Goal: Information Seeking & Learning: Learn about a topic

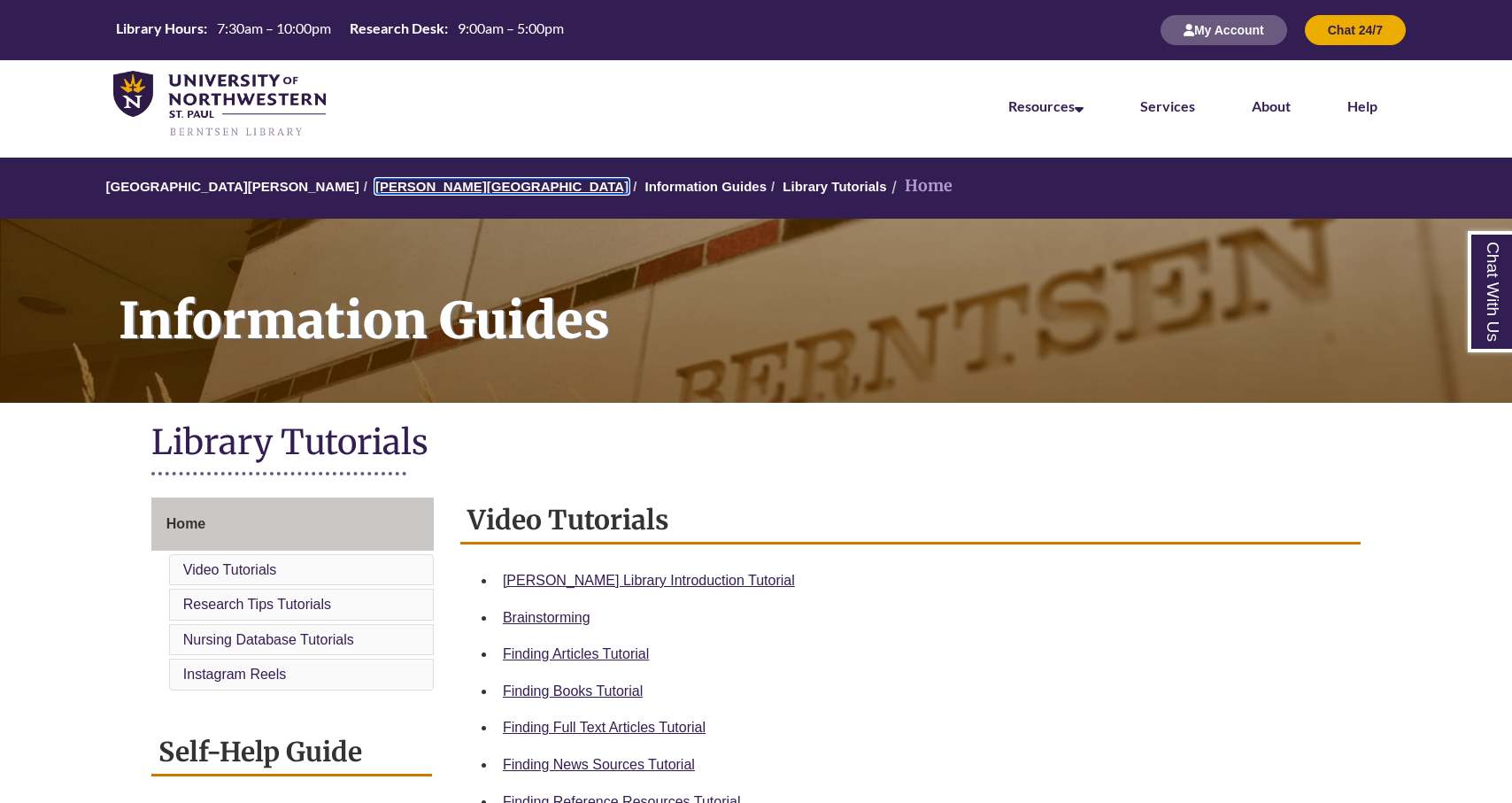
click at [409, 184] on link "[PERSON_NAME][GEOGRAPHIC_DATA]" at bounding box center [502, 187] width 253 height 15
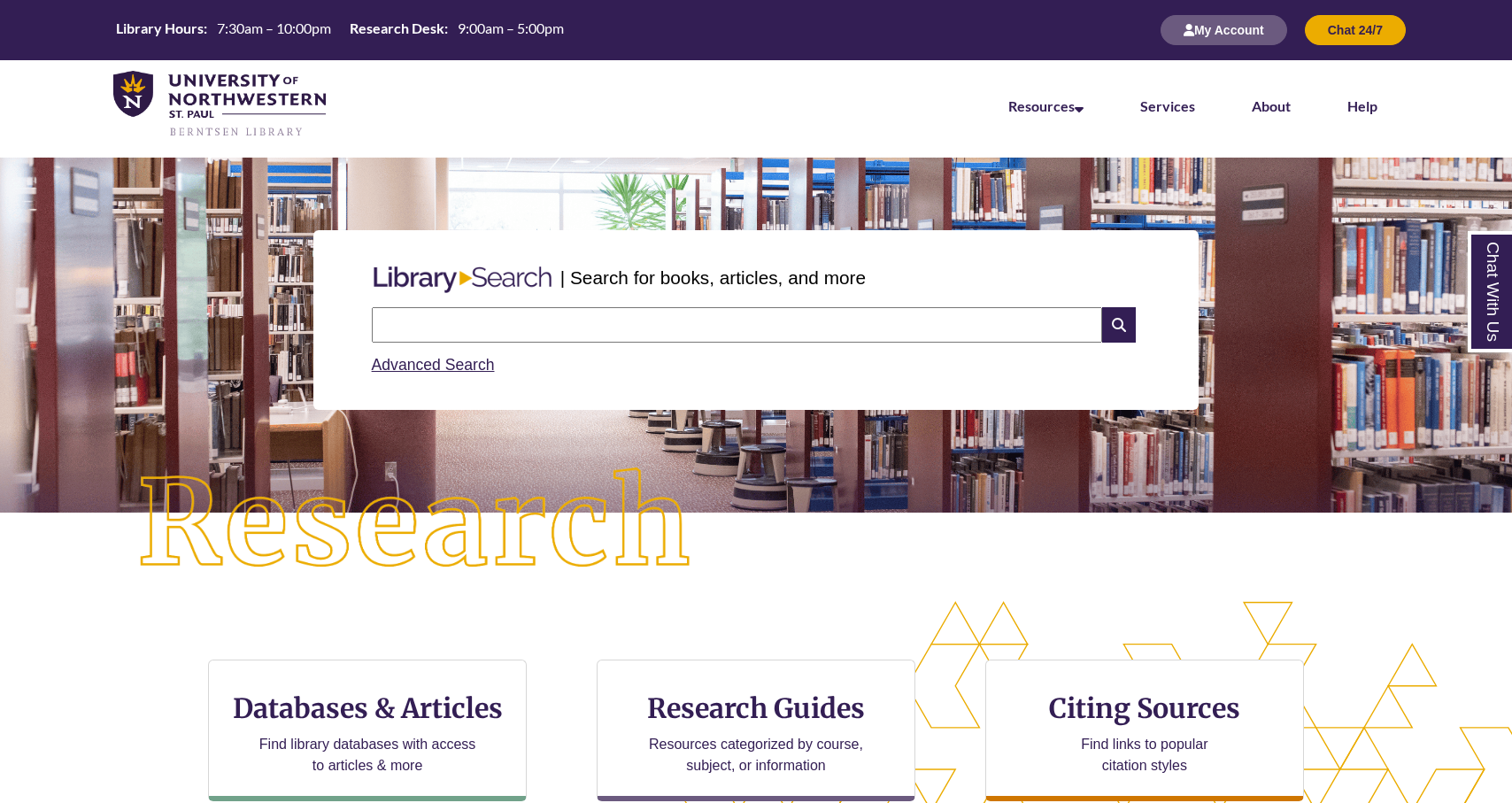
click at [632, 312] on input "text" at bounding box center [737, 325] width 730 height 36
type input "**********"
click at [1111, 319] on icon at bounding box center [1119, 325] width 34 height 36
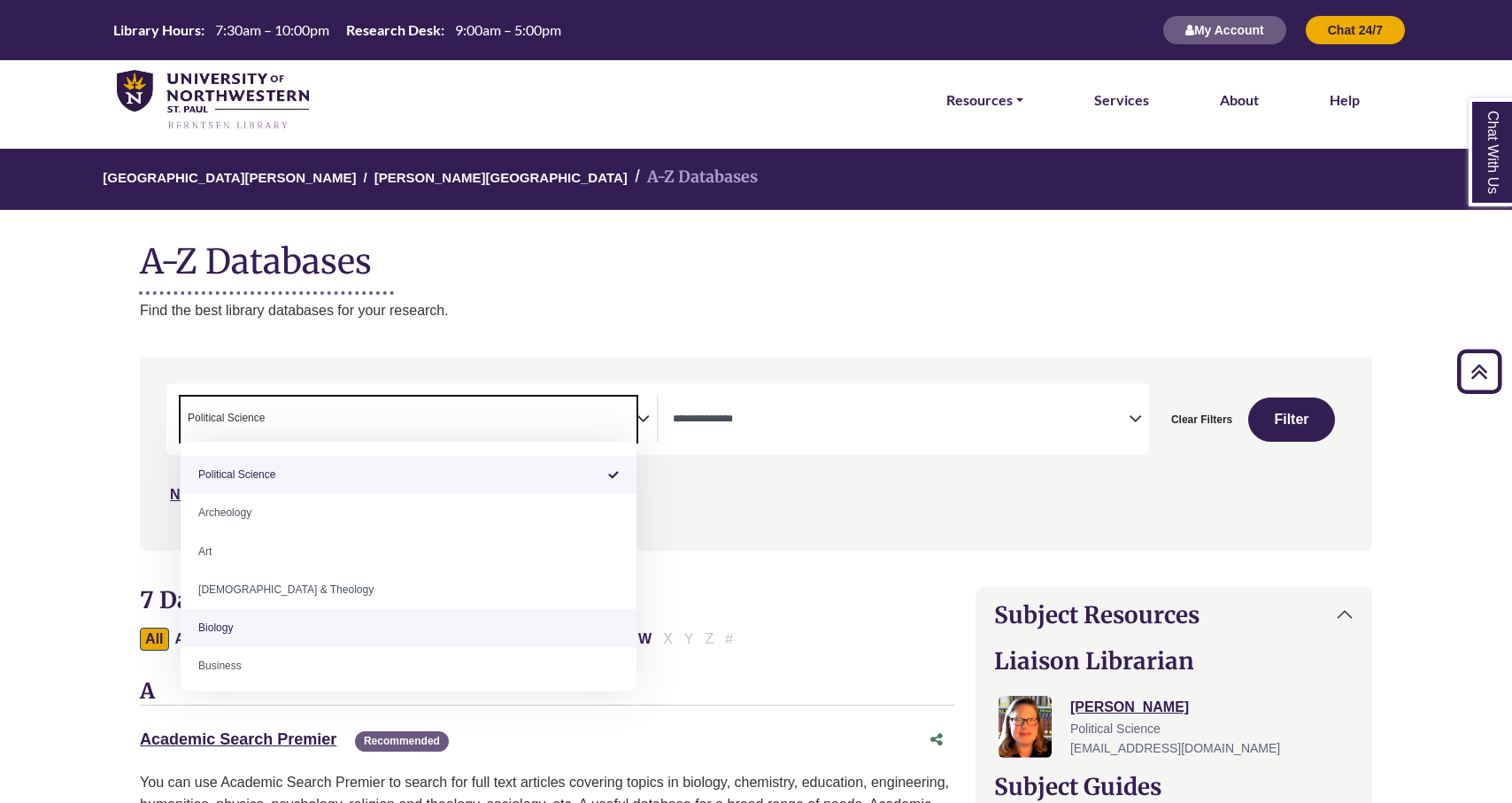
select select "******"
select select "Database Types Filter"
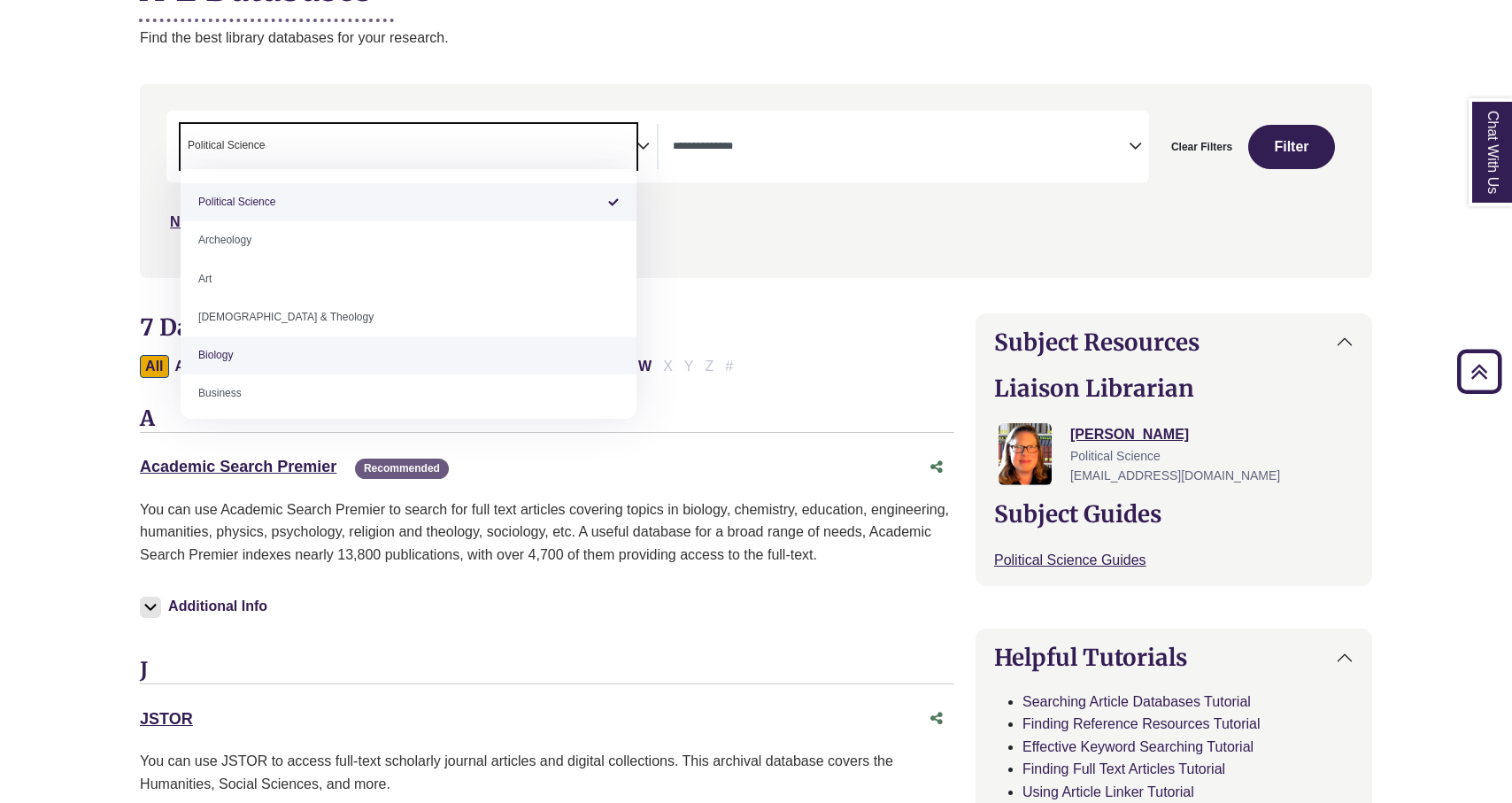
scroll to position [653, 0]
click at [767, 634] on div "Additional Info" at bounding box center [547, 610] width 815 height 60
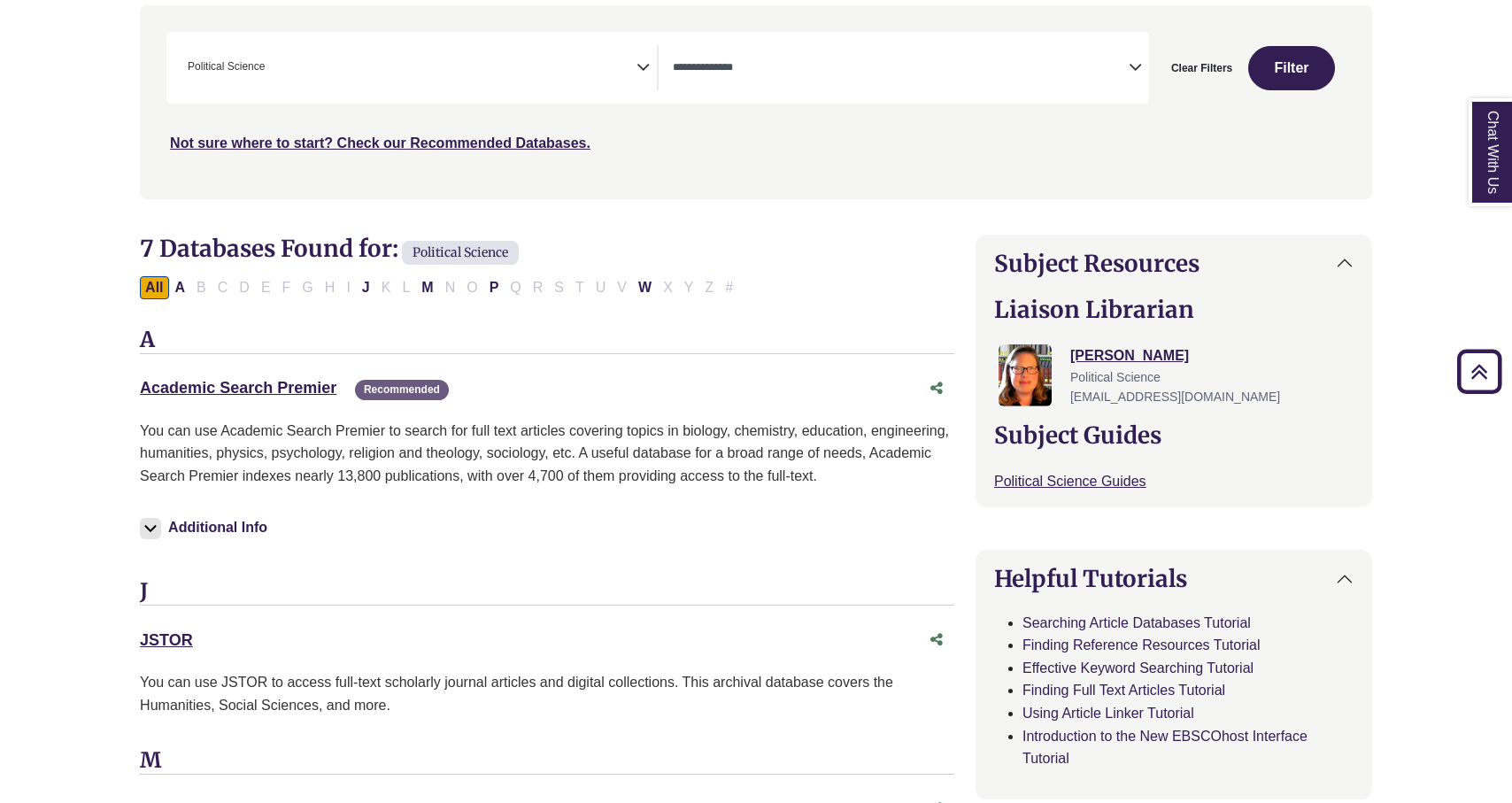
scroll to position [387, 0]
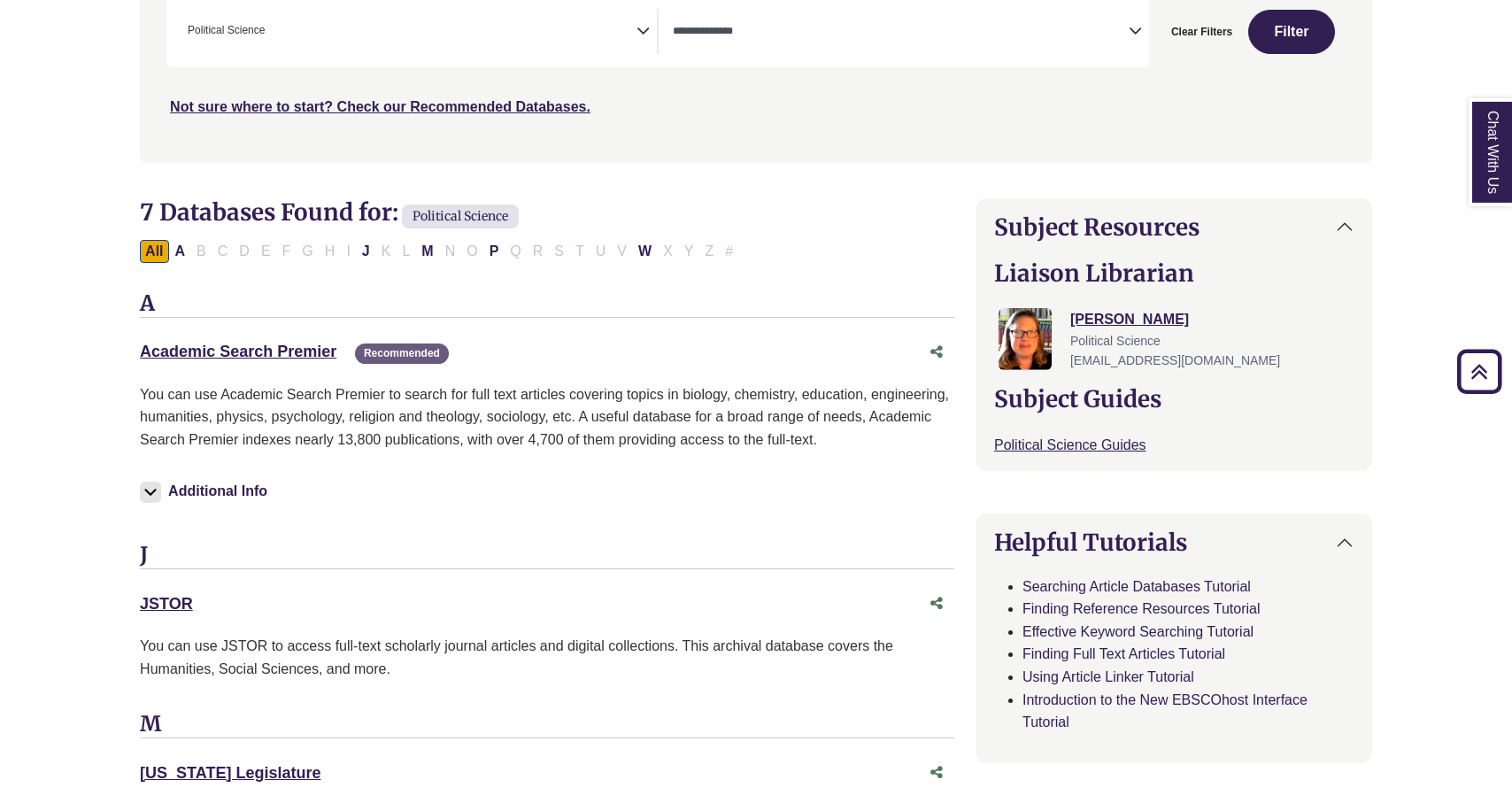
click at [258, 337] on div "Academic Search Premier This link opens in a new window Recommended" at bounding box center [547, 353] width 815 height 34
click at [279, 349] on link "Academic Search Premier This link opens in a new window" at bounding box center [237, 351] width 196 height 18
click at [1468, 370] on icon "Back to Top" at bounding box center [1479, 371] width 56 height 56
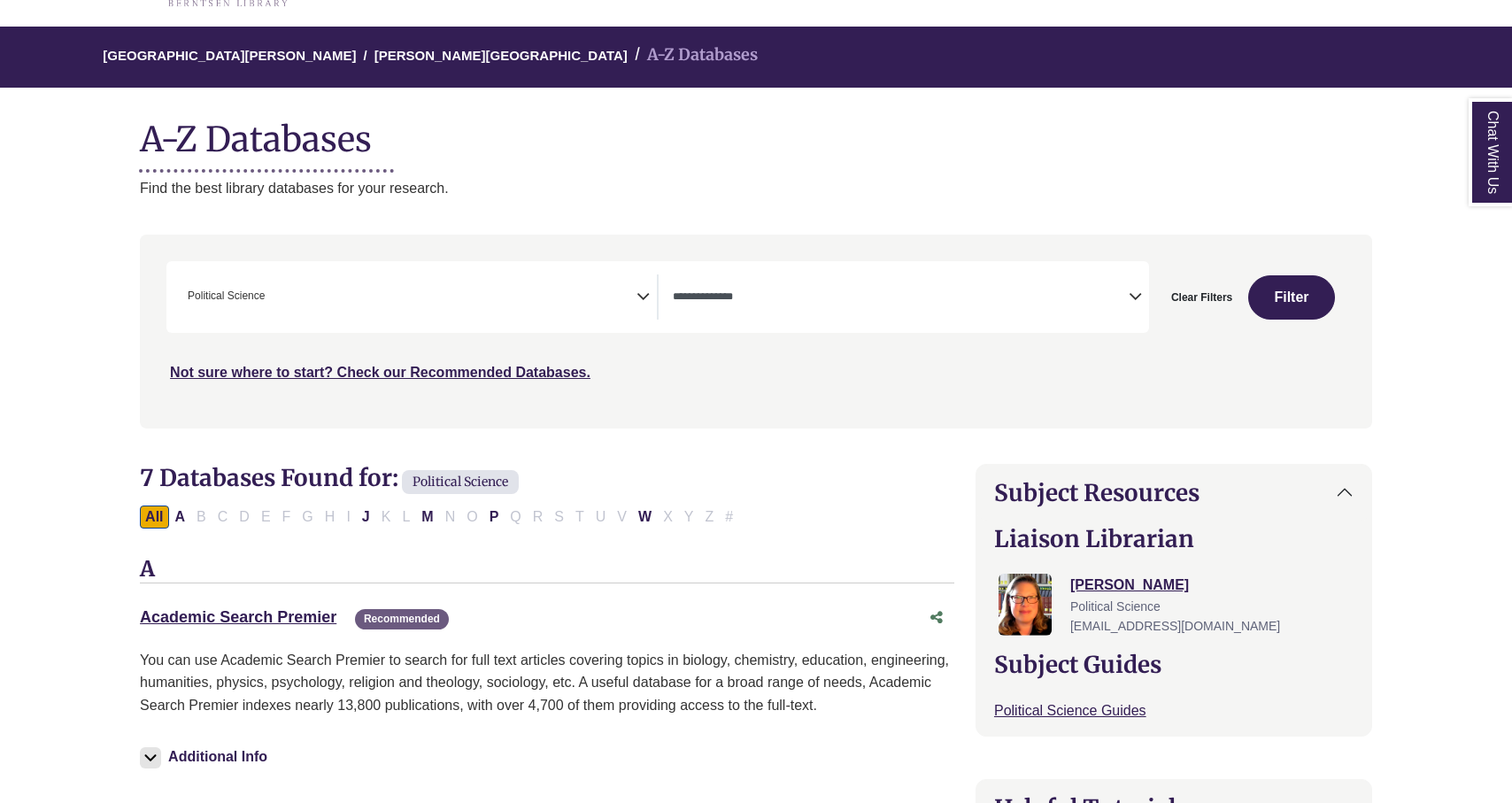
scroll to position [150, 0]
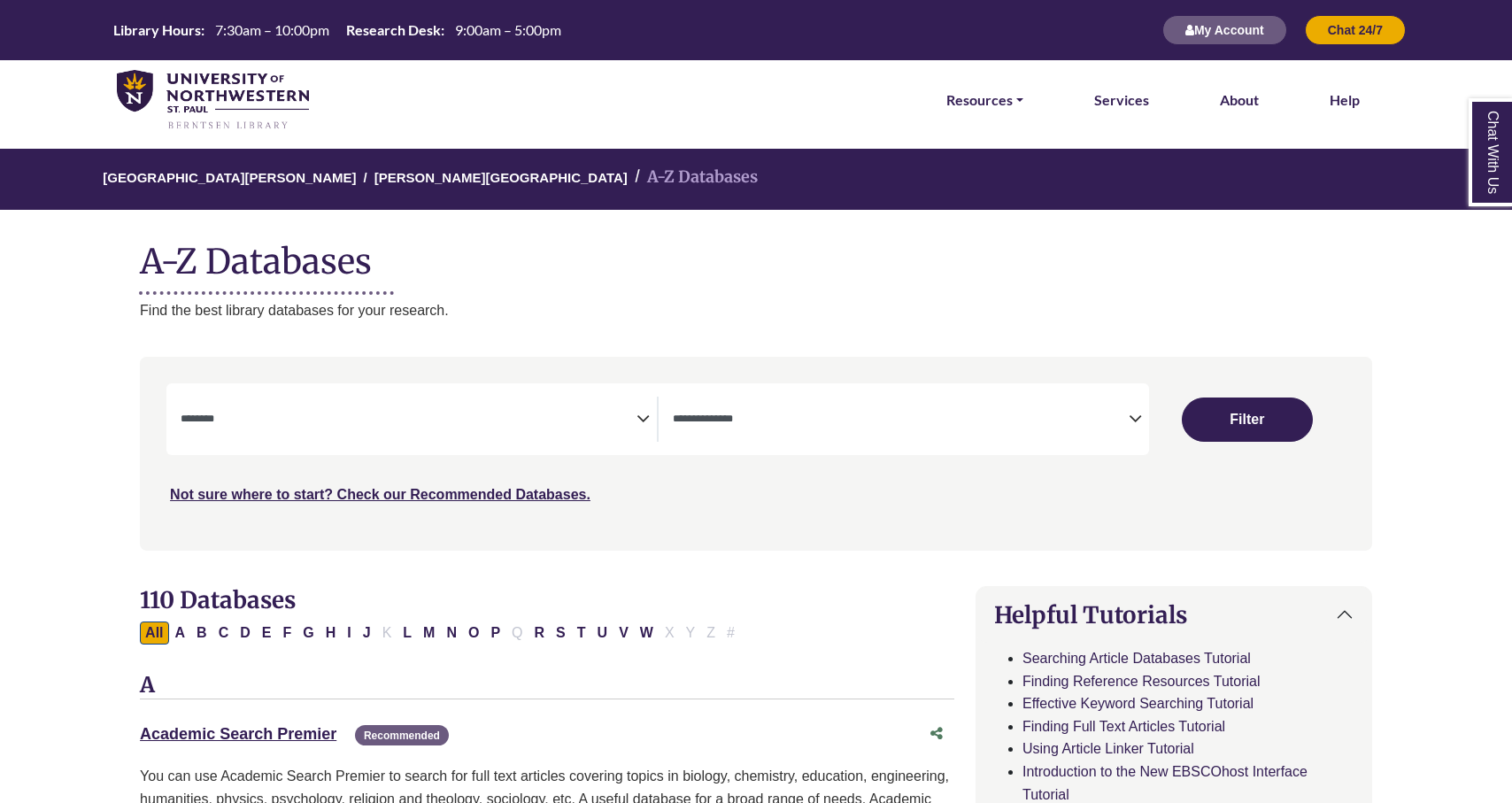
select select "Database Subject Filter"
select select "Database Types Filter"
click at [642, 426] on icon "Search filters" at bounding box center [643, 416] width 13 height 26
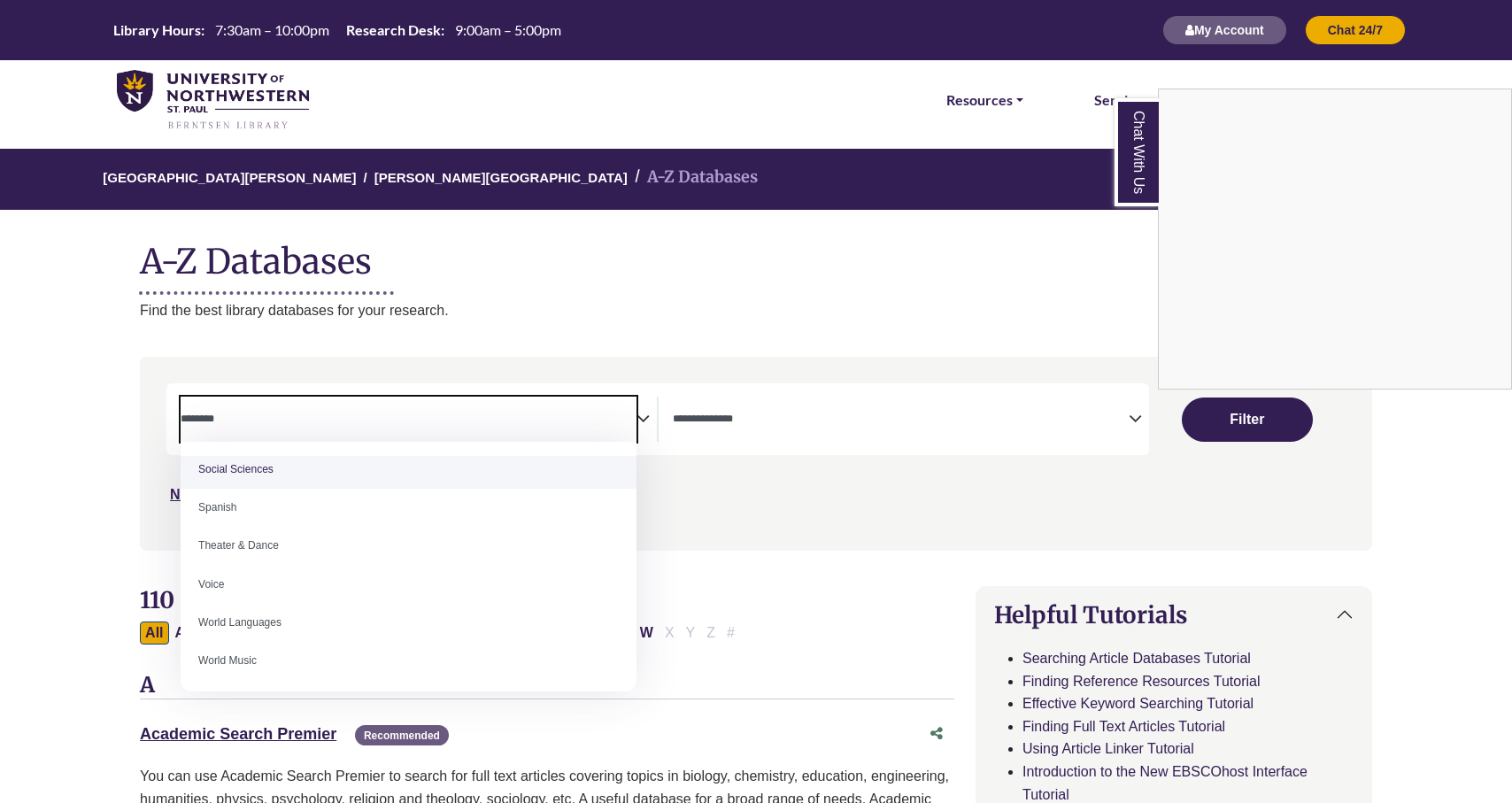
scroll to position [1575, 0]
select select "******"
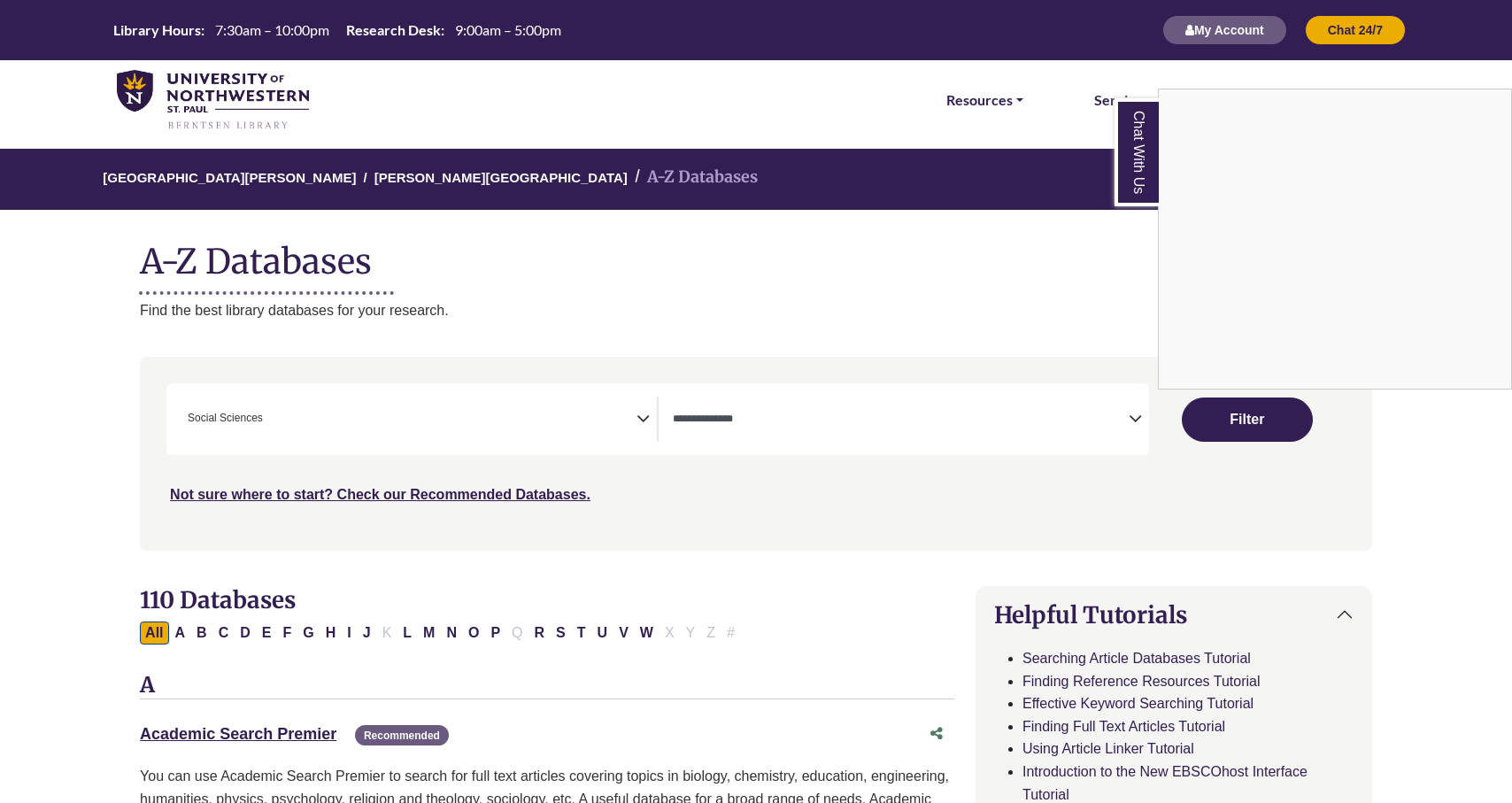
click at [1126, 427] on div "Chat With Us" at bounding box center [756, 402] width 1512 height 803
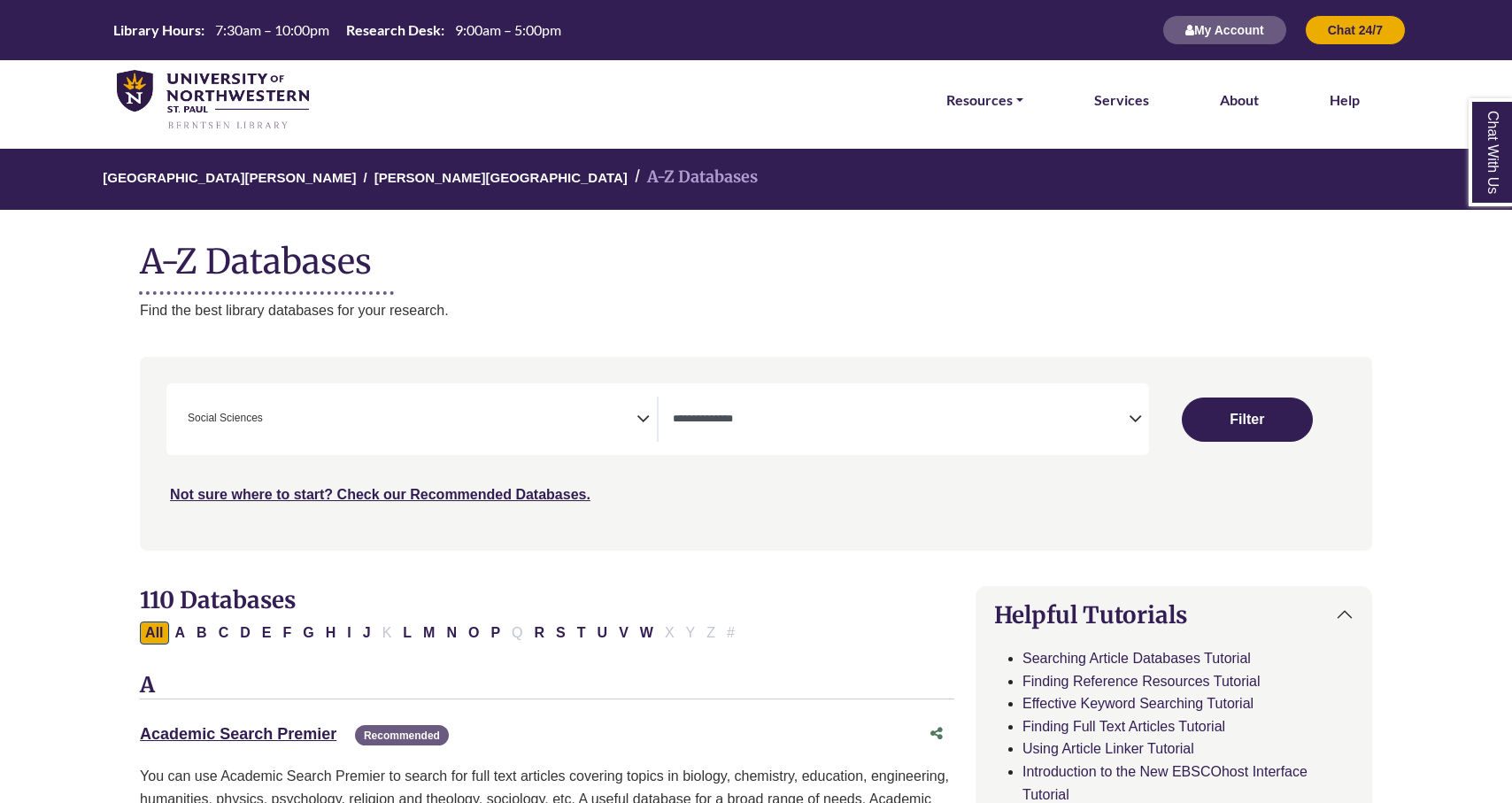
click at [1121, 405] on span "Search filters" at bounding box center [901, 419] width 456 height 45
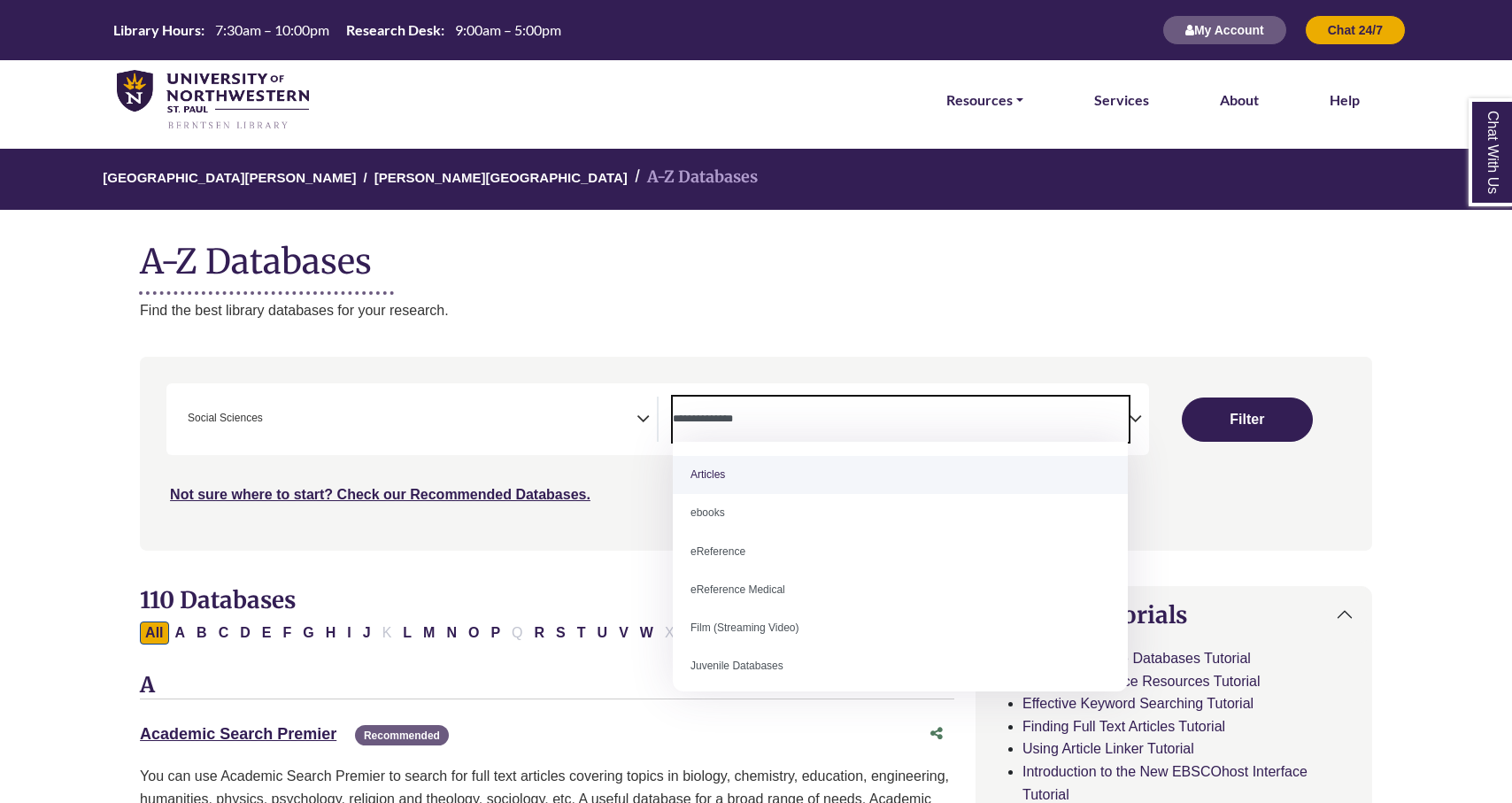
select select "*****"
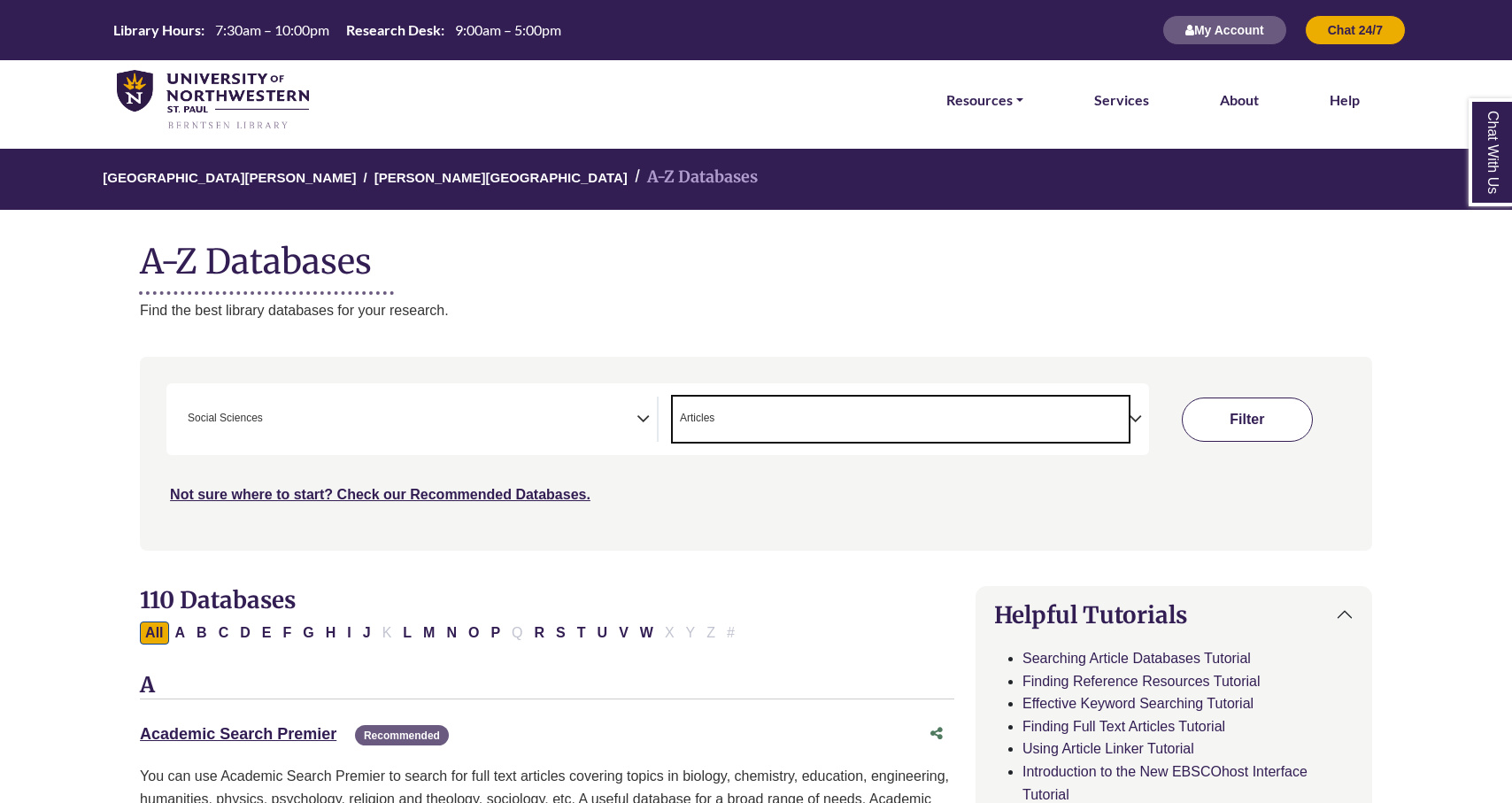
click at [1232, 423] on button "Filter" at bounding box center [1247, 419] width 131 height 44
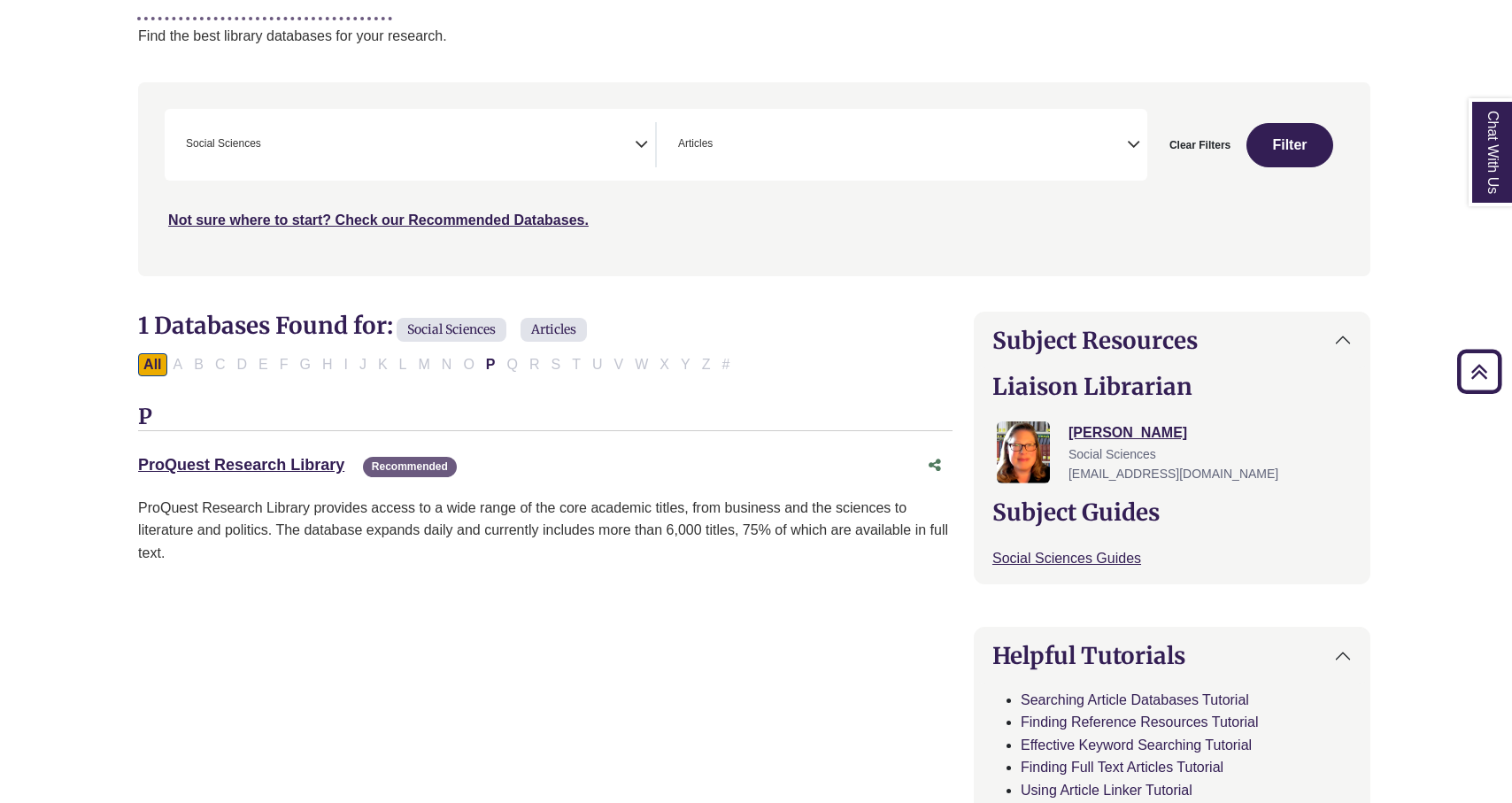
scroll to position [136, 2]
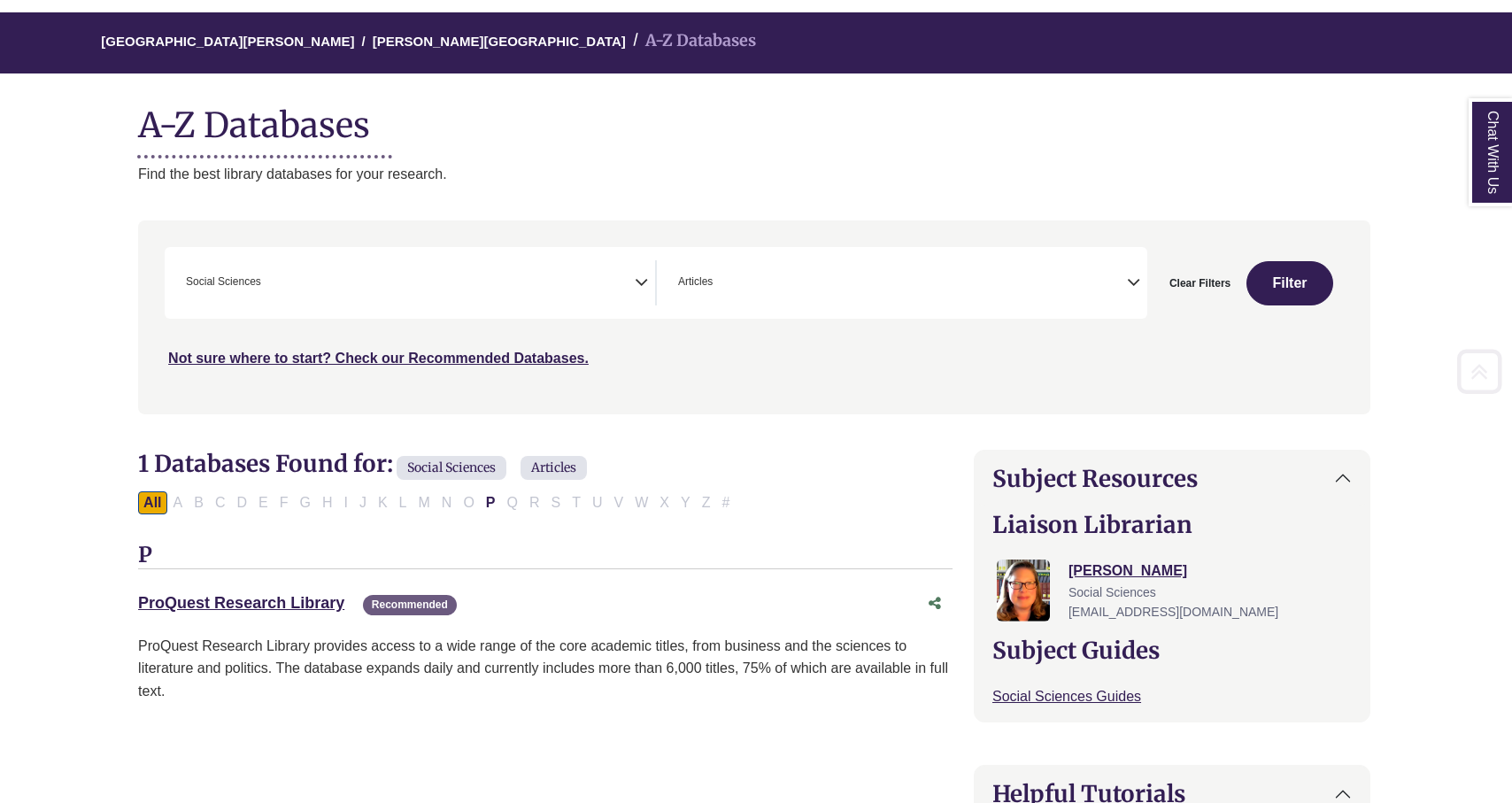
click at [638, 279] on icon "Search filters" at bounding box center [641, 280] width 13 height 26
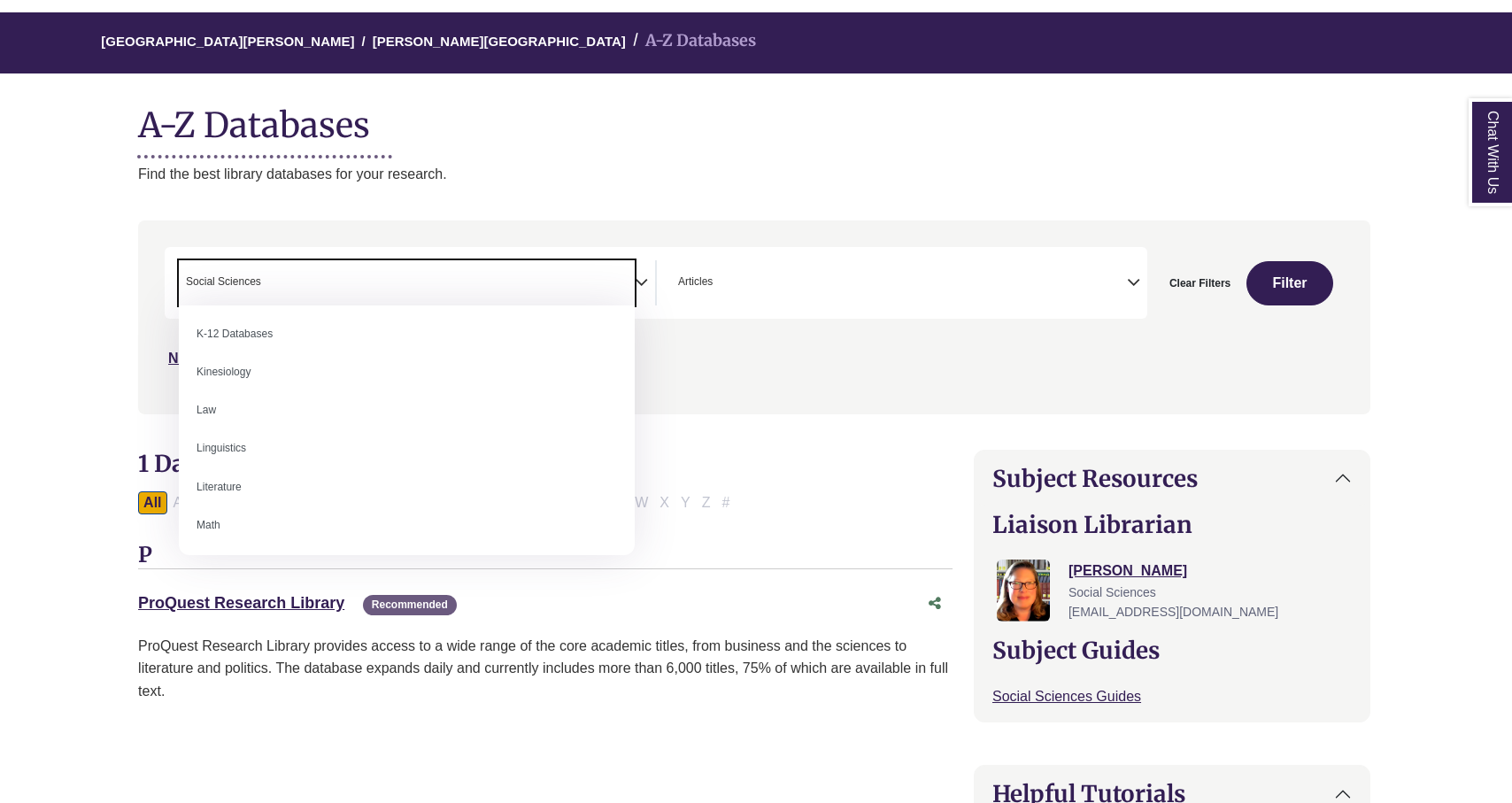
scroll to position [927, 0]
select select "******"
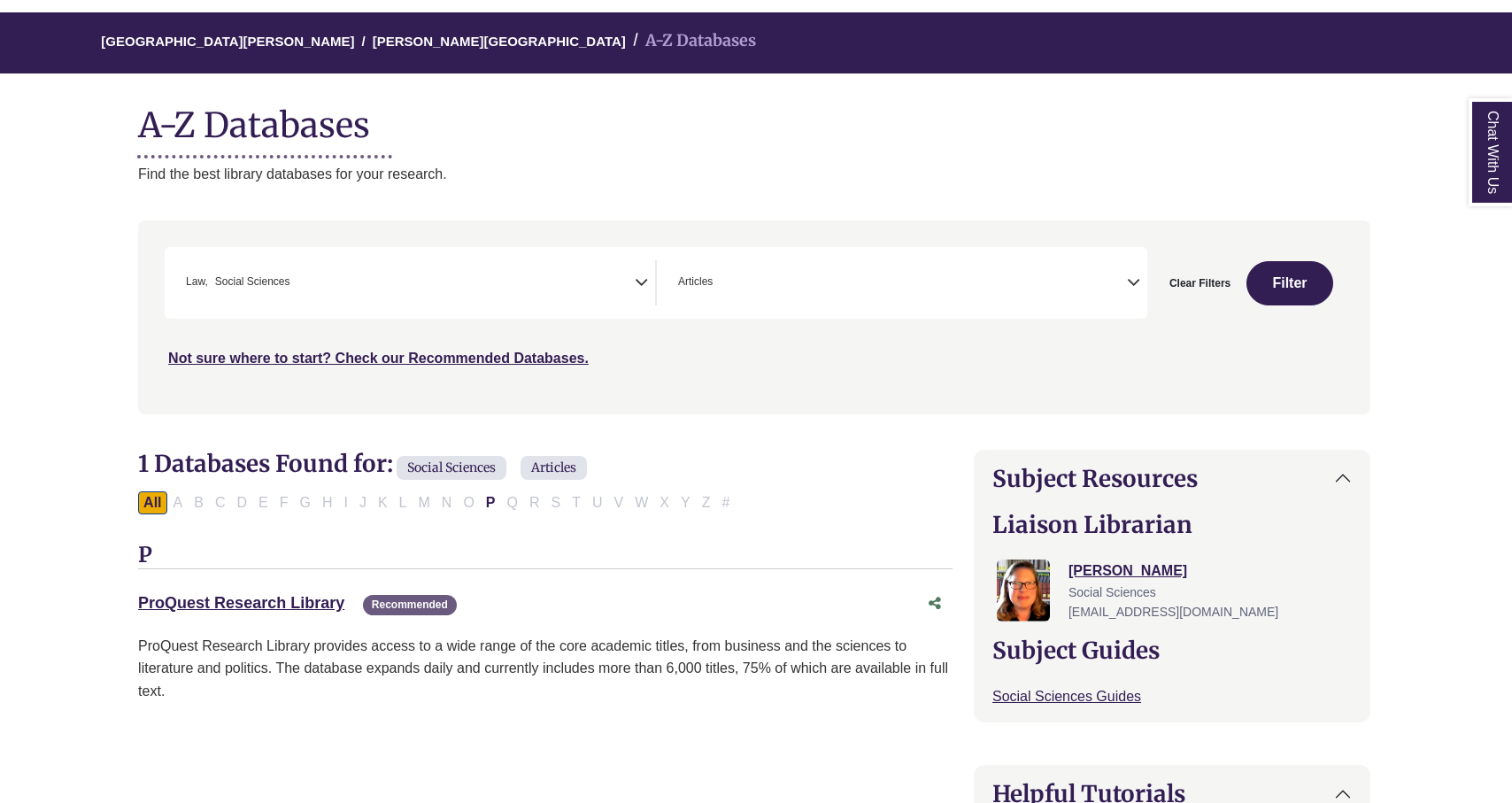
drag, startPoint x: 1061, startPoint y: 525, endPoint x: 1175, endPoint y: 404, distance: 166.2
click at [1319, 261] on div "Clear Filters Filter" at bounding box center [1245, 282] width 196 height 71
click at [1291, 283] on button "Filter" at bounding box center [1290, 282] width 86 height 44
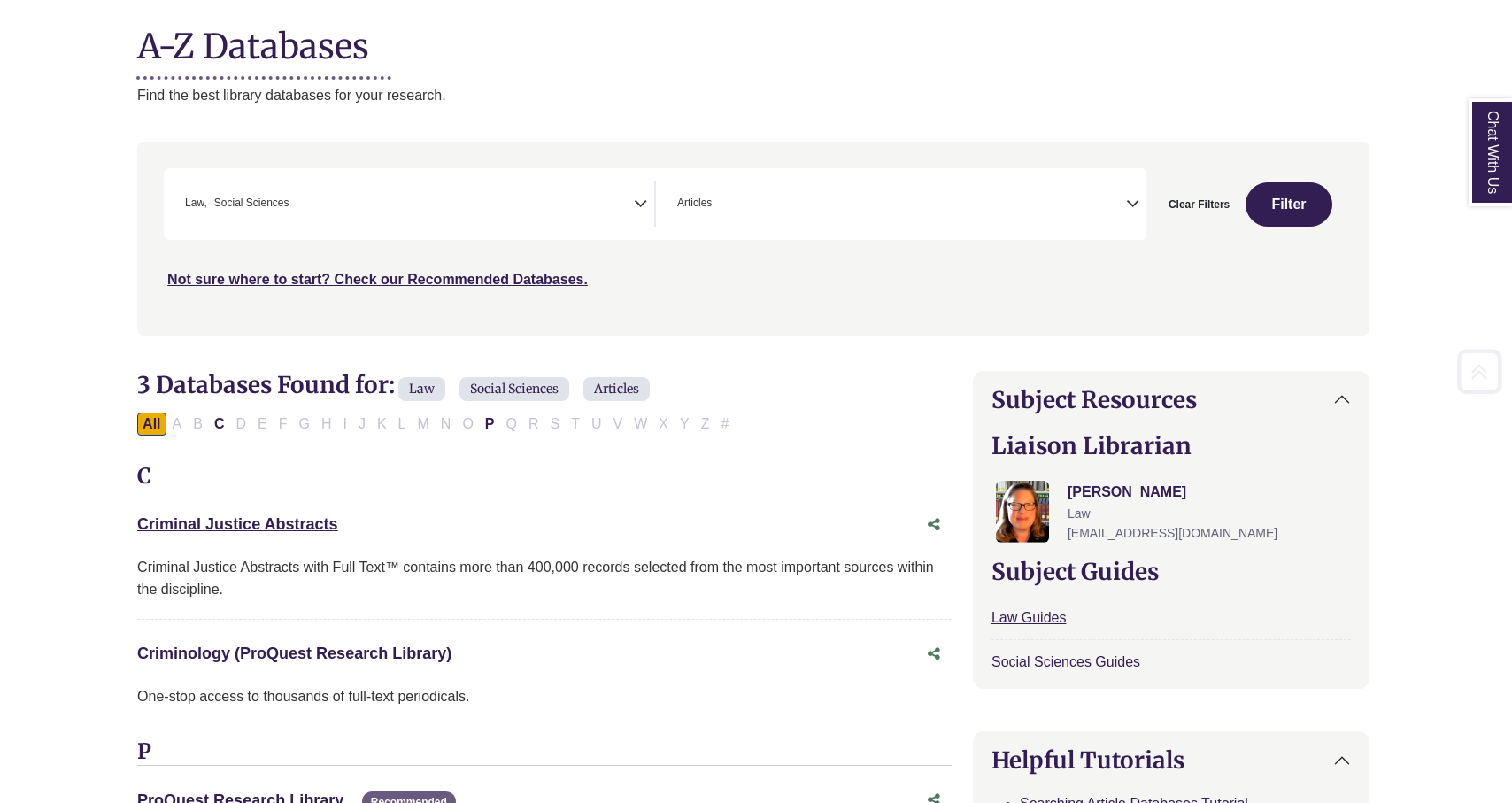
scroll to position [218, 3]
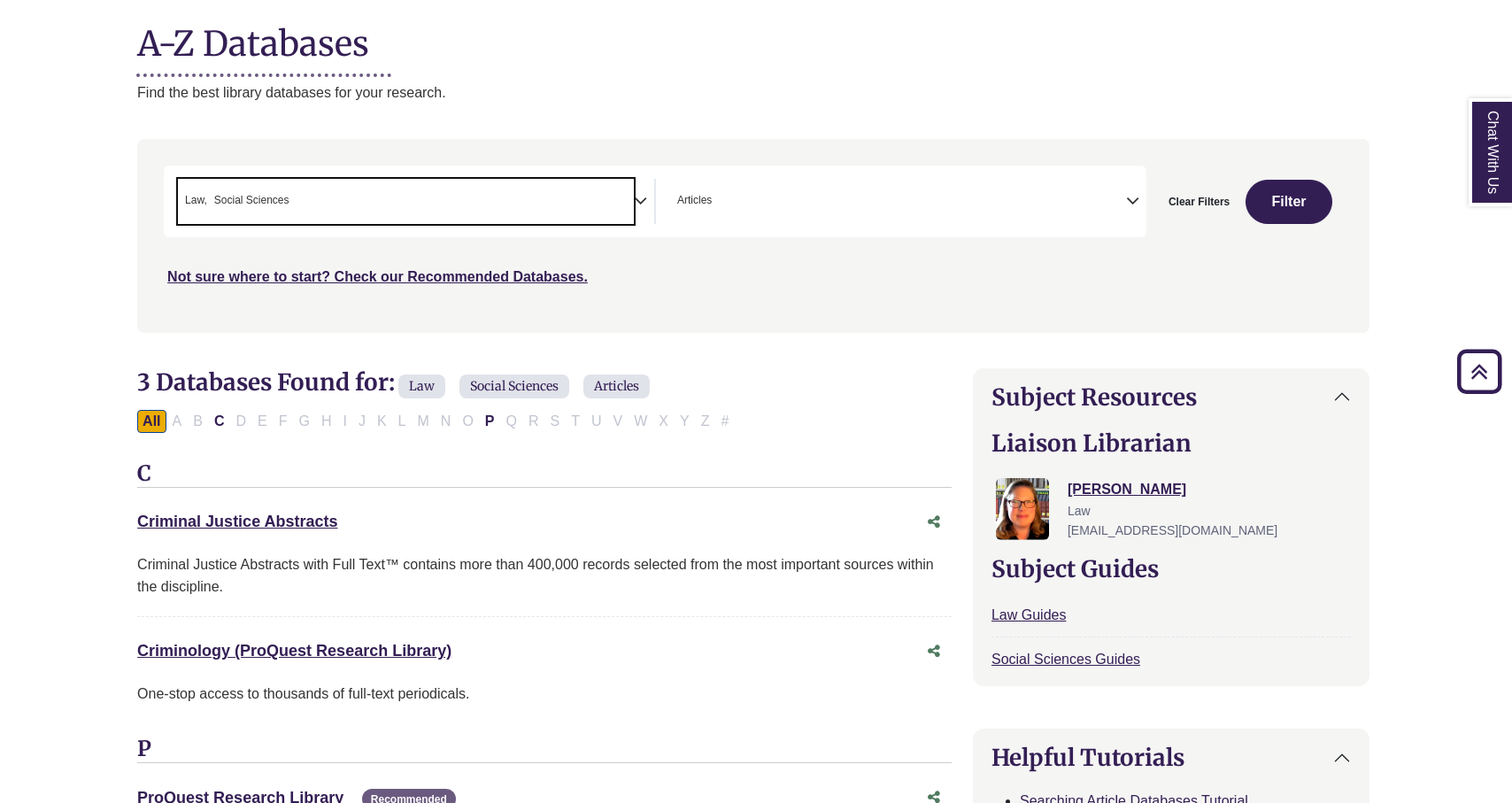
click at [634, 193] on span "× Law × Social Sciences" at bounding box center [406, 202] width 456 height 45
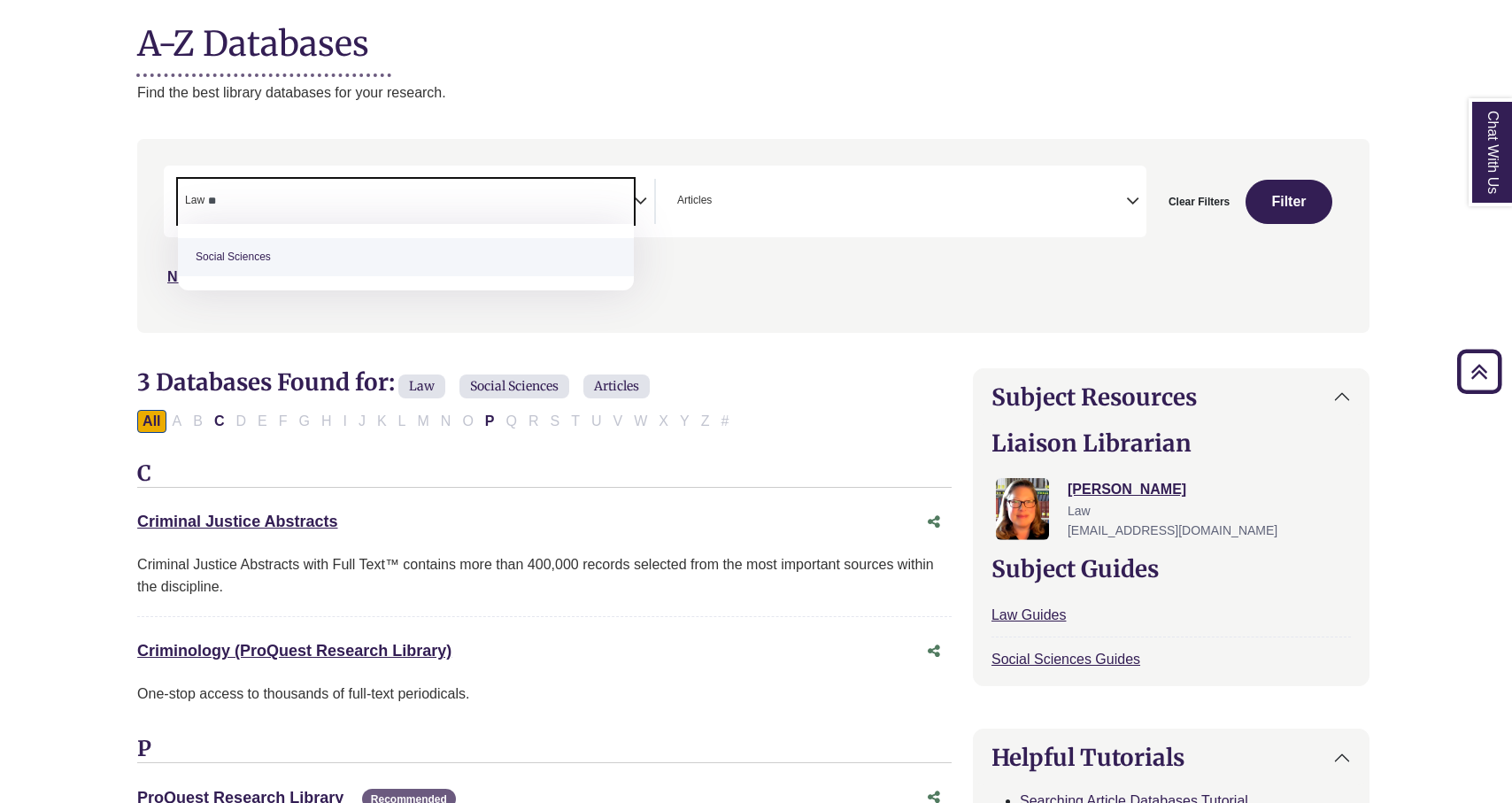
type textarea "*"
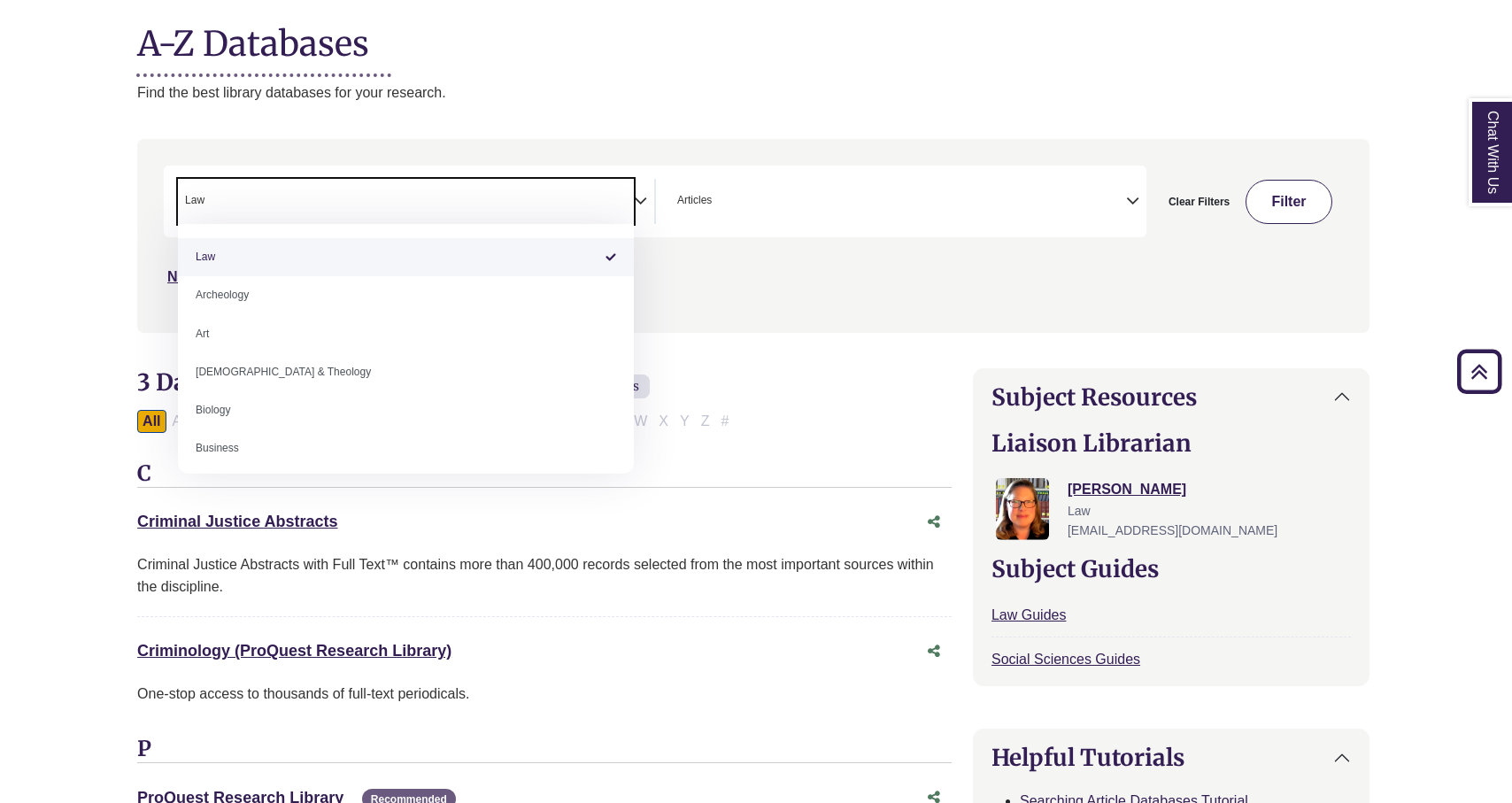
click at [1272, 206] on button "Filter" at bounding box center [1289, 202] width 86 height 44
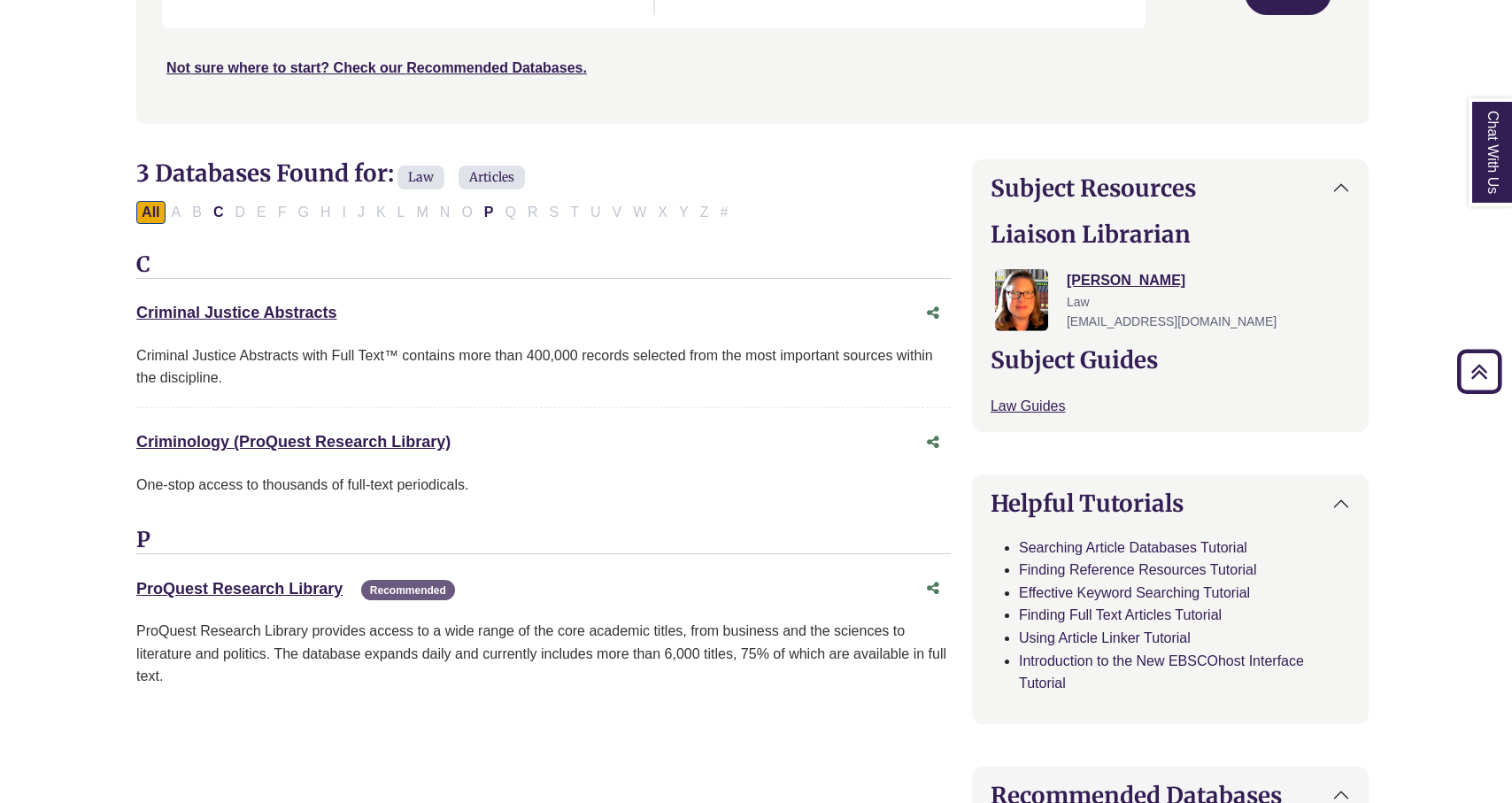
scroll to position [366, 4]
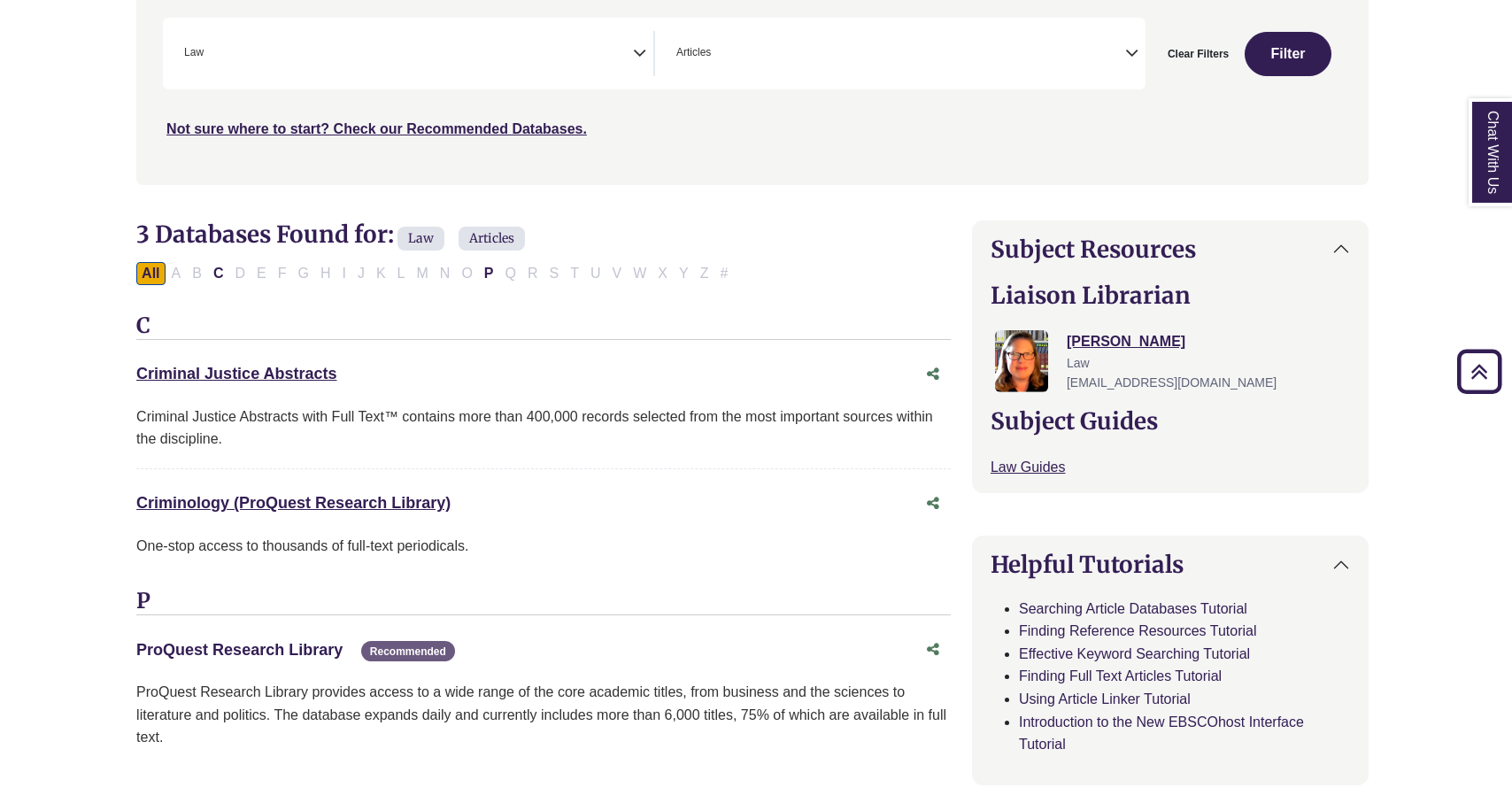
click at [294, 651] on link "ProQuest Research Library This link opens in a new window" at bounding box center [239, 649] width 206 height 18
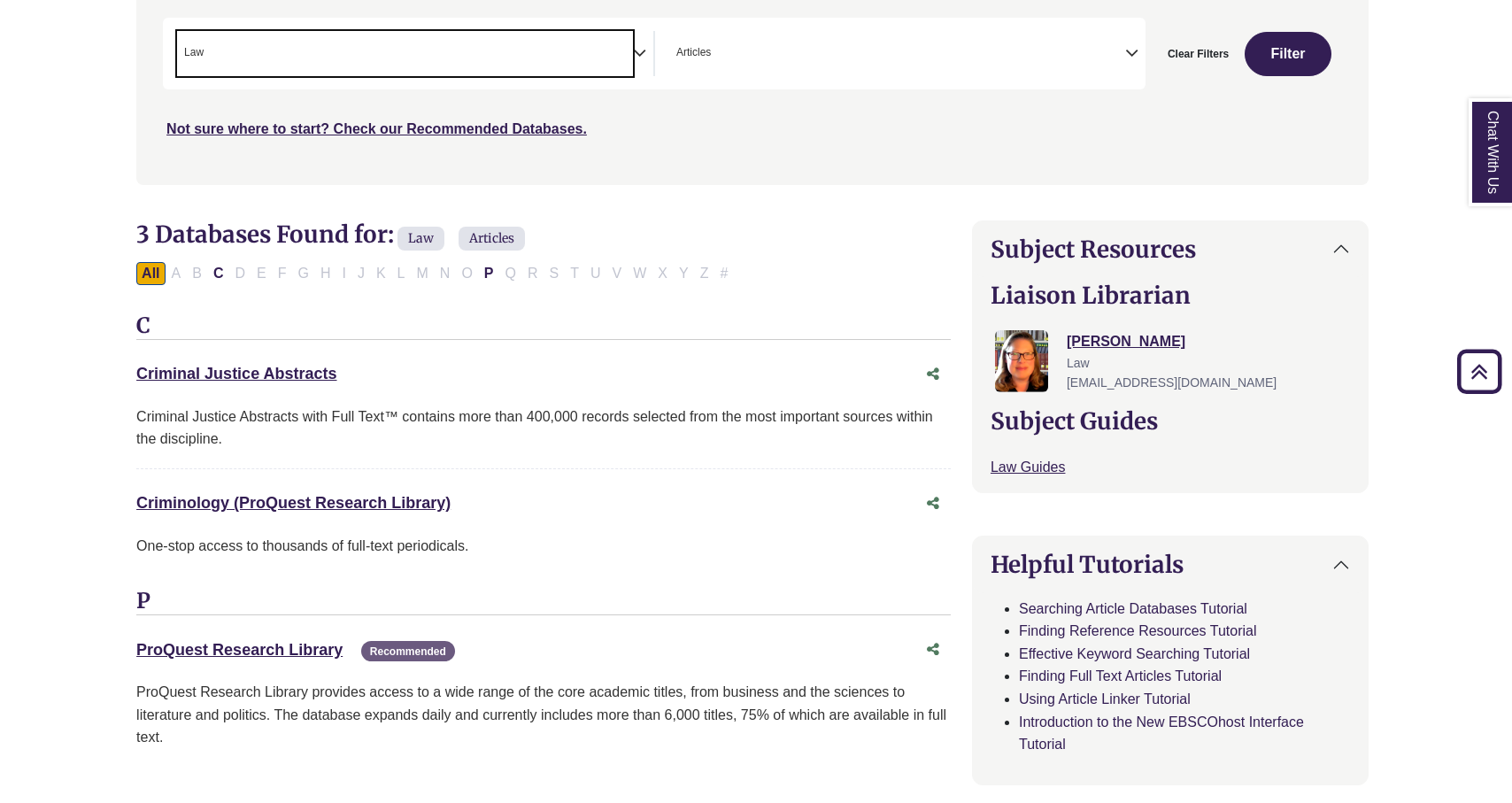
click at [624, 53] on span "× Law" at bounding box center [405, 53] width 456 height 45
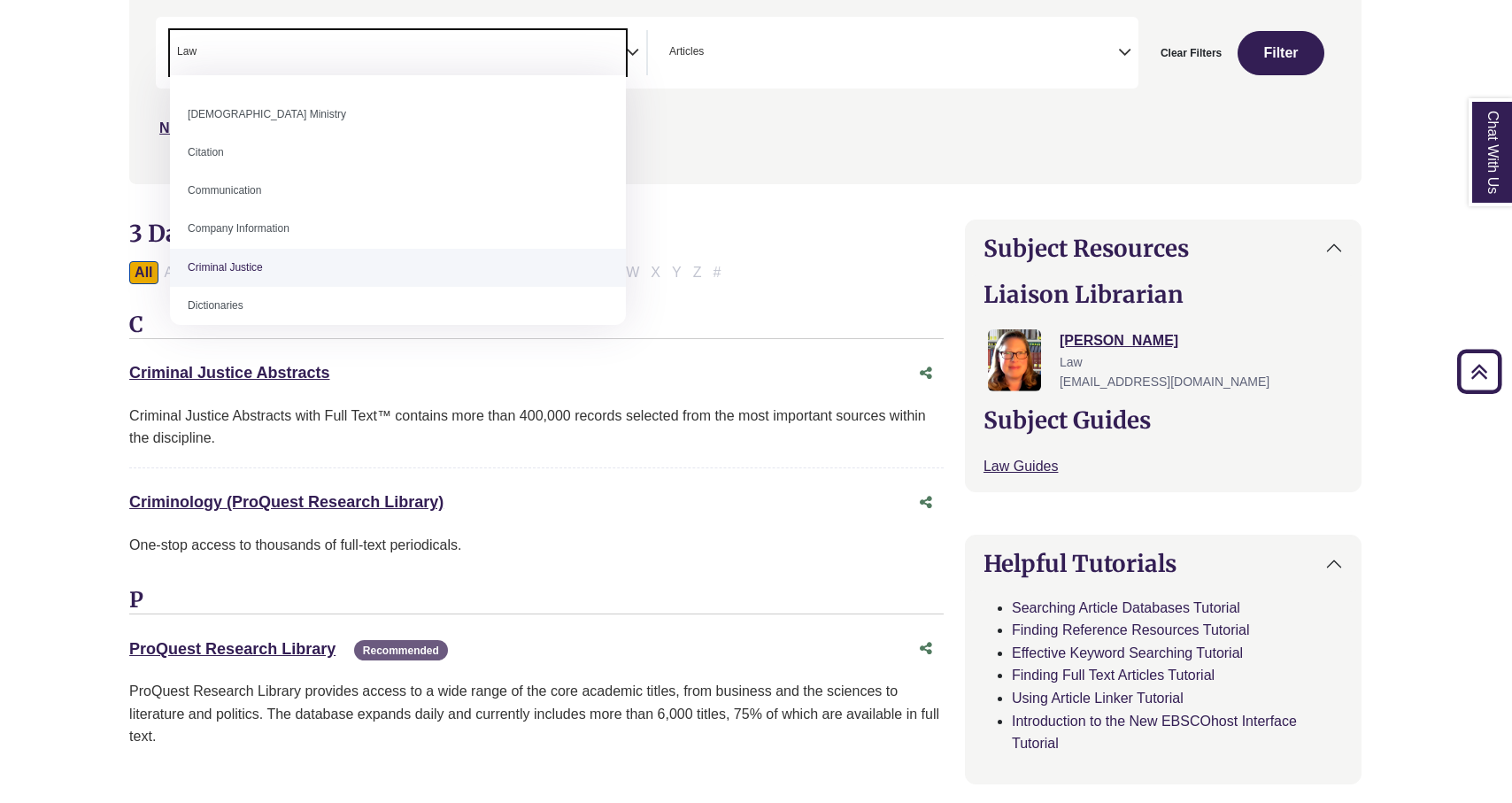
scroll to position [291, 0]
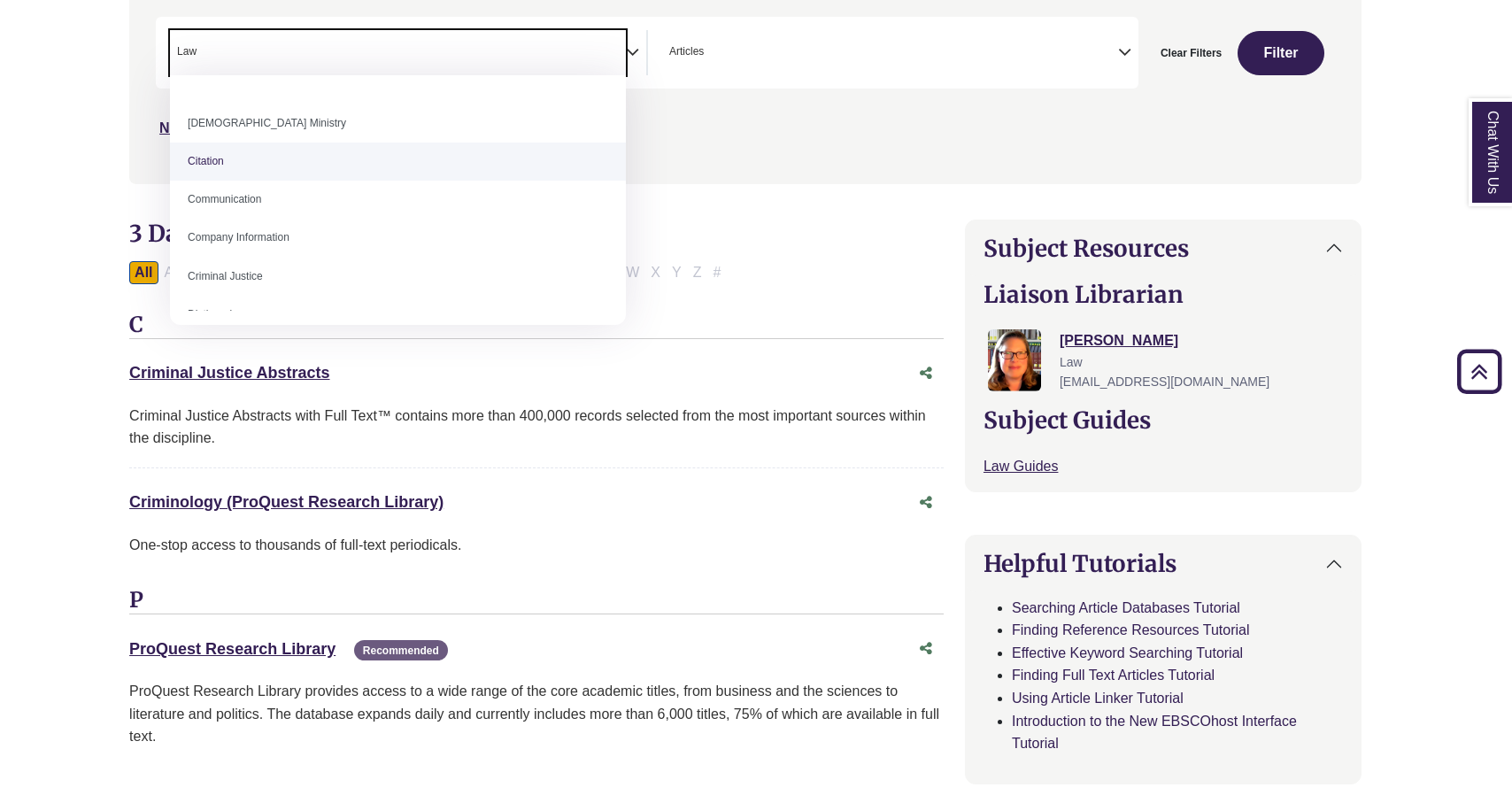
select select "******"
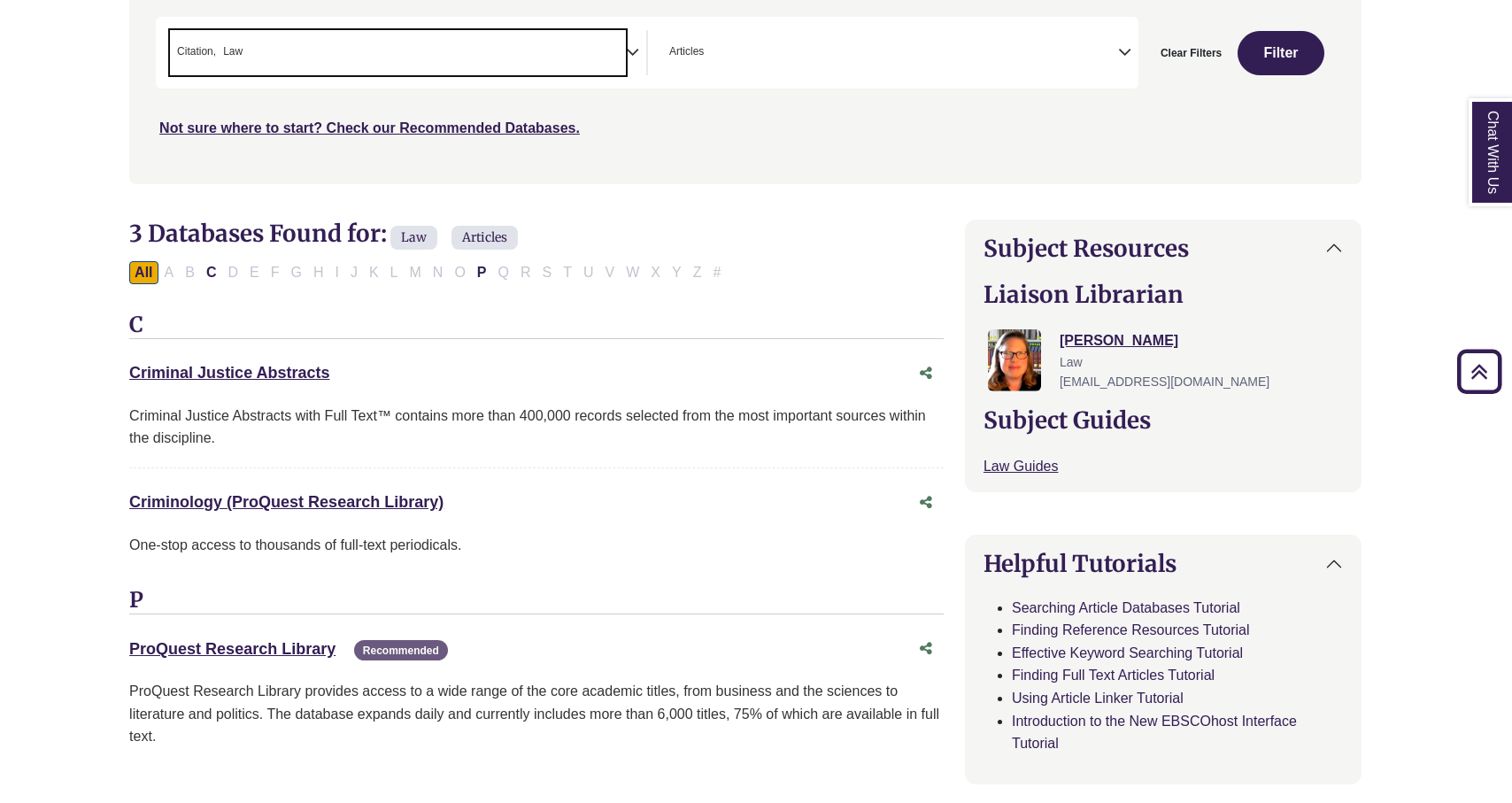
scroll to position [162, 0]
click at [1297, 46] on button "Filter" at bounding box center [1281, 53] width 86 height 44
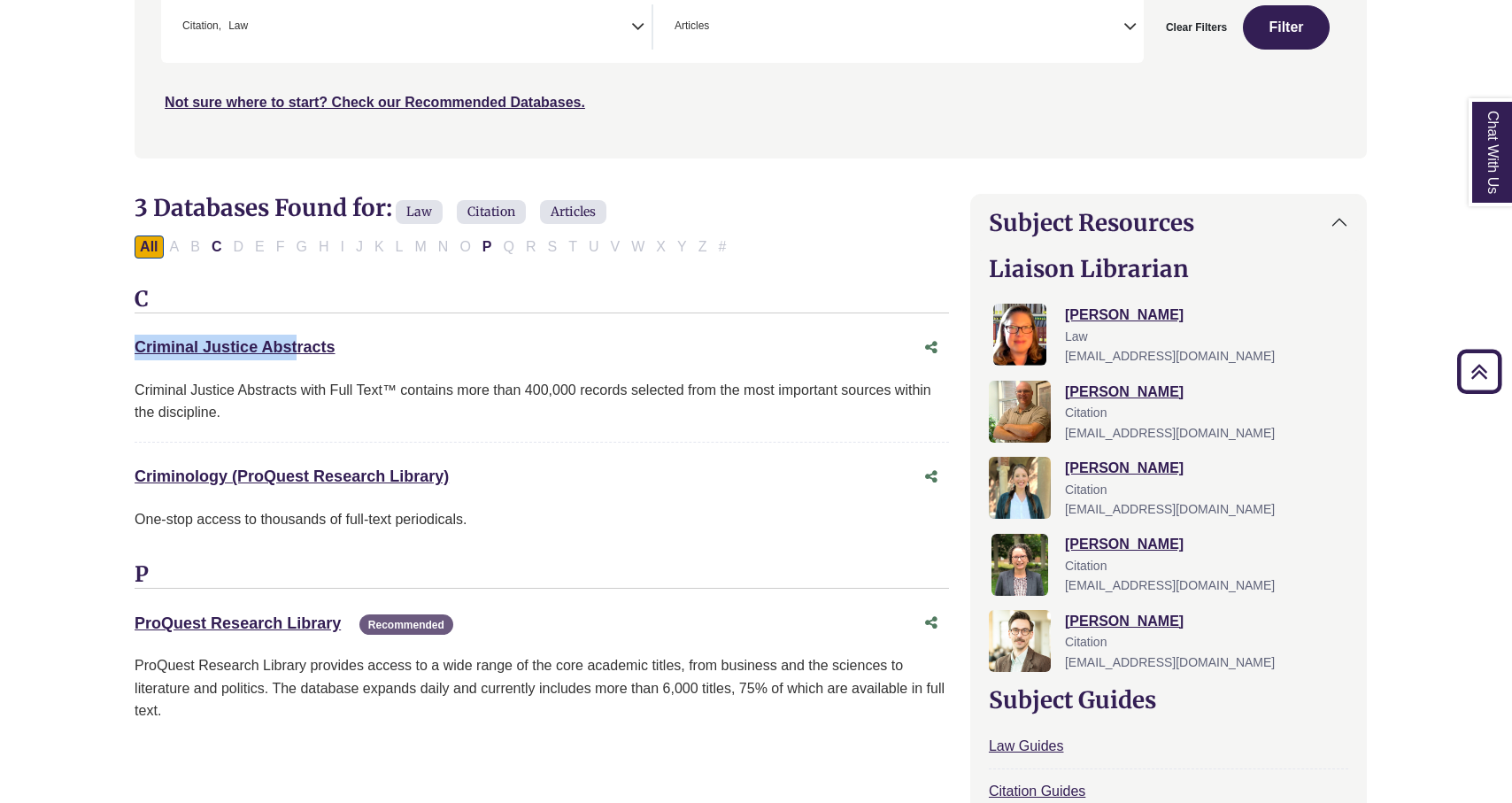
scroll to position [392, 0]
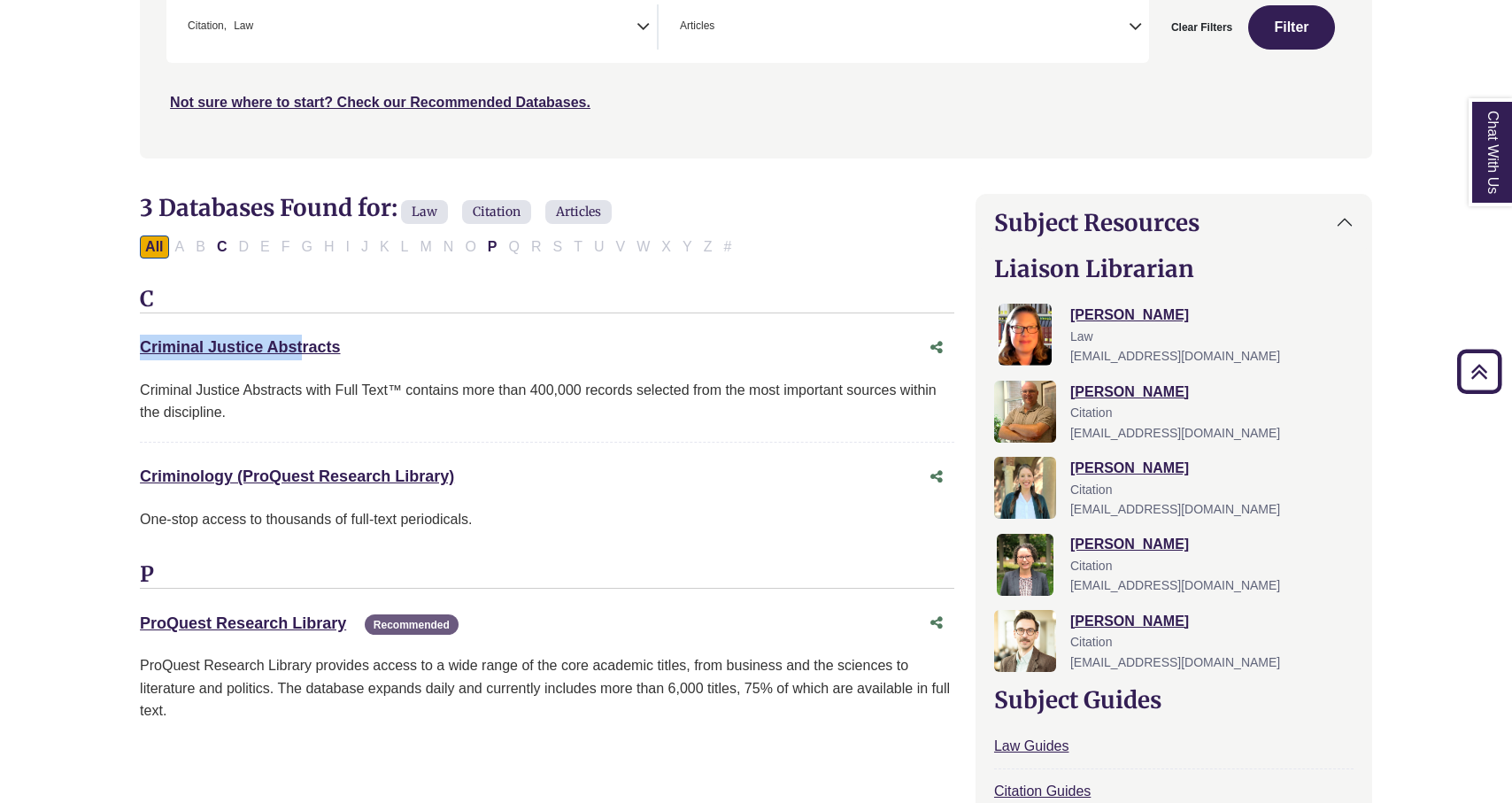
drag, startPoint x: 405, startPoint y: 333, endPoint x: 8, endPoint y: 341, distance: 397.1
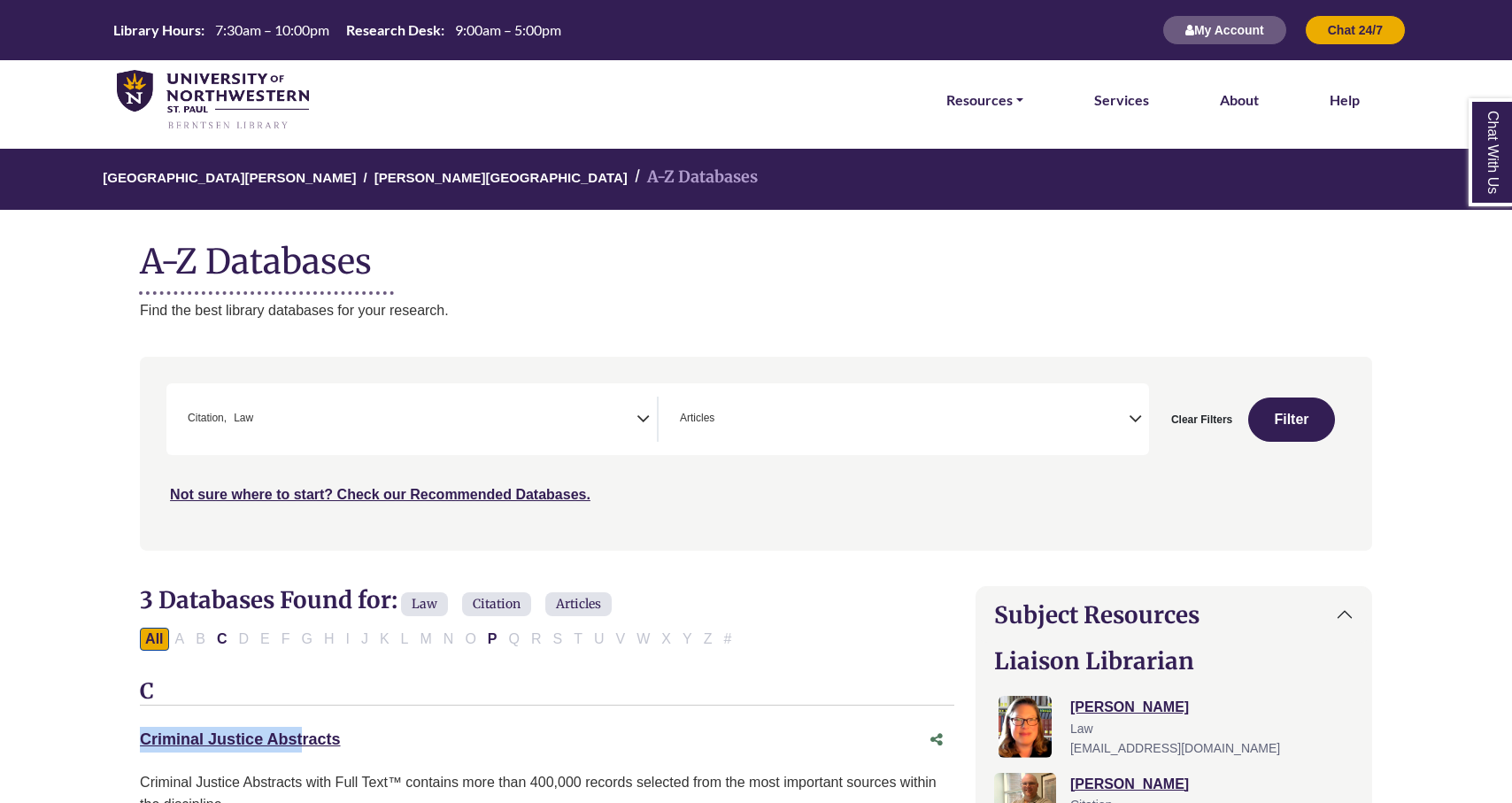
click at [646, 422] on icon "Search filters" at bounding box center [643, 416] width 13 height 26
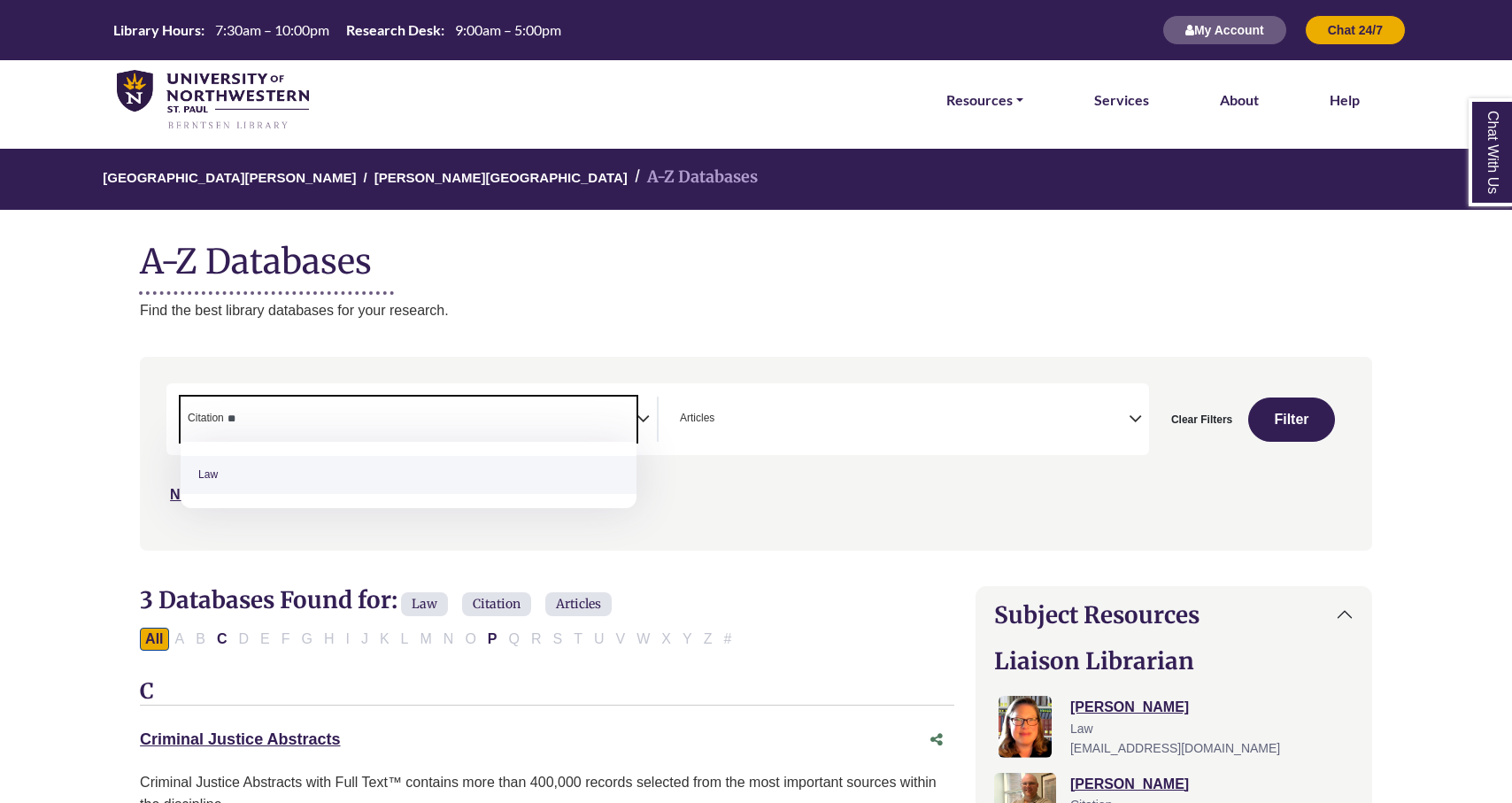
type textarea "*"
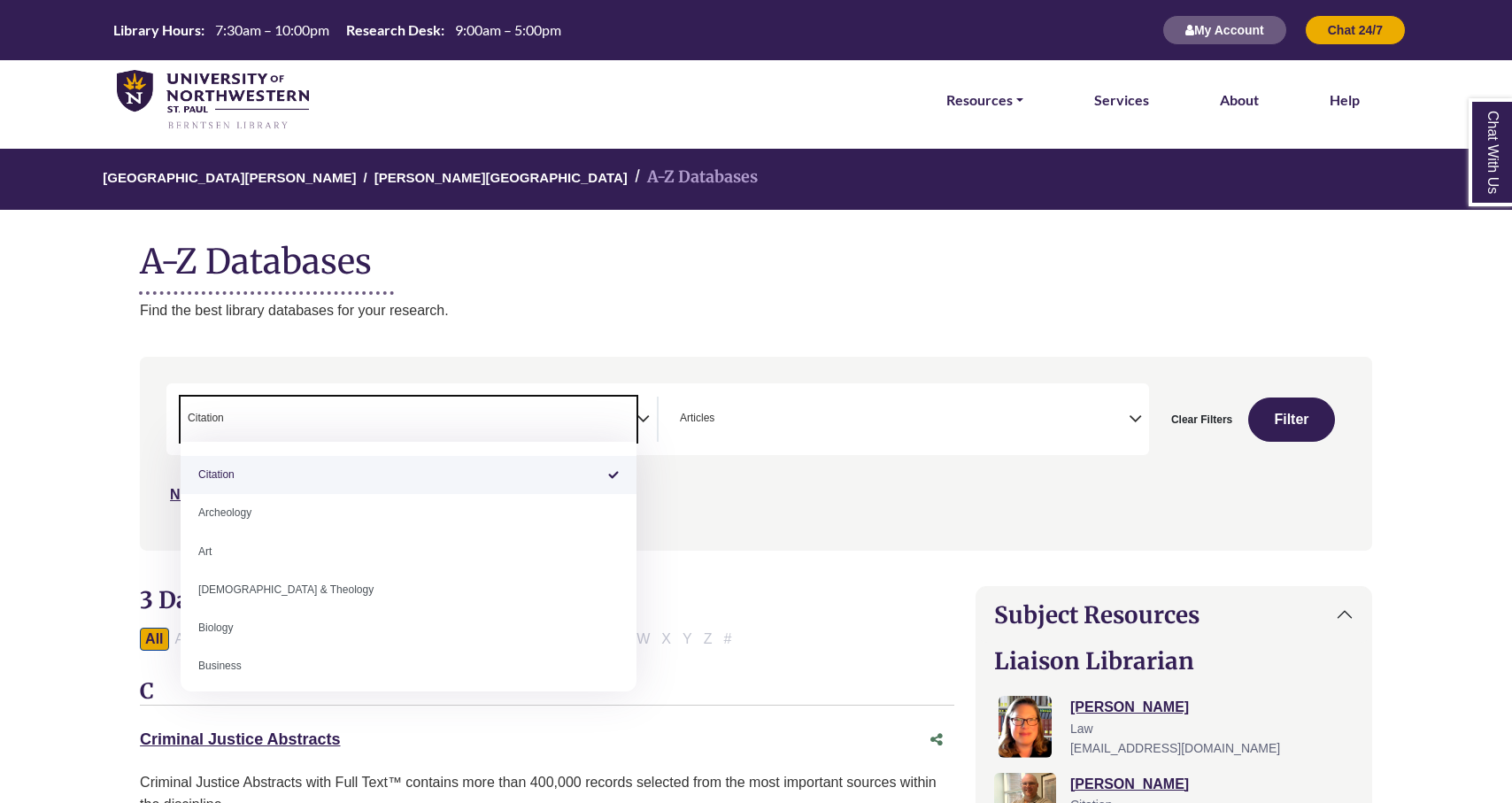
select select "Database Subject Filter"
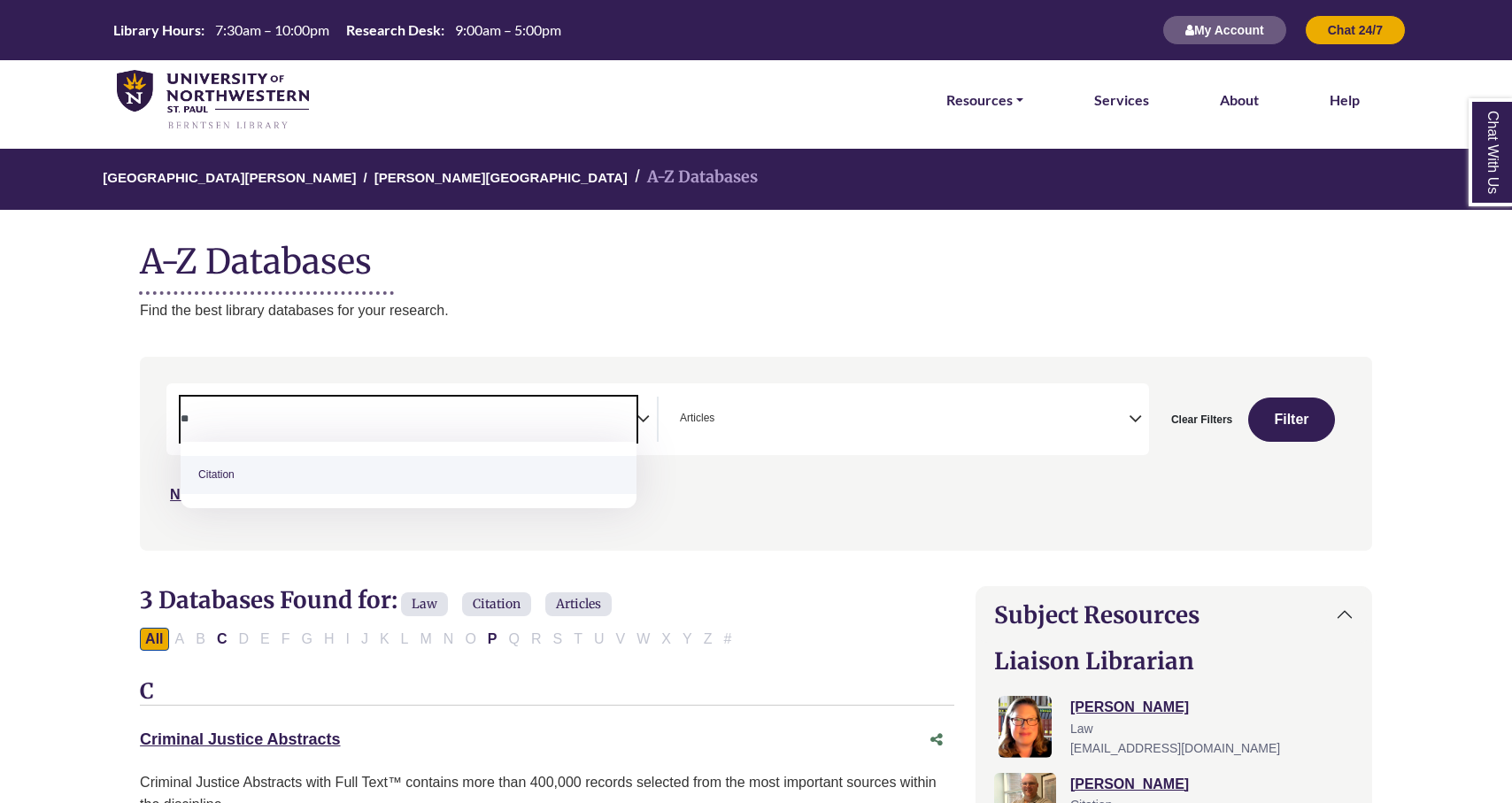
type textarea "*"
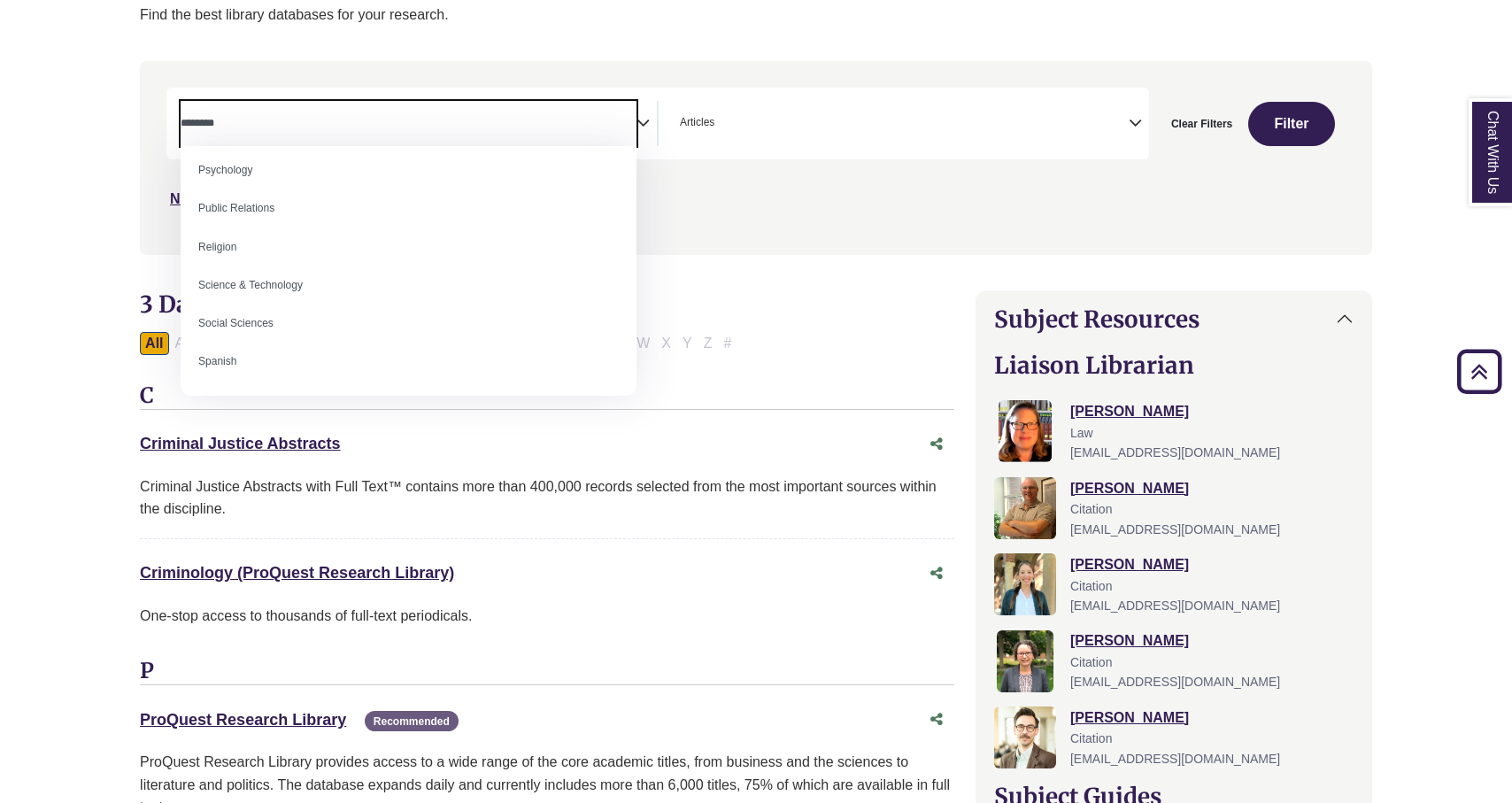
scroll to position [1575, 0]
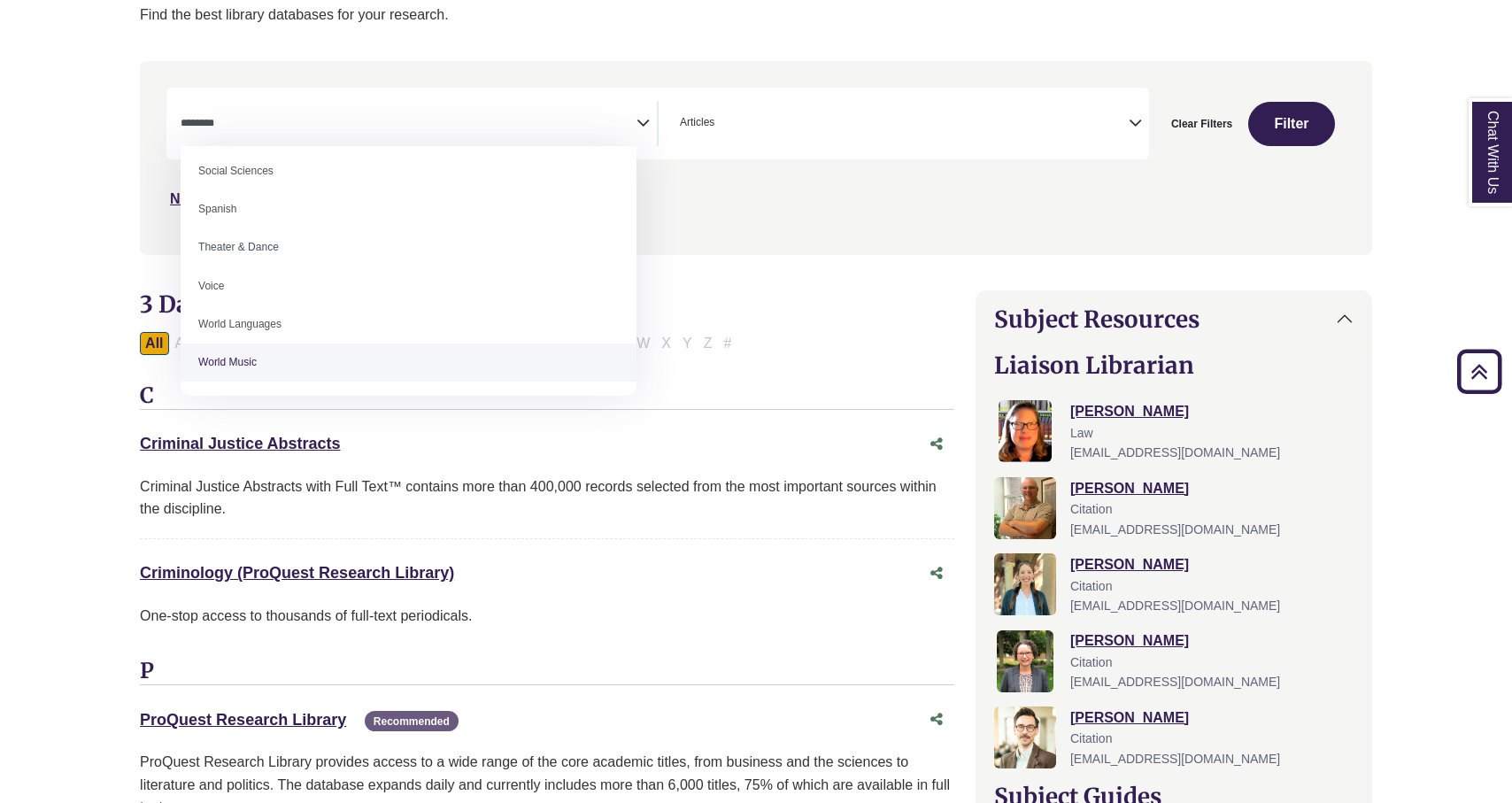
drag, startPoint x: 290, startPoint y: 367, endPoint x: 198, endPoint y: 100, distance: 282.4
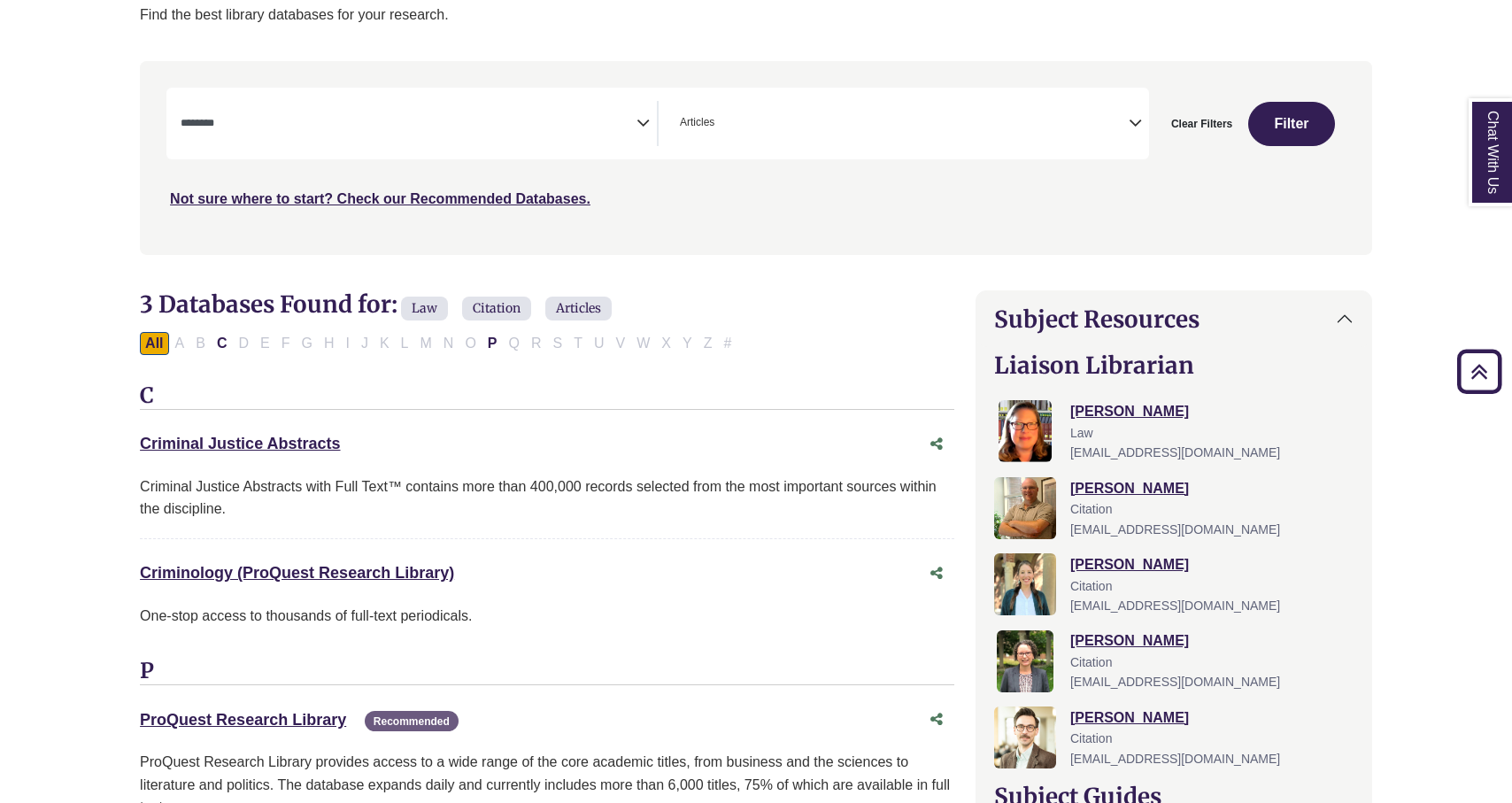
click at [346, 71] on div "Search filters" at bounding box center [756, 158] width 1212 height 179
click at [344, 114] on span "Search filters" at bounding box center [408, 121] width 456 height 15
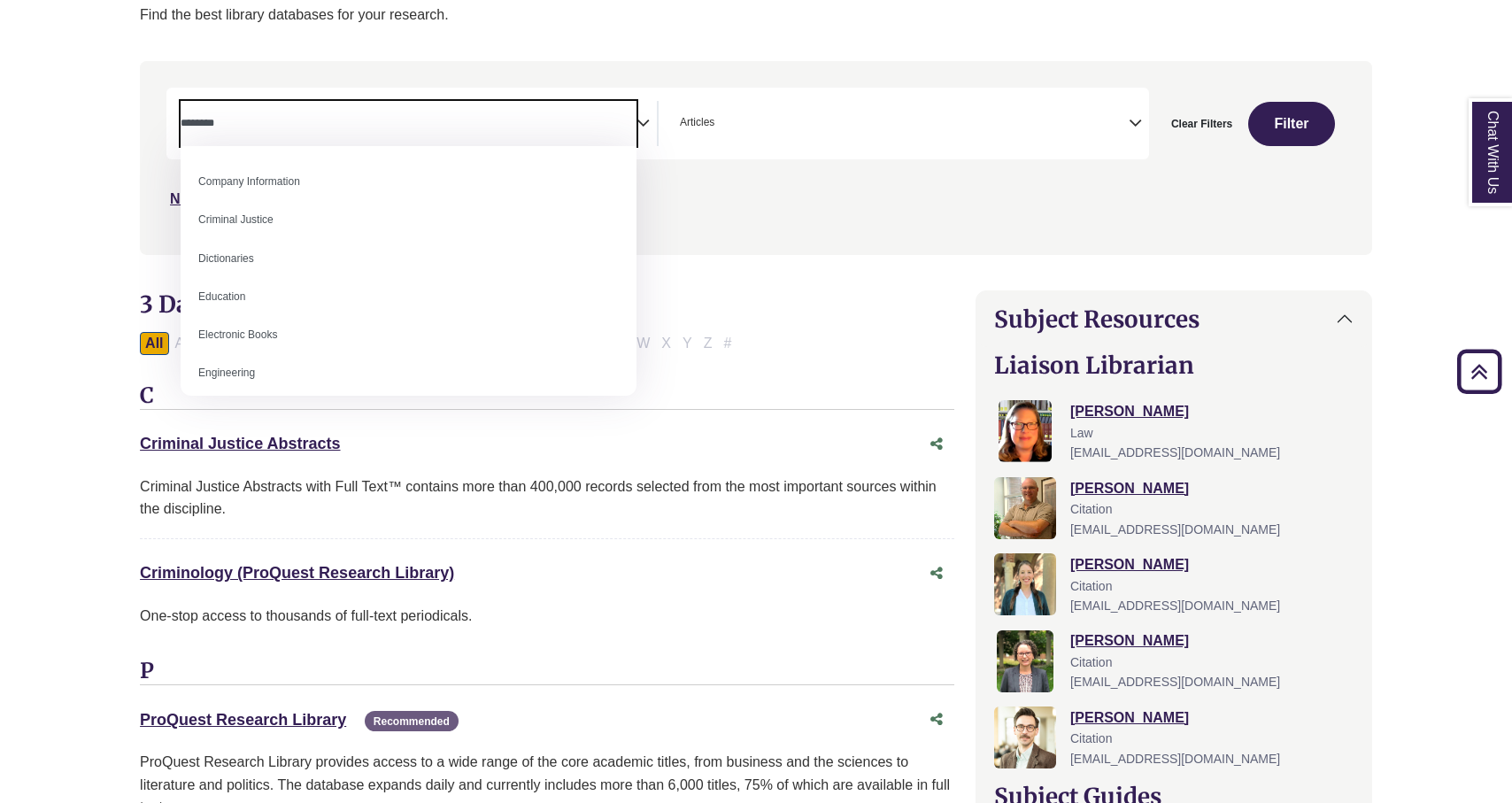
scroll to position [382, 0]
select select "******"
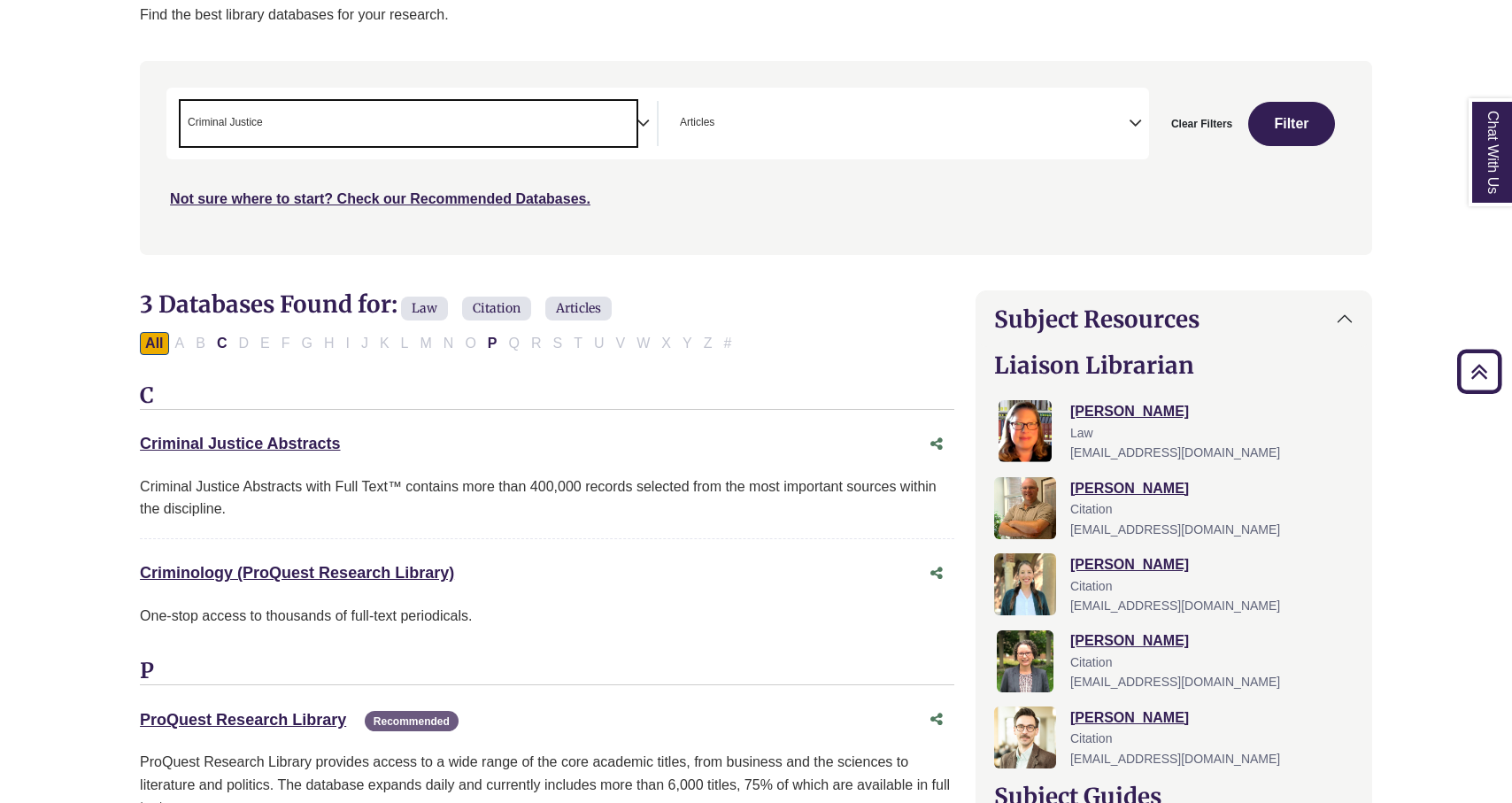
scroll to position [199, 0]
click at [1316, 117] on button "Filter" at bounding box center [1291, 123] width 86 height 44
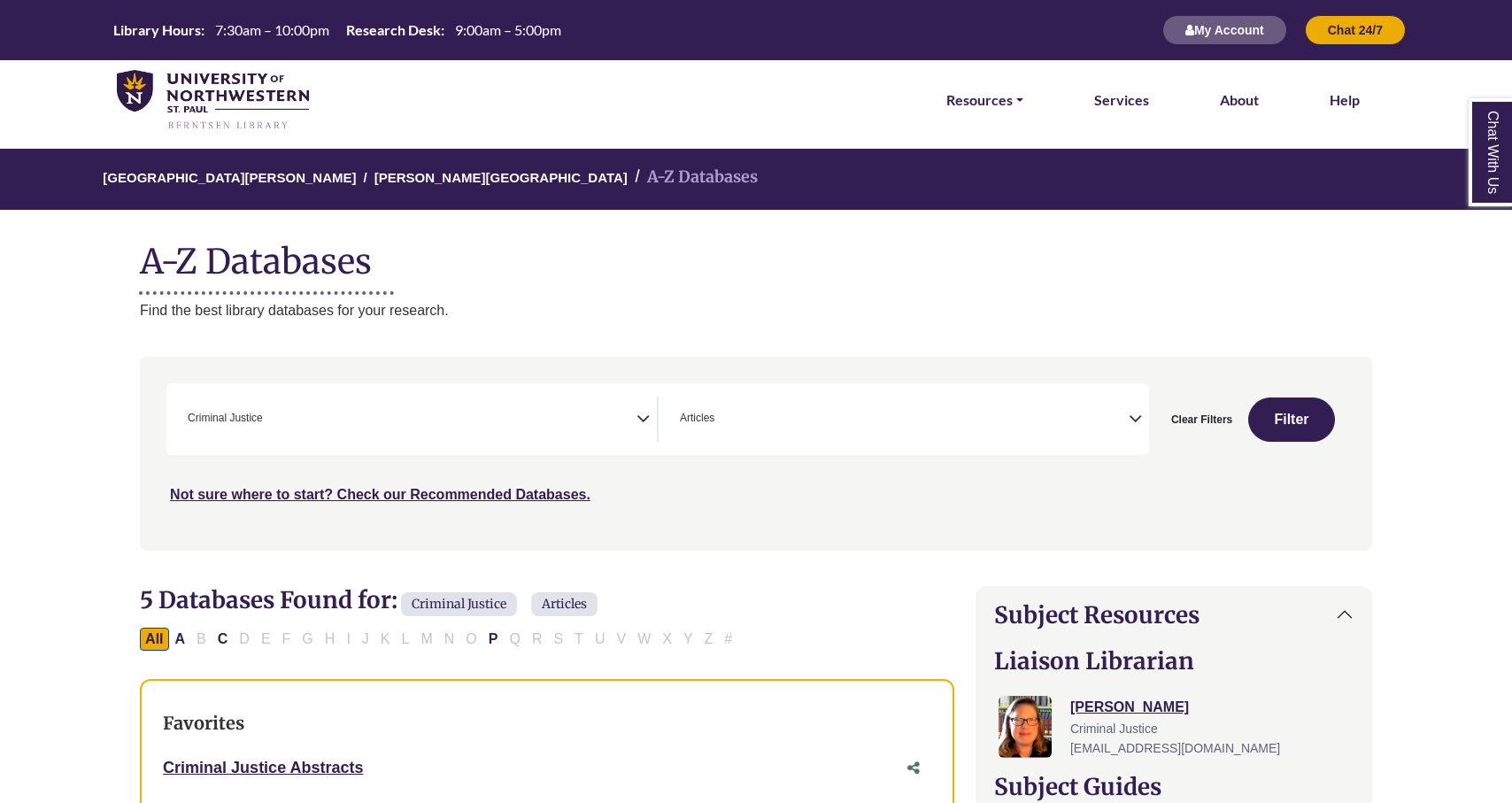
click at [645, 420] on icon "Search filters" at bounding box center [643, 416] width 13 height 26
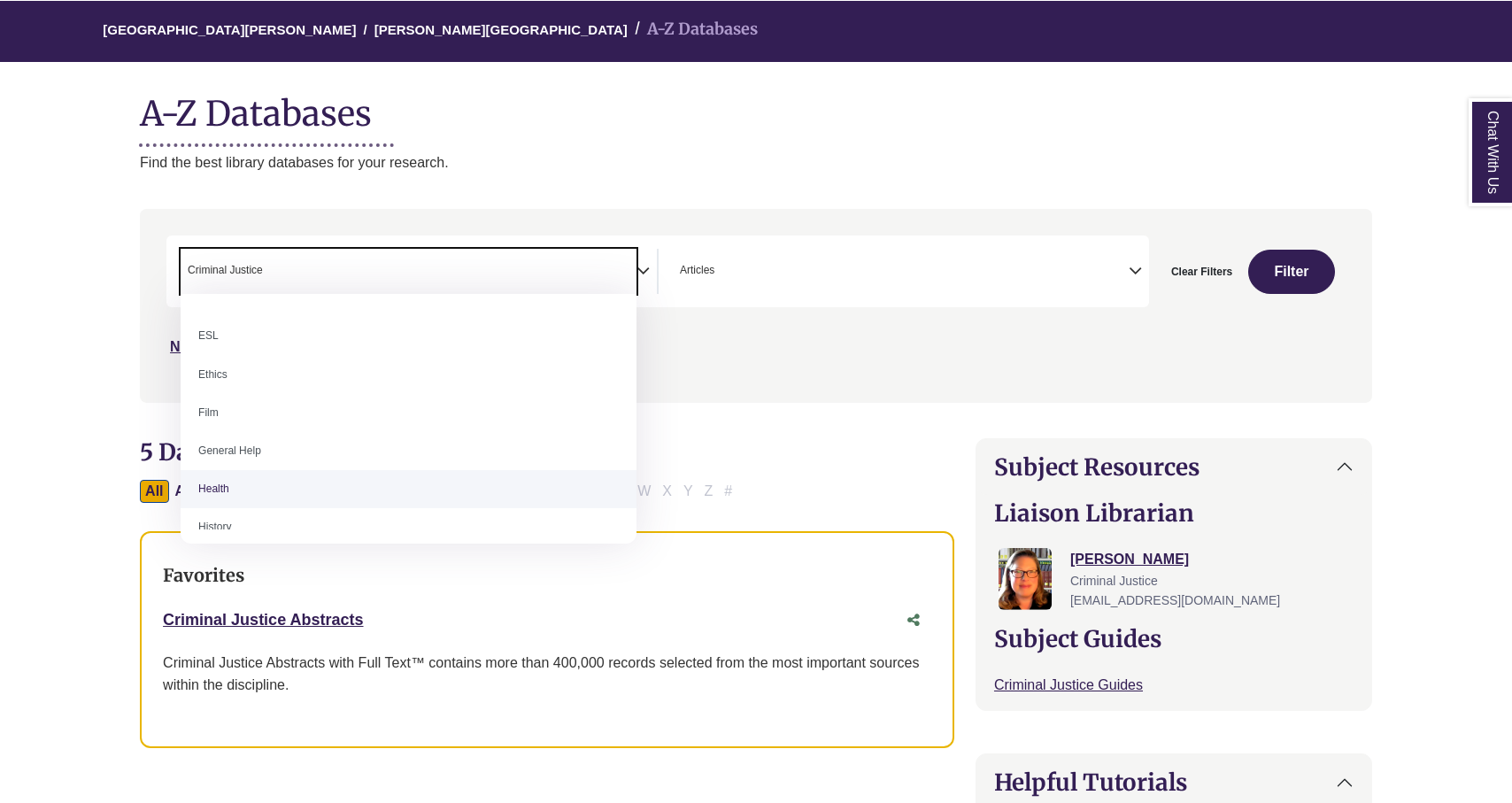
scroll to position [644, 0]
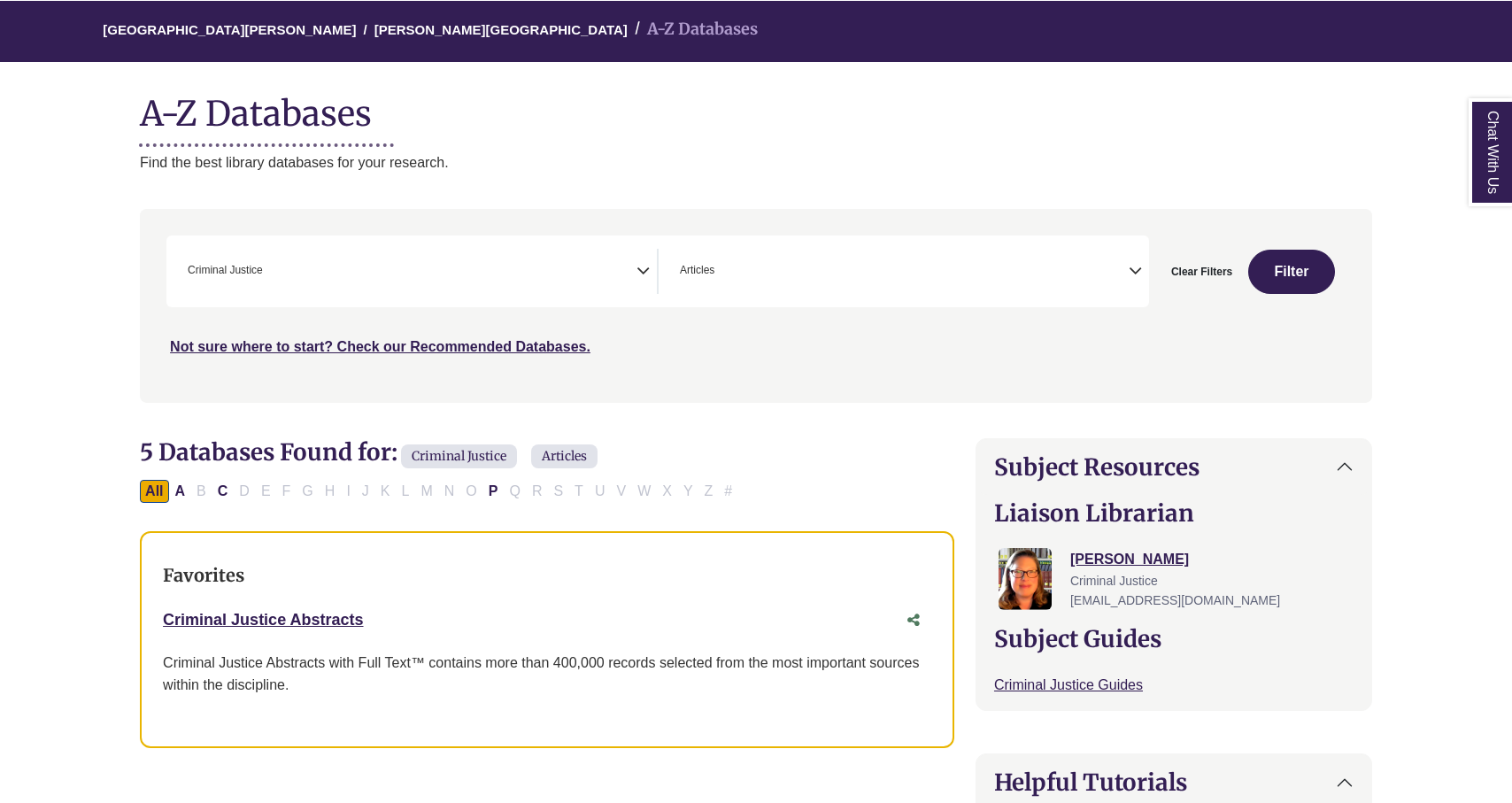
click at [758, 359] on div "Search filters" at bounding box center [756, 305] width 1212 height 179
click at [644, 266] on icon "Search filters" at bounding box center [643, 268] width 13 height 26
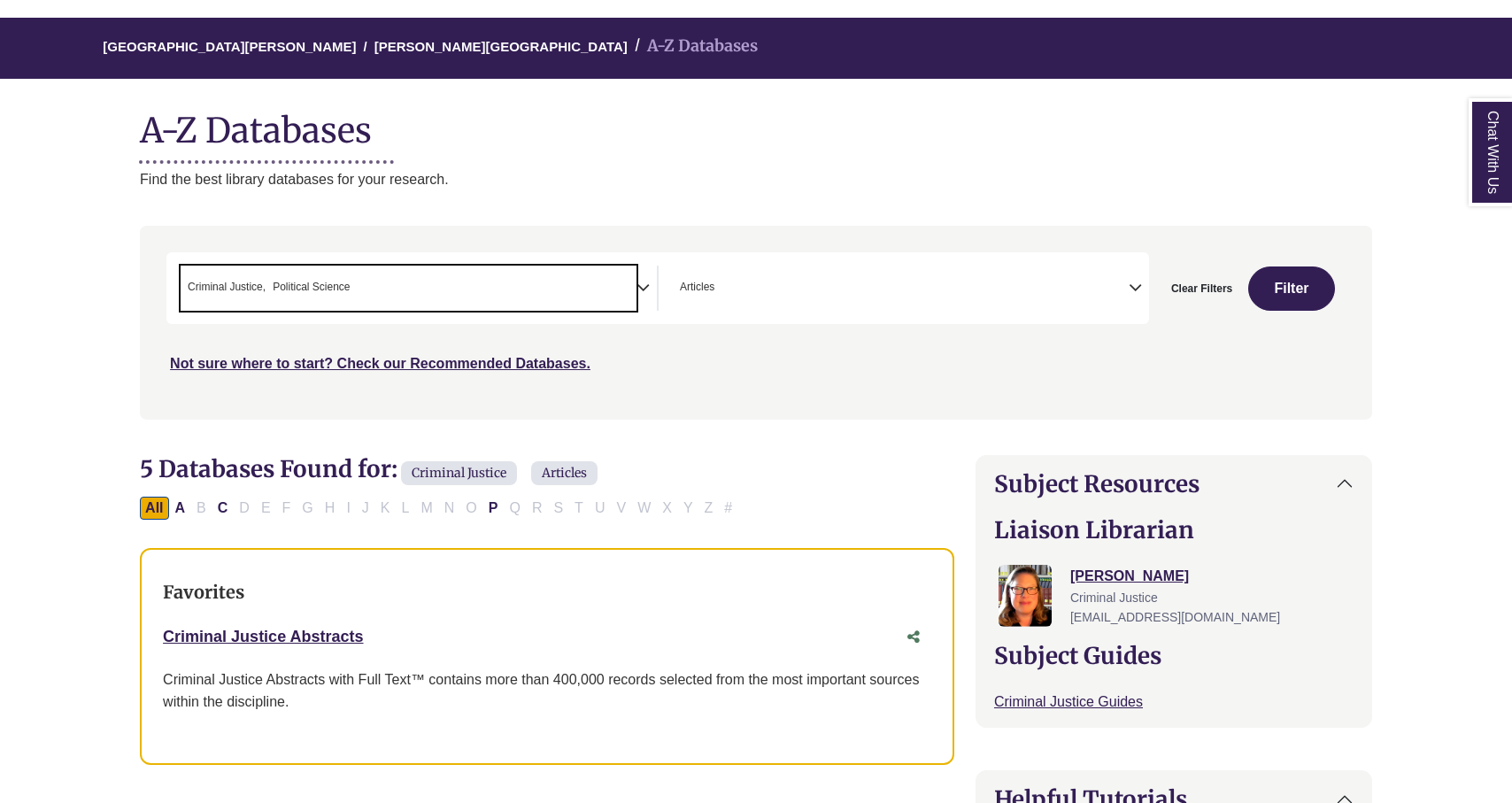
scroll to position [653, 0]
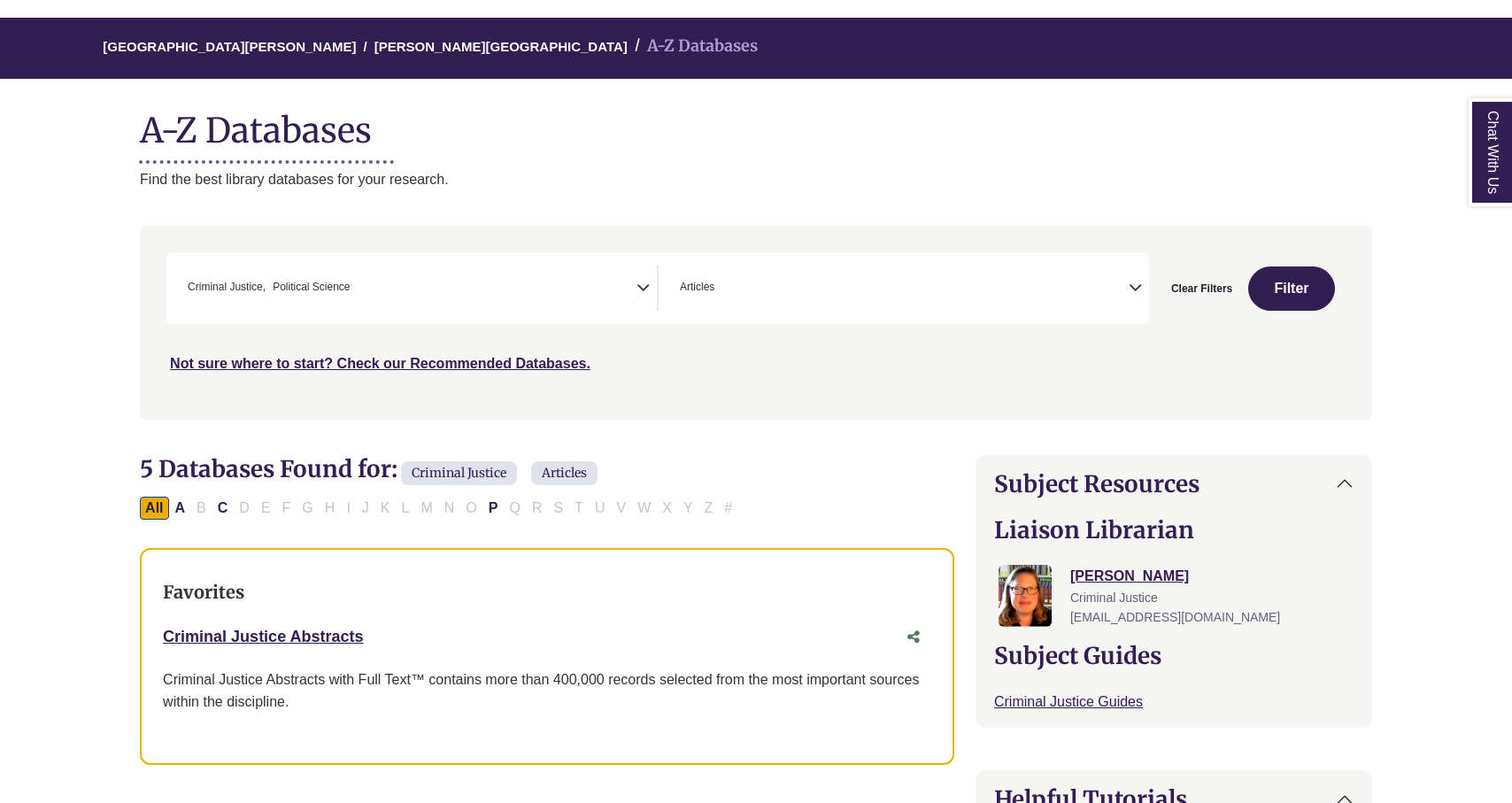
click at [450, 265] on div "**********" at bounding box center [657, 288] width 983 height 71
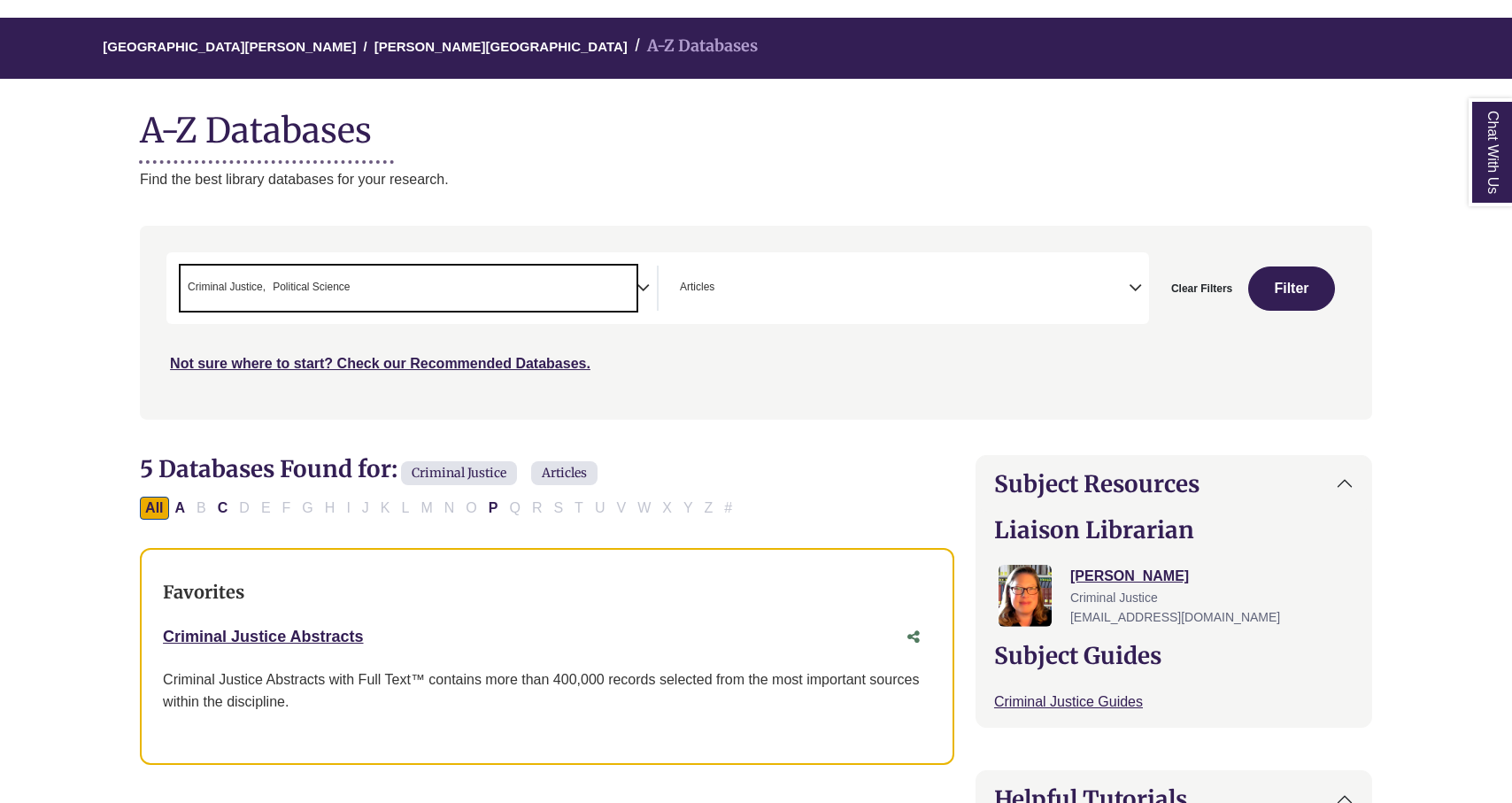
click at [425, 287] on span "× Criminal Justice × Political Science" at bounding box center [408, 288] width 456 height 45
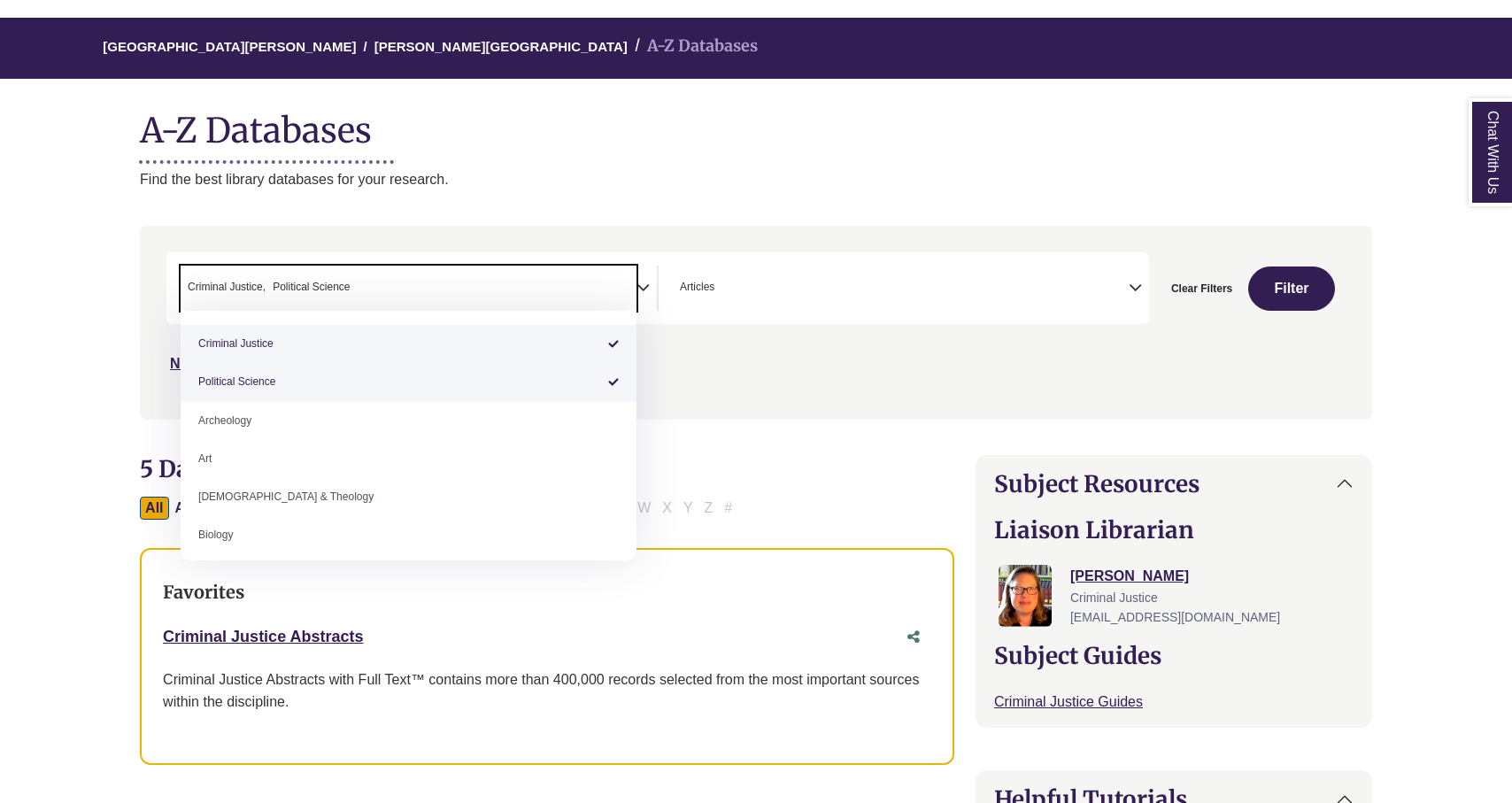
drag, startPoint x: 267, startPoint y: 284, endPoint x: 230, endPoint y: 284, distance: 37.0
click at [230, 284] on ul "× Criminal Justice × Political Science" at bounding box center [267, 285] width 173 height 15
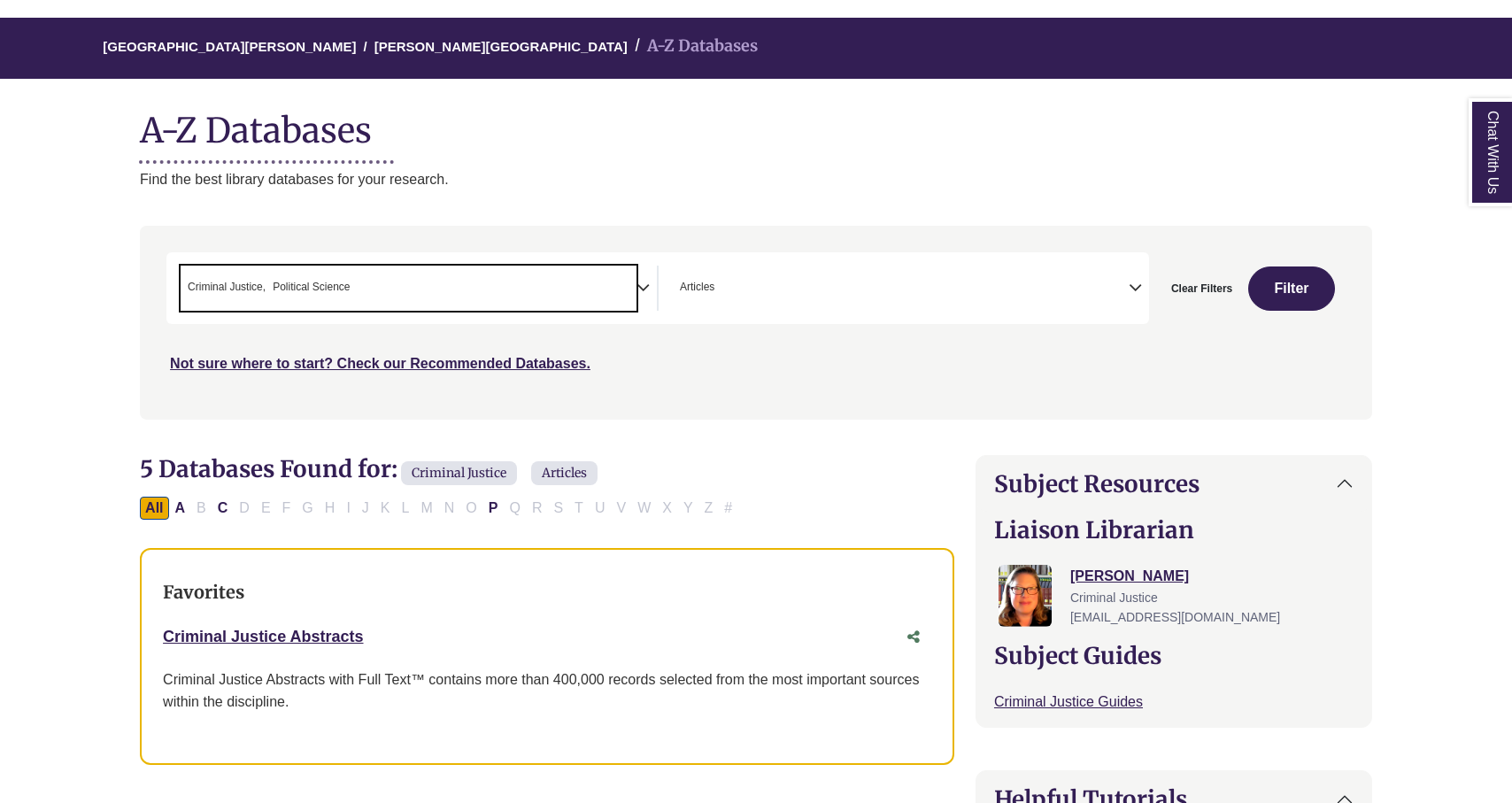
click at [285, 286] on span "Political Science" at bounding box center [312, 287] width 77 height 17
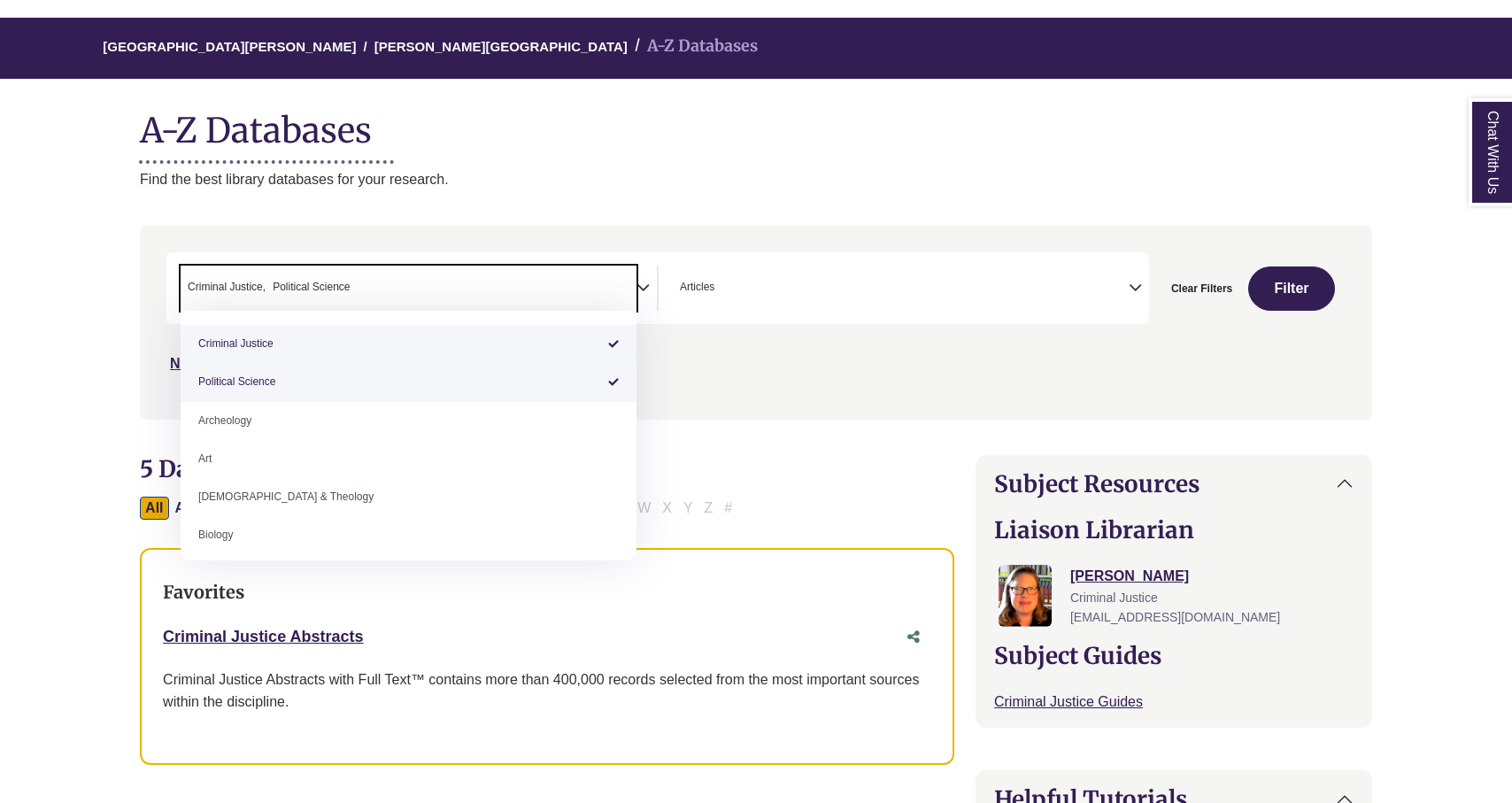
click at [271, 286] on li "× Political Science" at bounding box center [308, 287] width 84 height 17
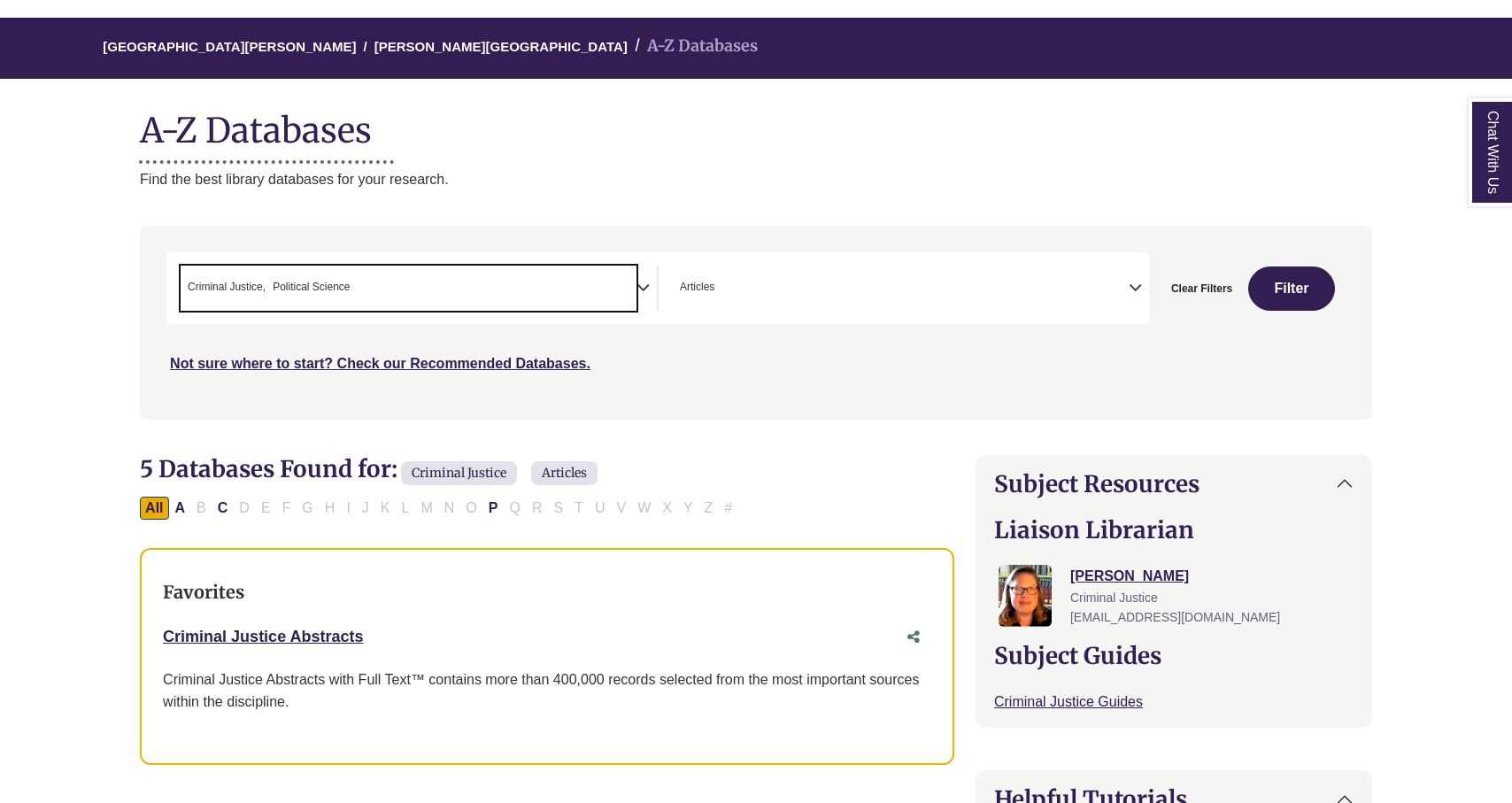
click at [351, 280] on ul "× Criminal Justice × Political Science" at bounding box center [267, 285] width 173 height 15
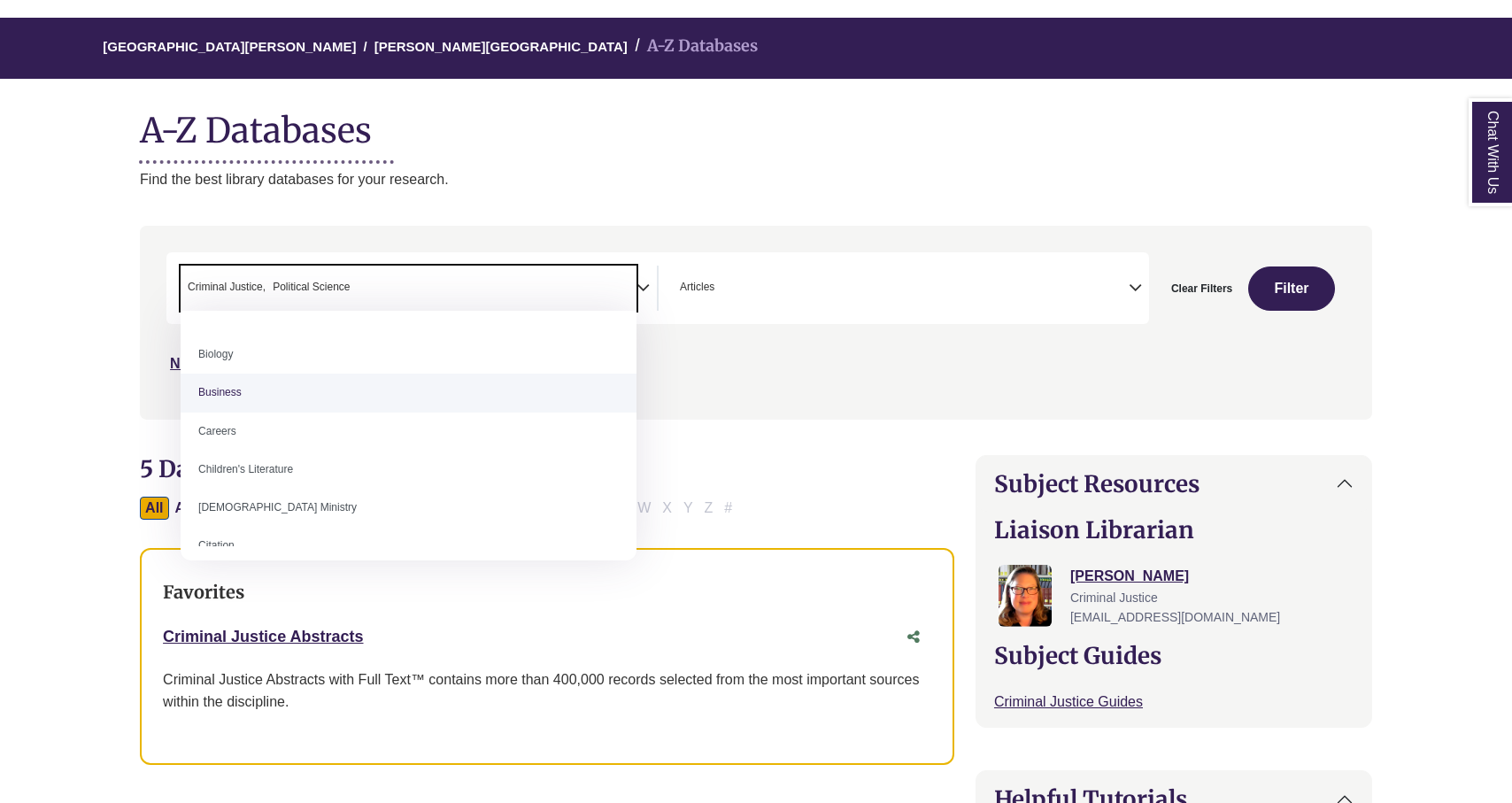
scroll to position [0, 0]
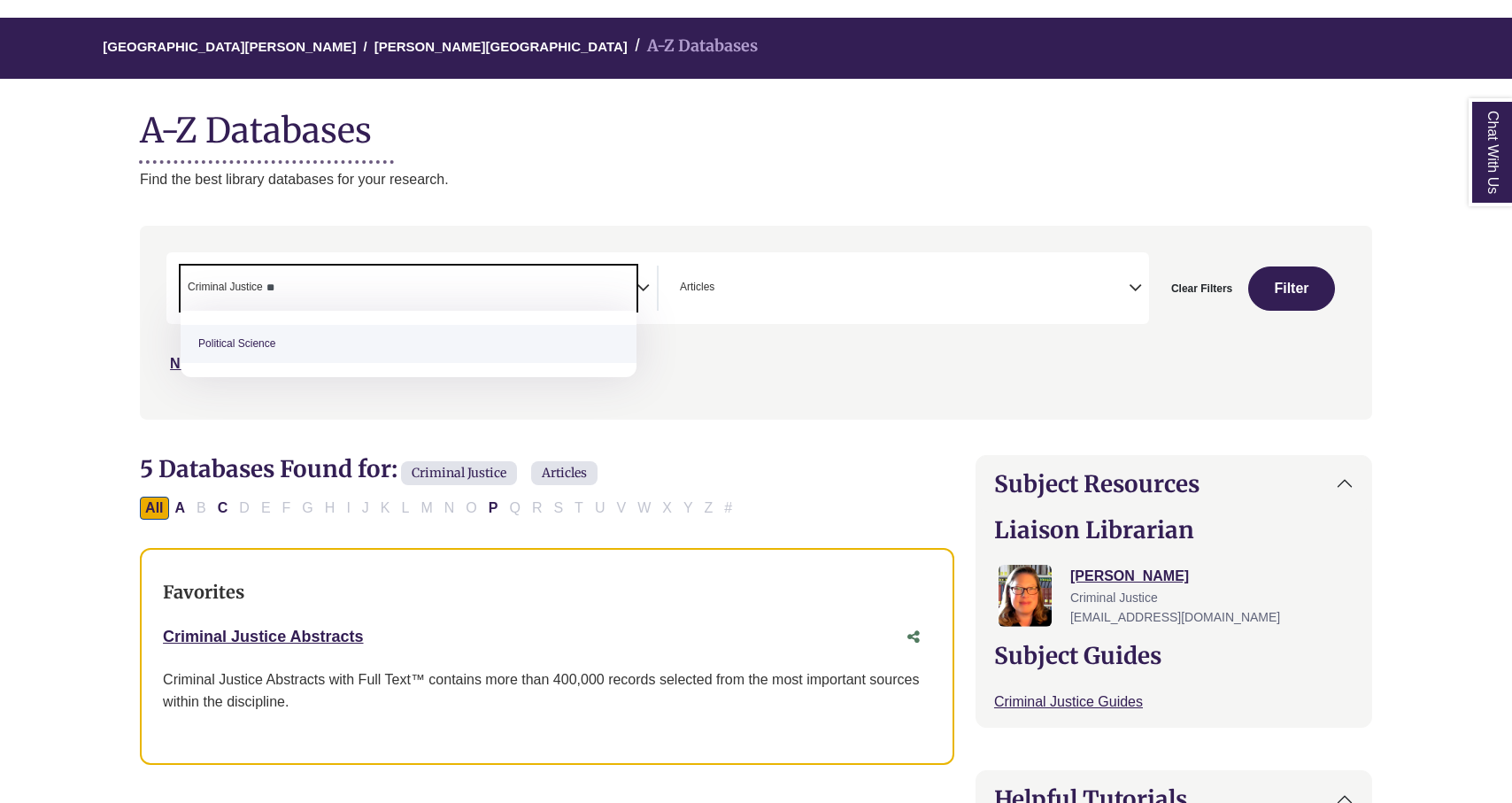
type textarea "*"
select select "Database Subject Filter"
type textarea "*"
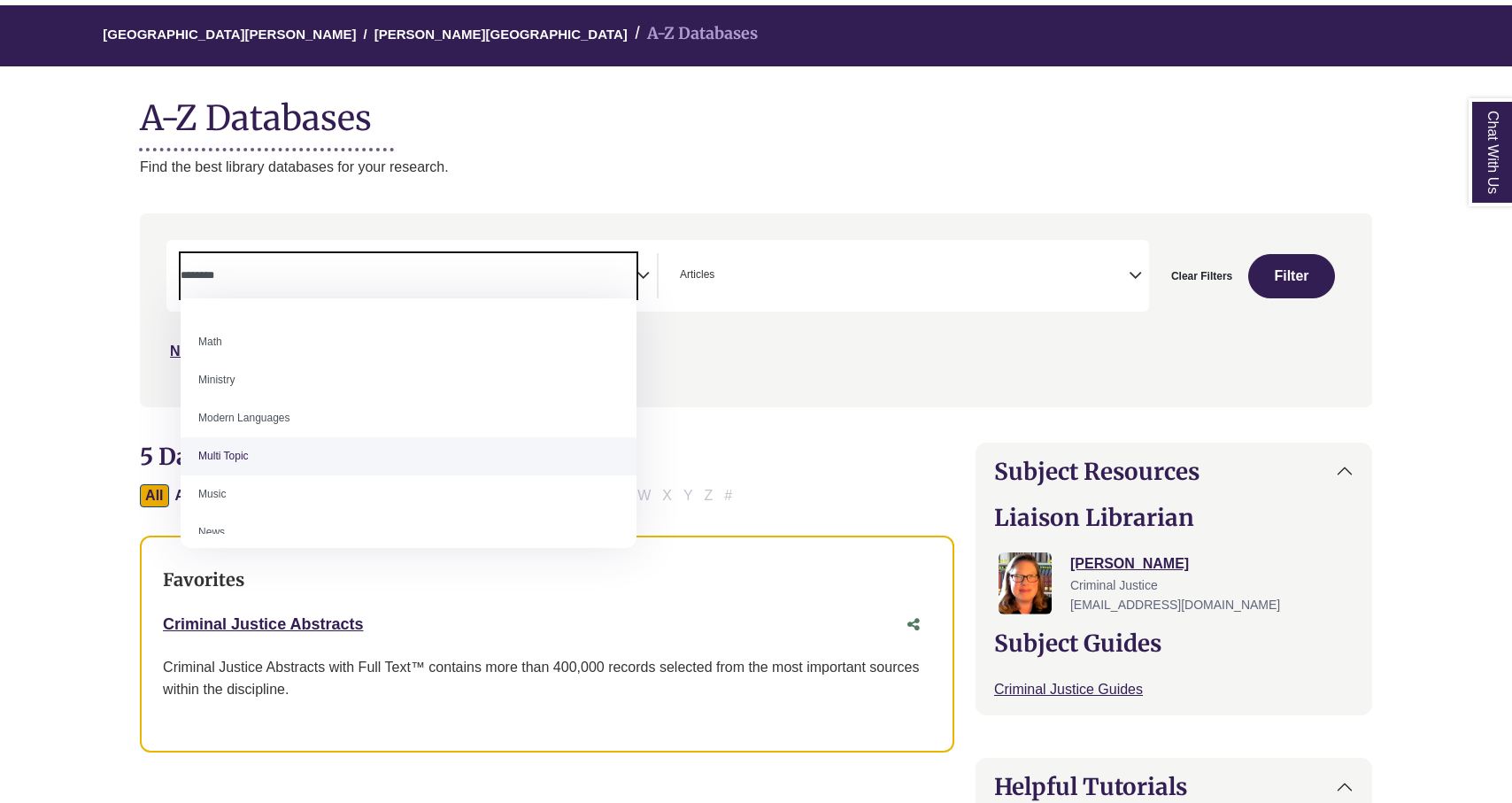
scroll to position [562, 0]
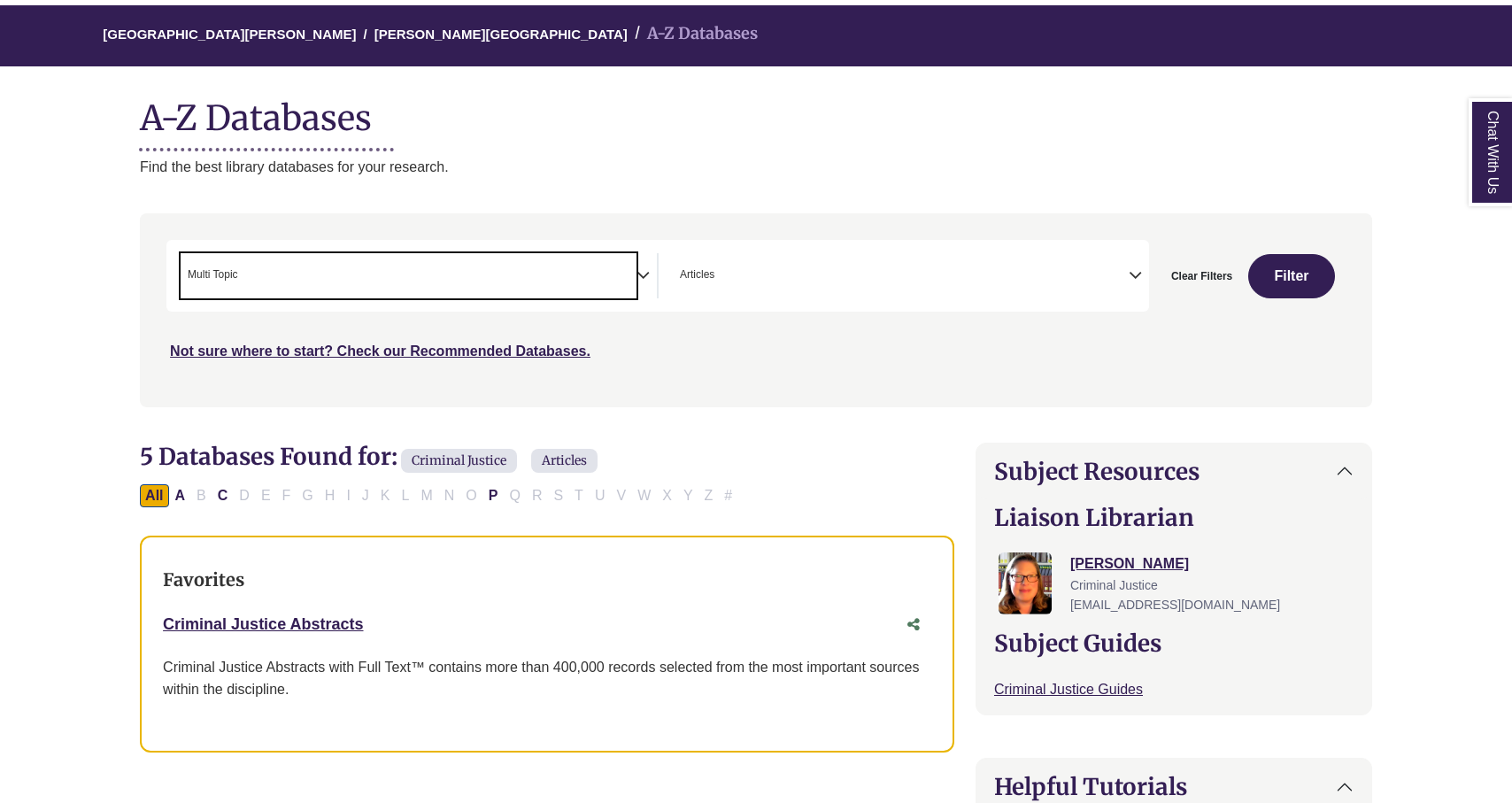
click at [443, 273] on span "× Multi Topic" at bounding box center [408, 276] width 456 height 45
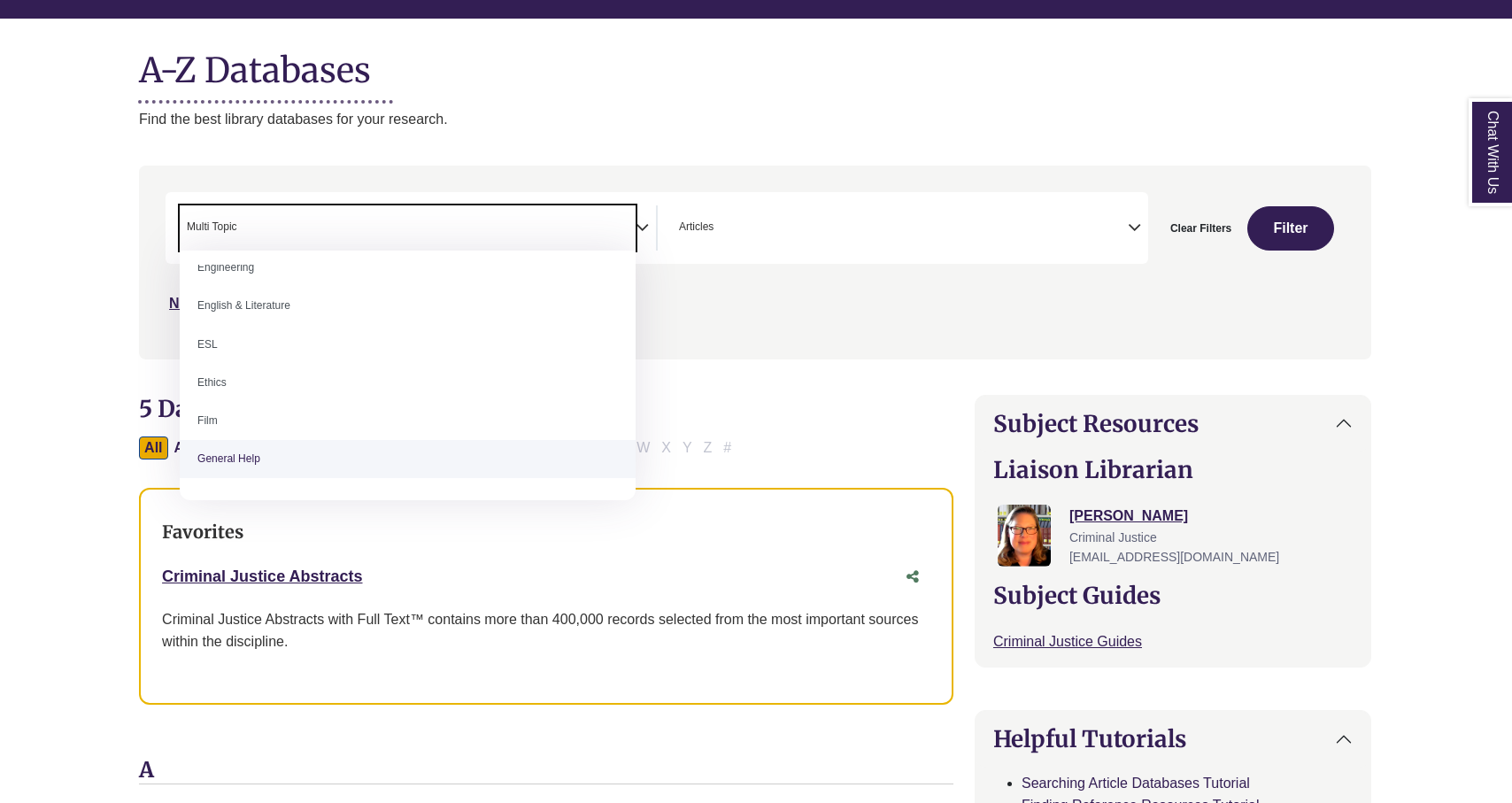
scroll to position [623, 0]
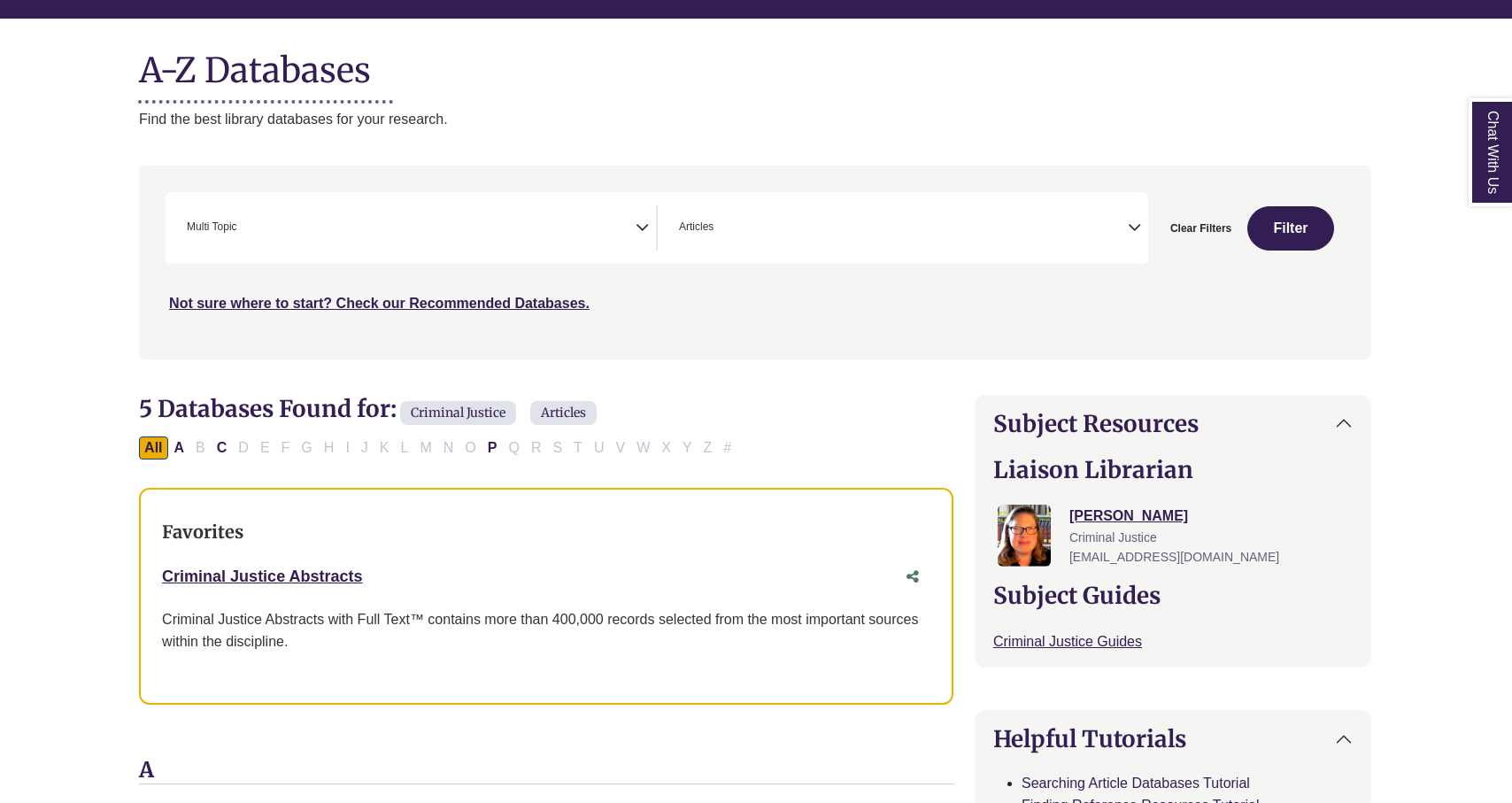
click at [624, 227] on span "× Multi Topic" at bounding box center [408, 228] width 456 height 45
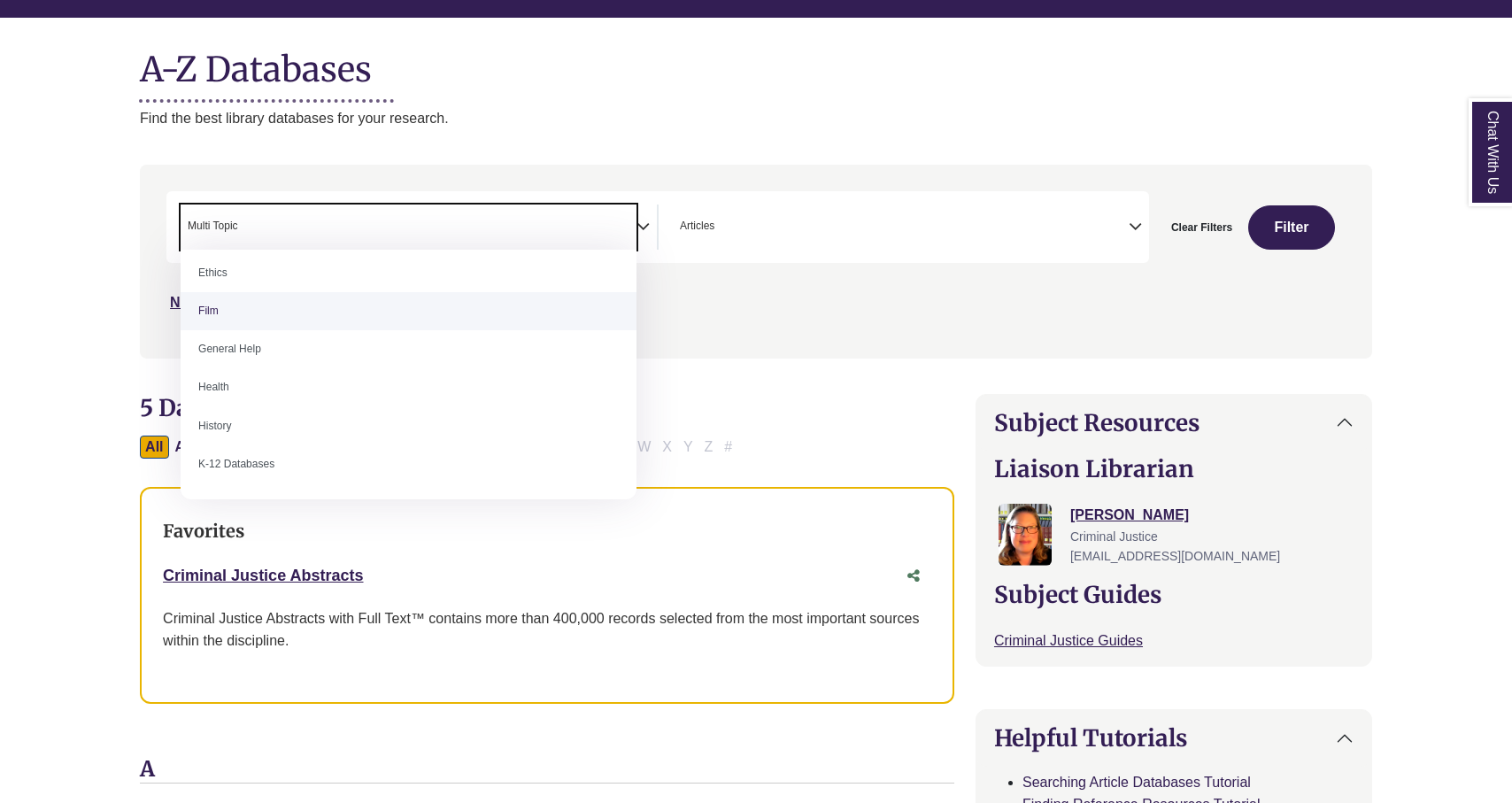
scroll to position [719, 0]
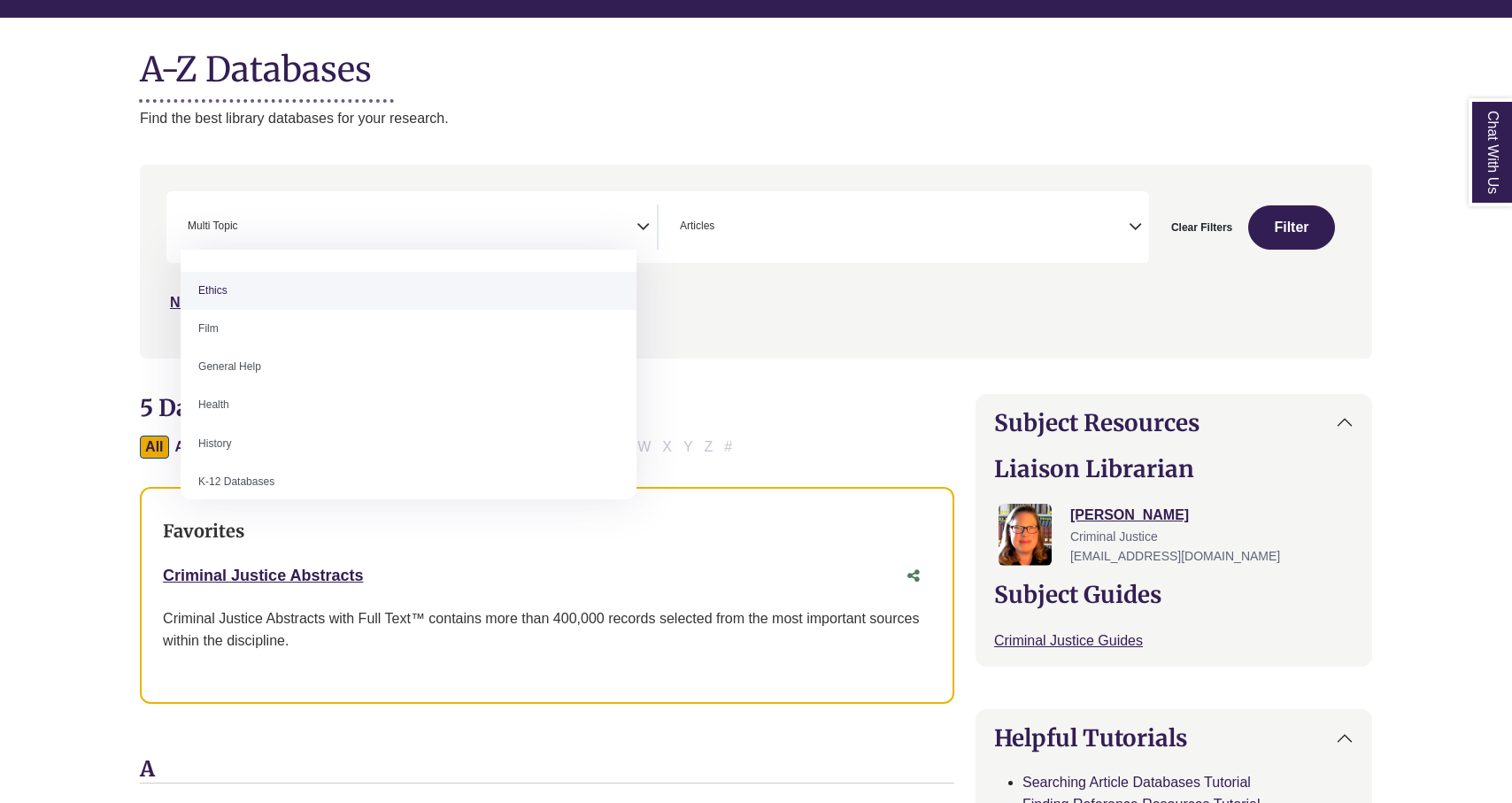
select select "******"
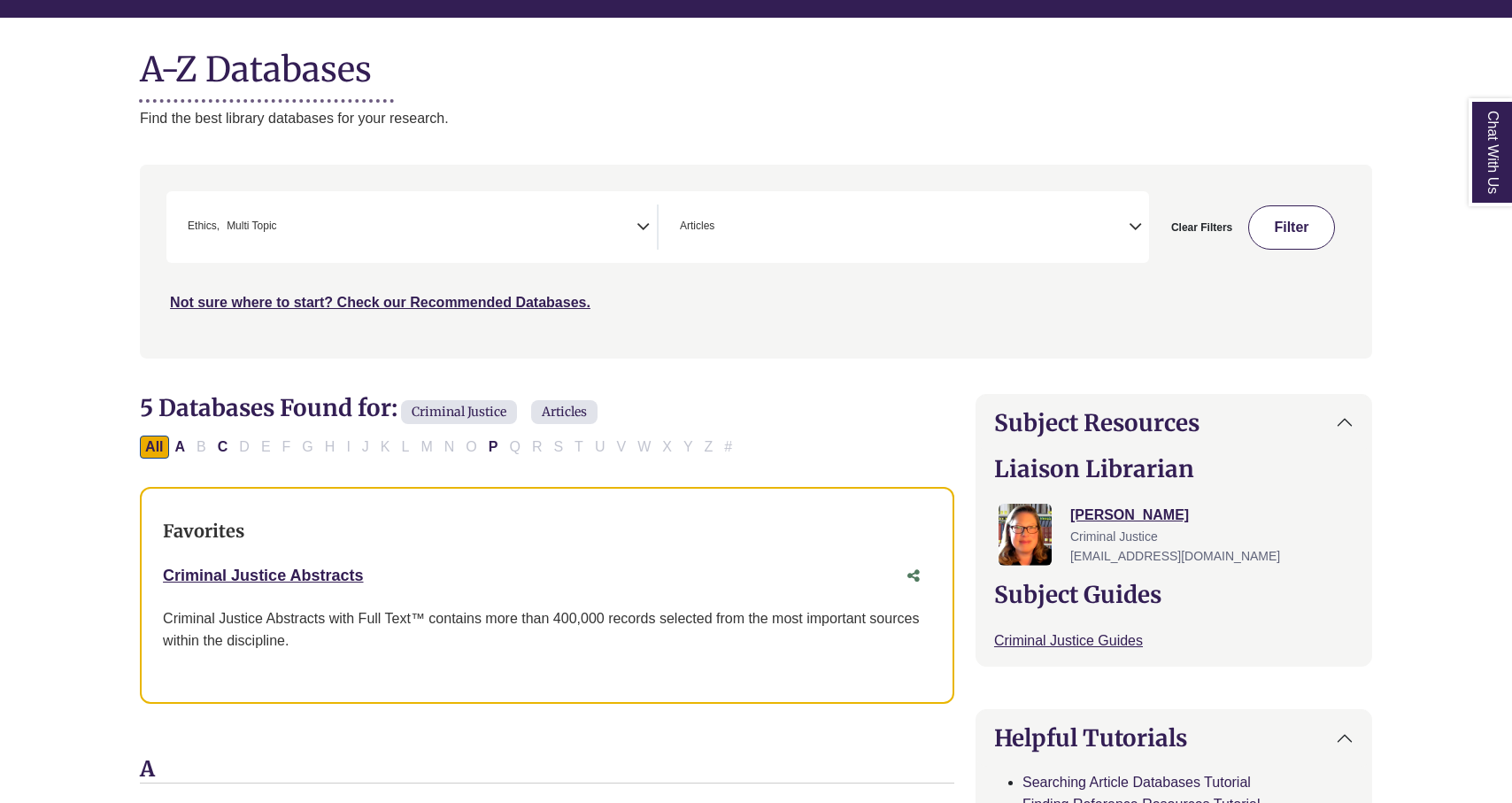
click at [1304, 242] on button "Filter" at bounding box center [1291, 227] width 86 height 44
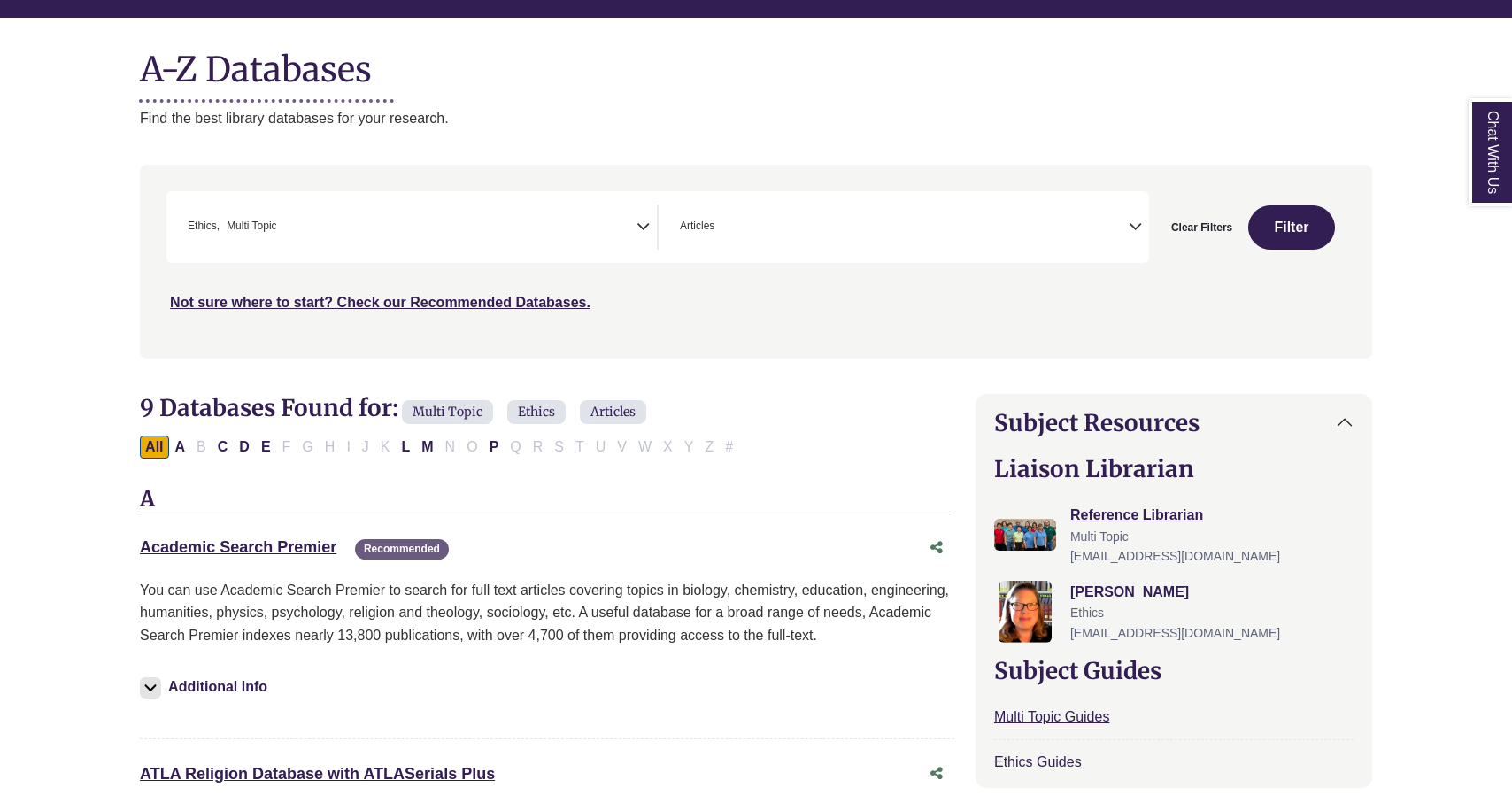
scroll to position [343, 0]
click at [475, 218] on span "× Ethics × Multi Topic" at bounding box center [408, 227] width 456 height 45
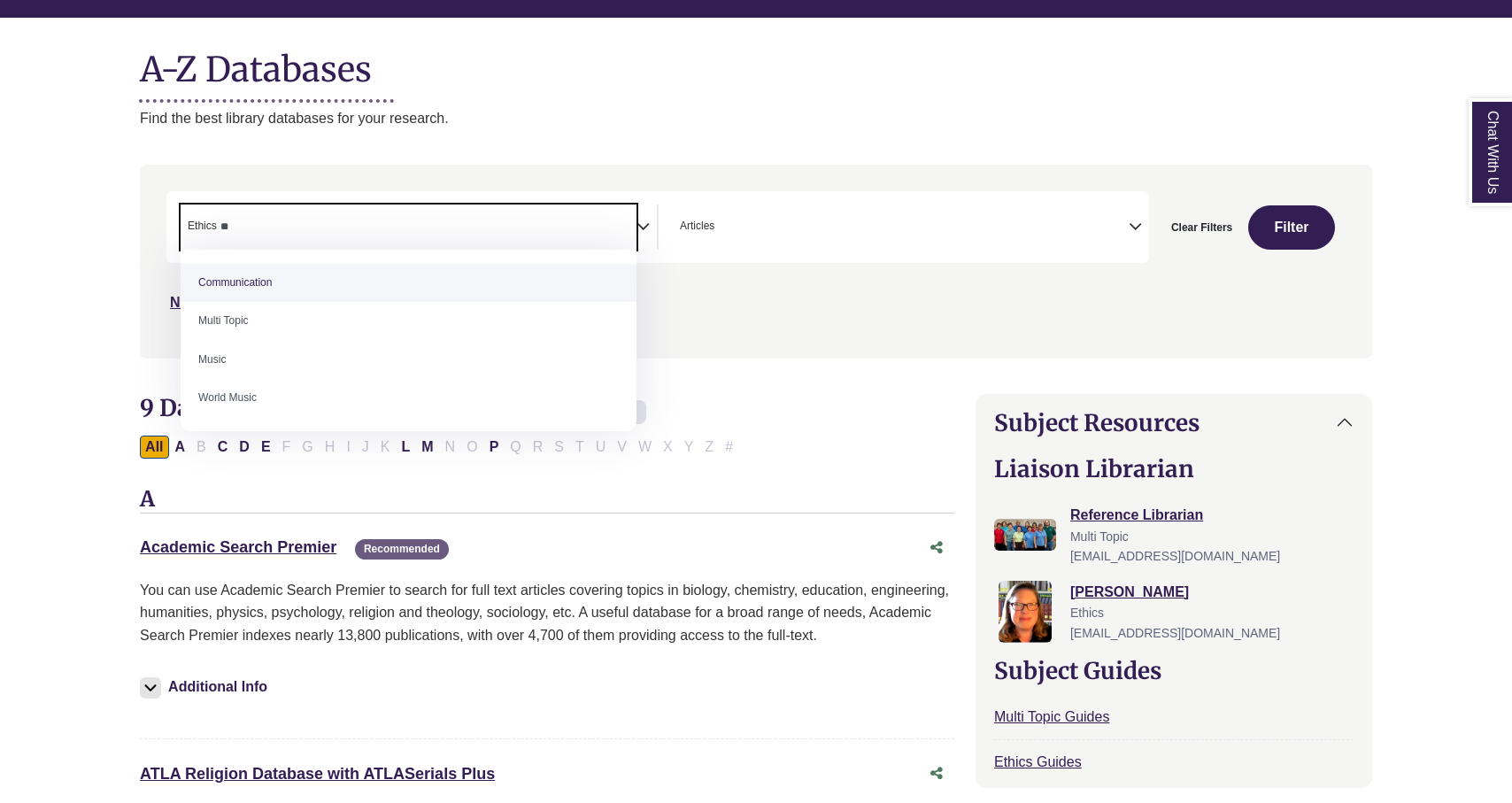
type textarea "*"
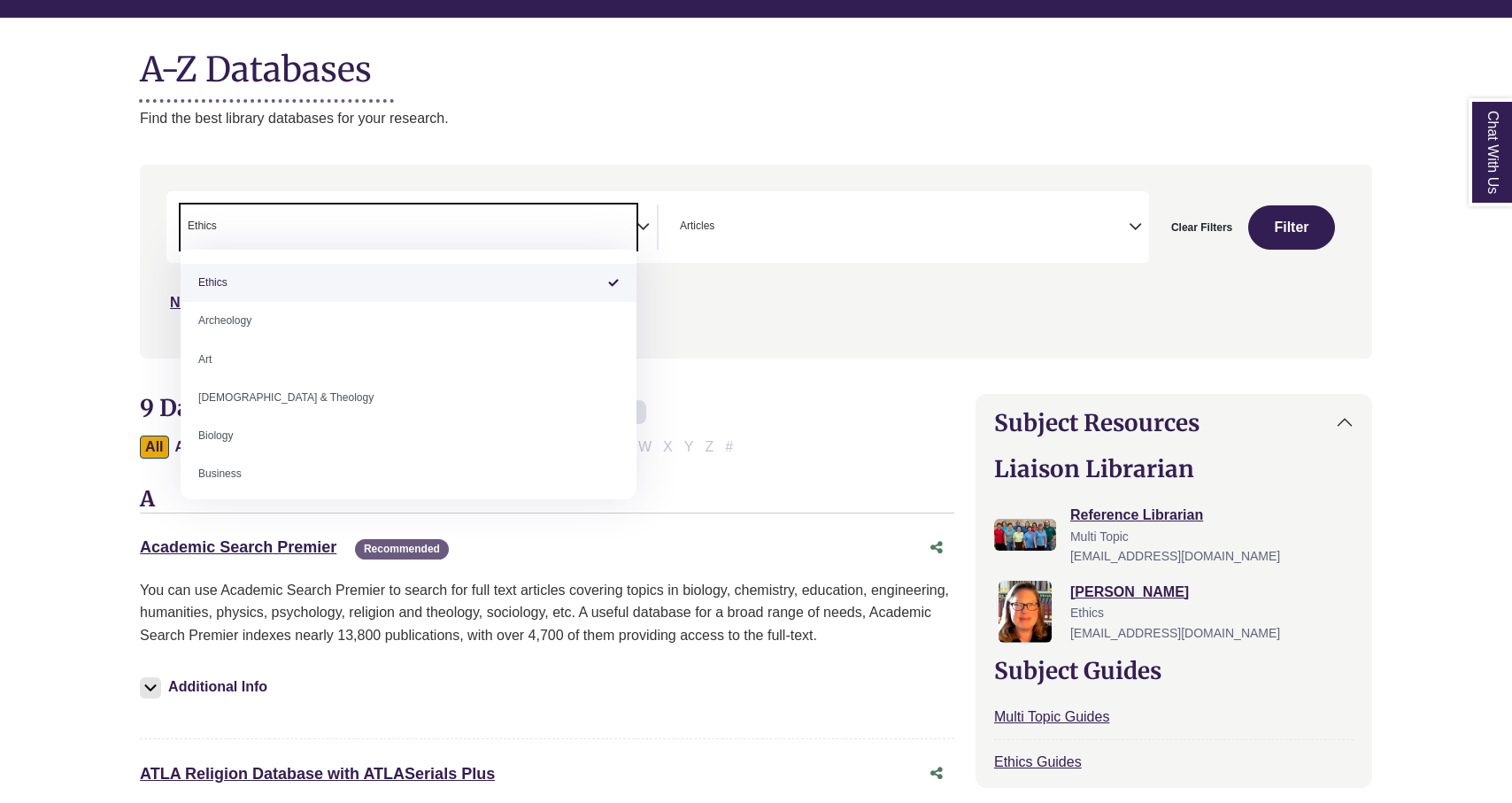
select select "Database Subject Filter"
type textarea "******"
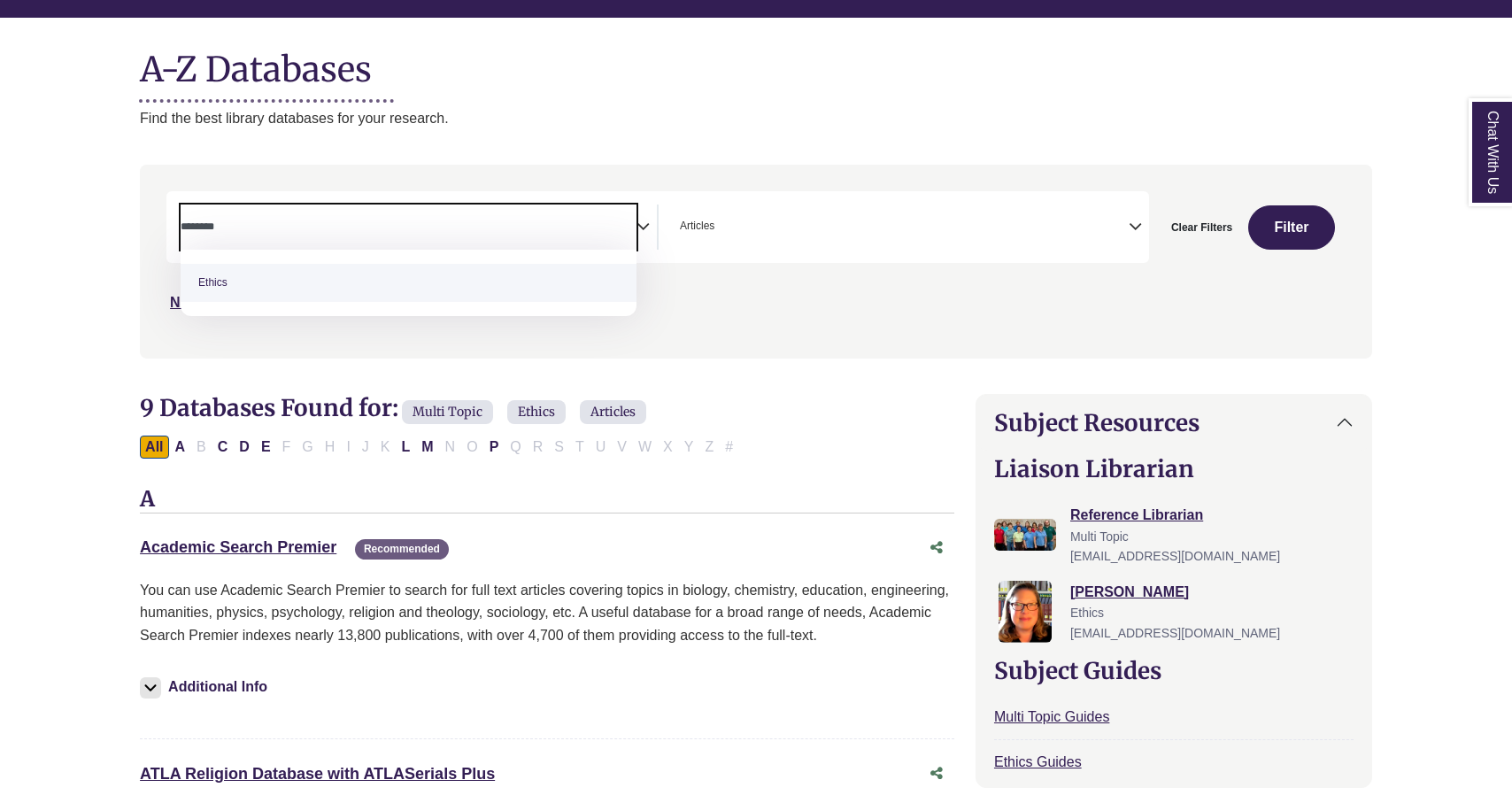
click at [1344, 249] on div "Clear Filters Filter" at bounding box center [1246, 227] width 196 height 71
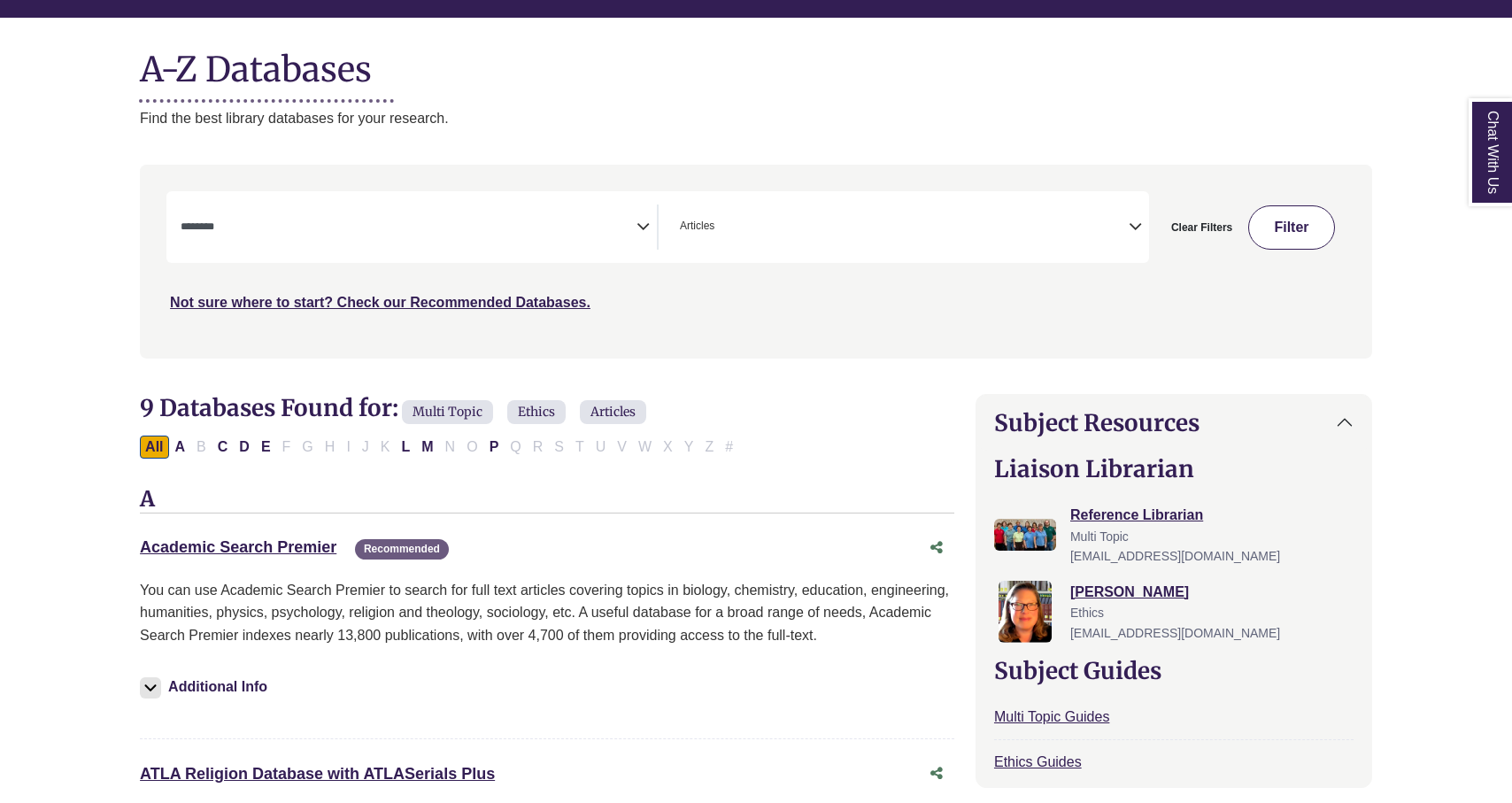
click at [1303, 231] on button "Filter" at bounding box center [1291, 227] width 86 height 44
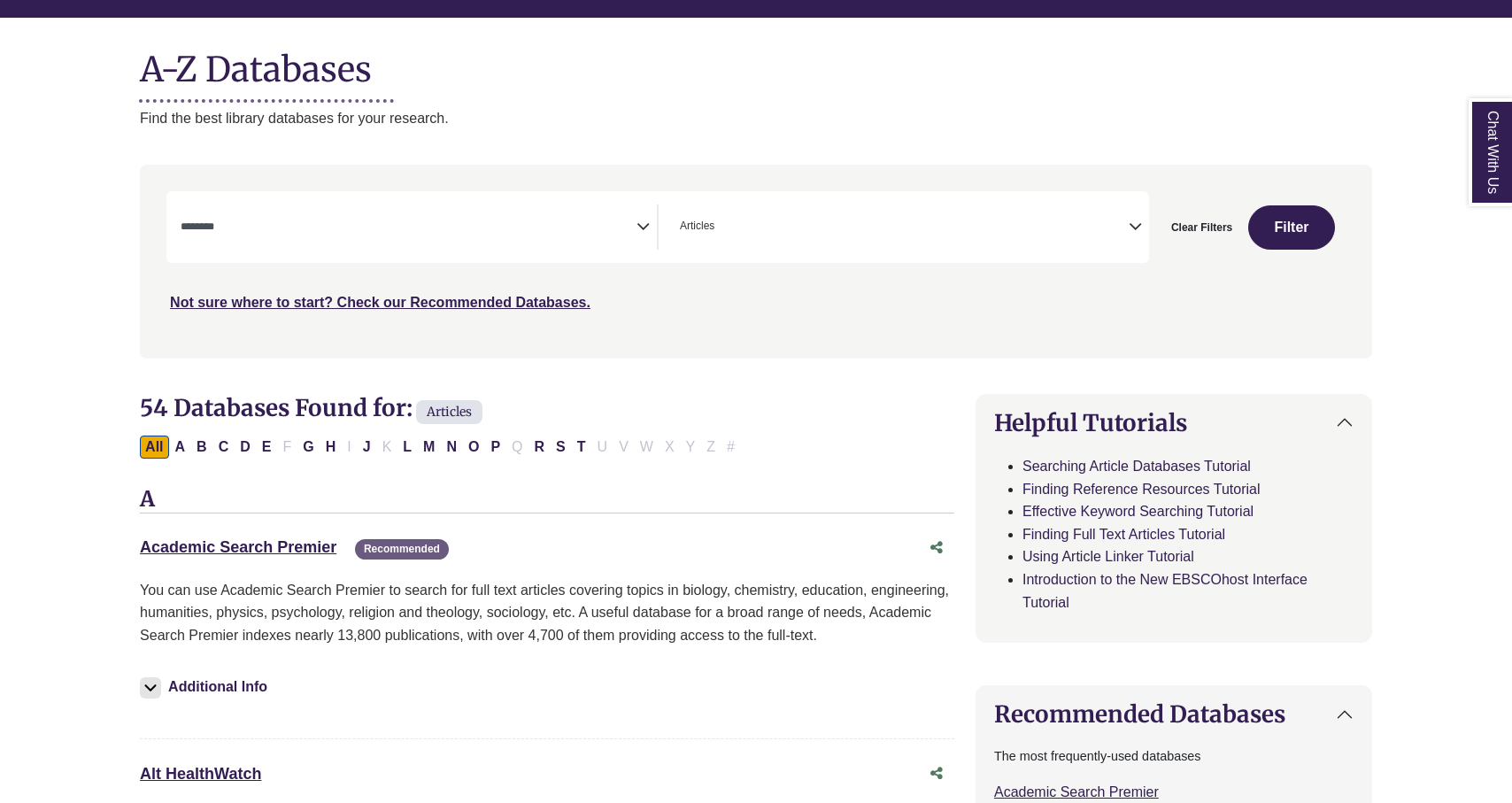
click at [565, 232] on textarea "Search" at bounding box center [408, 228] width 456 height 14
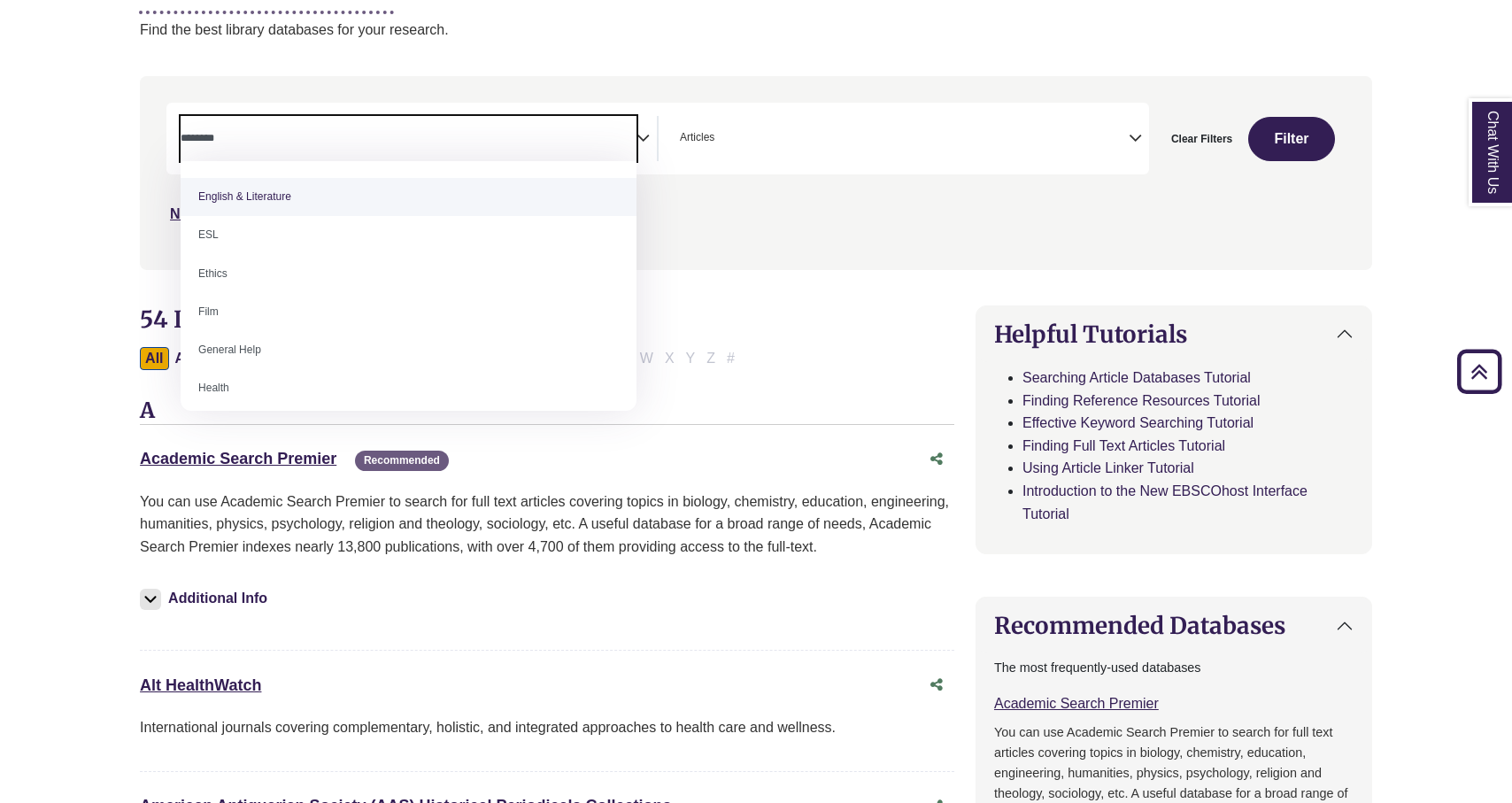
scroll to position [623, 0]
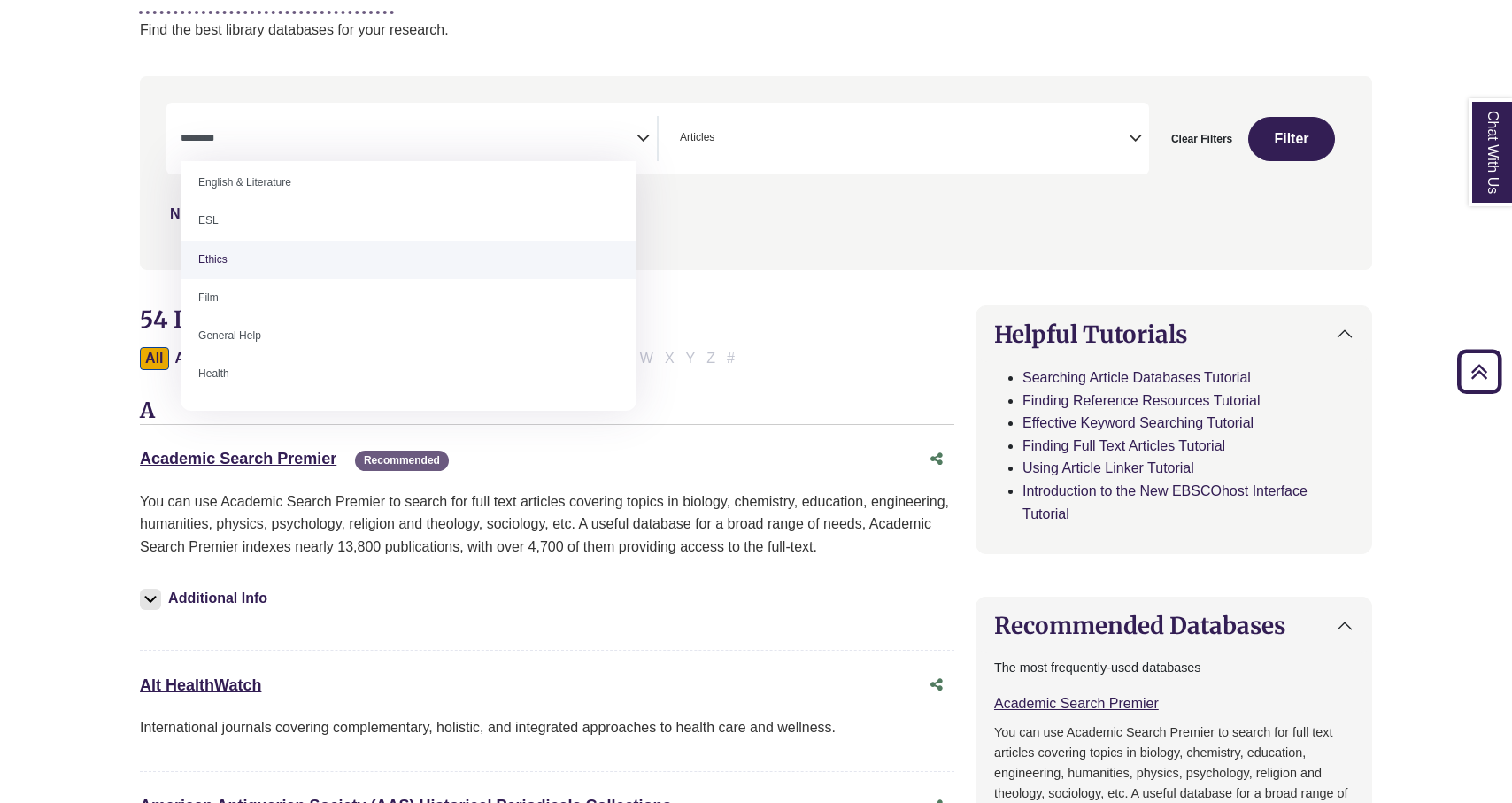
select select "******"
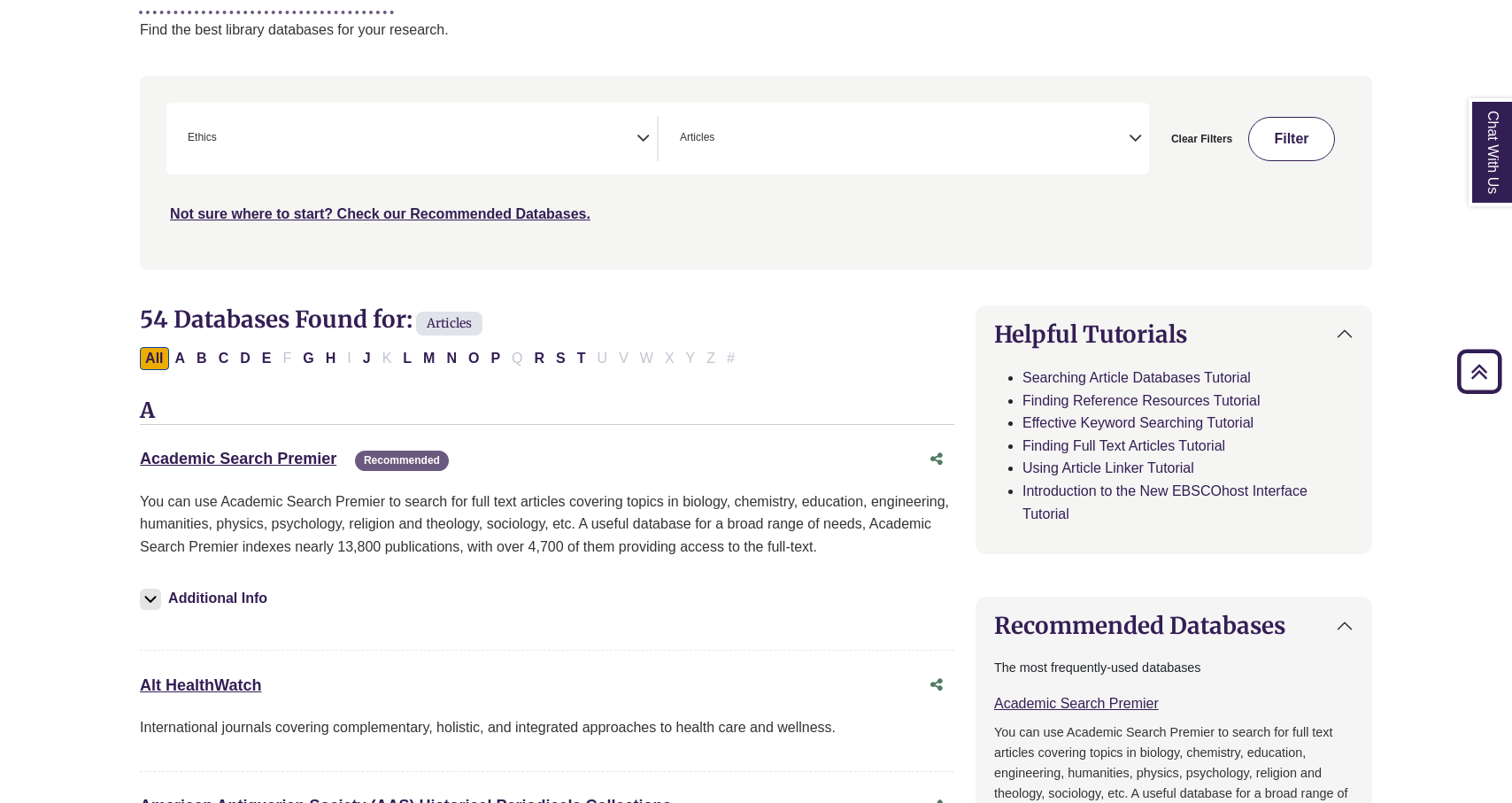
click at [1285, 126] on button "Filter" at bounding box center [1291, 139] width 86 height 44
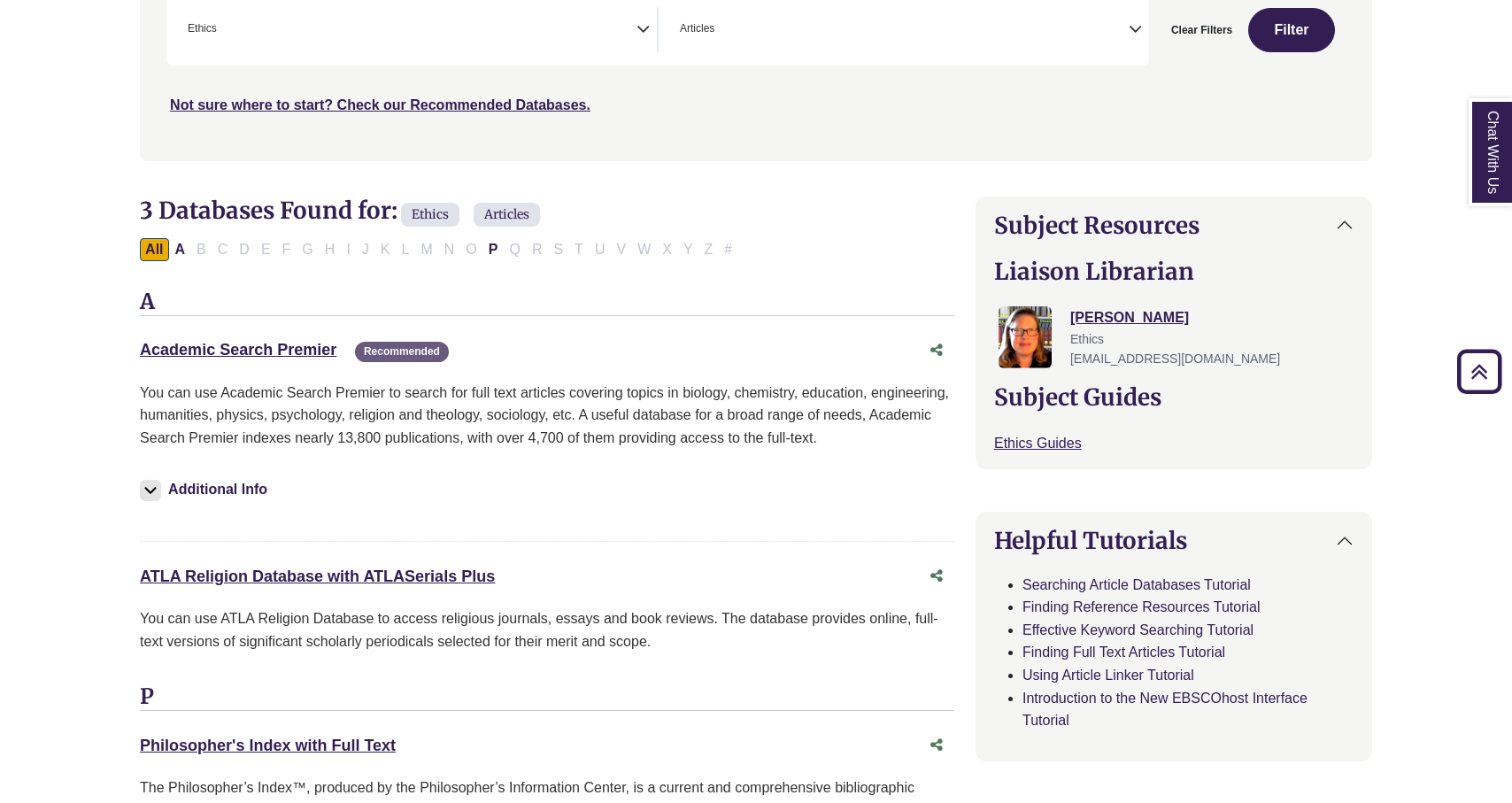
scroll to position [306, 0]
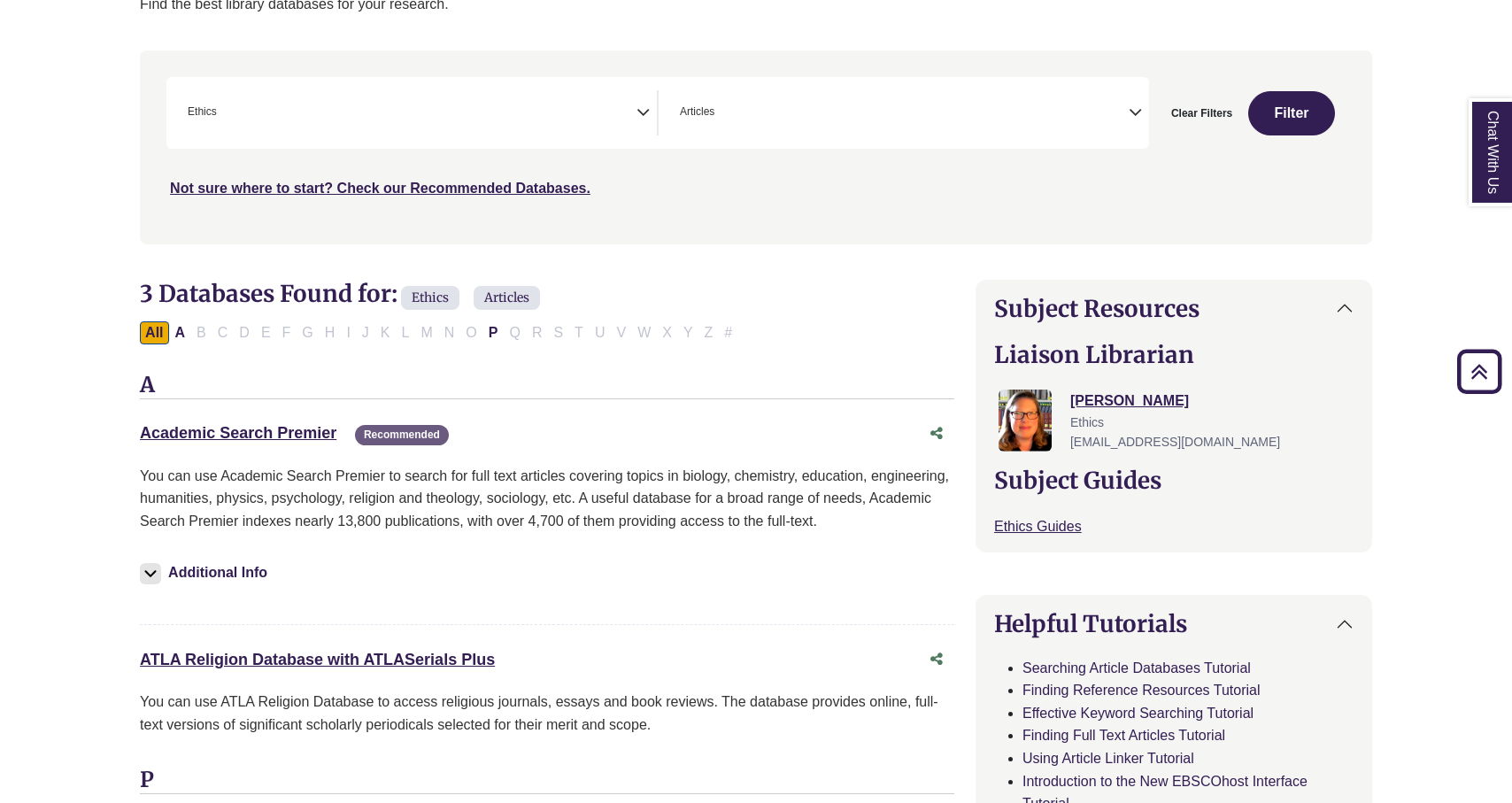
click at [640, 107] on icon "Search filters" at bounding box center [643, 110] width 13 height 26
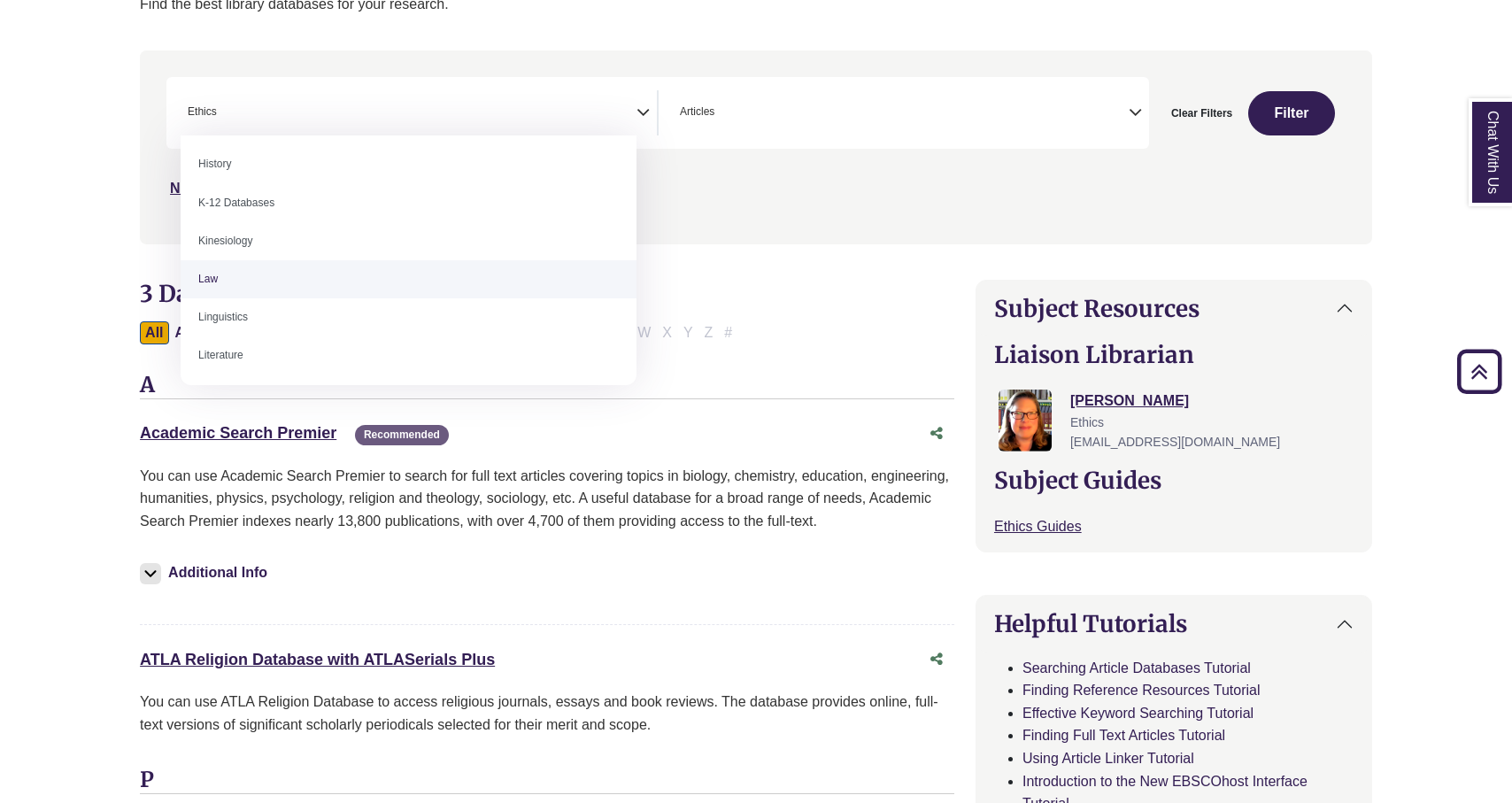
scroll to position [453, 0]
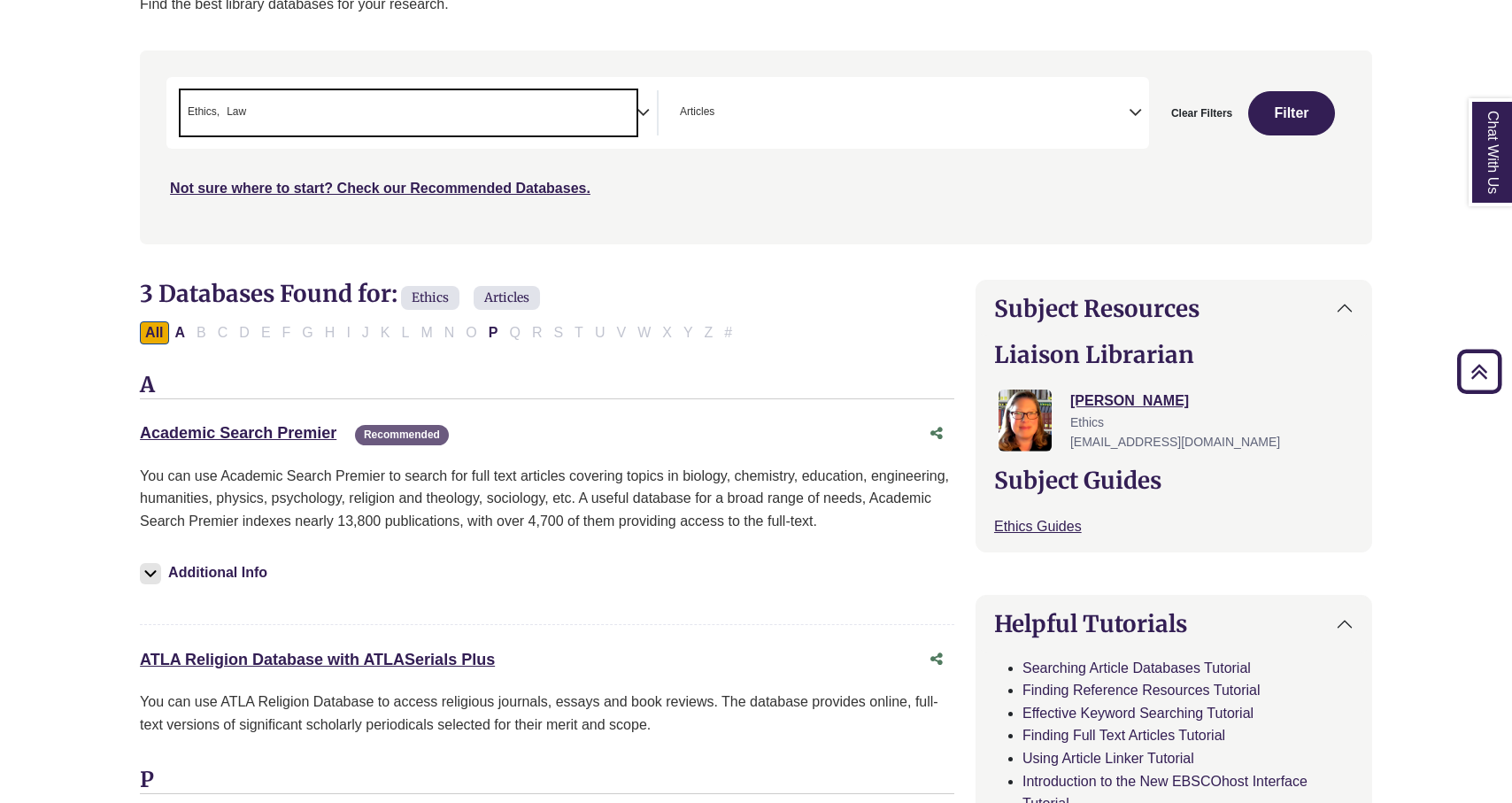
click at [219, 109] on span "Ethics" at bounding box center [204, 112] width 32 height 17
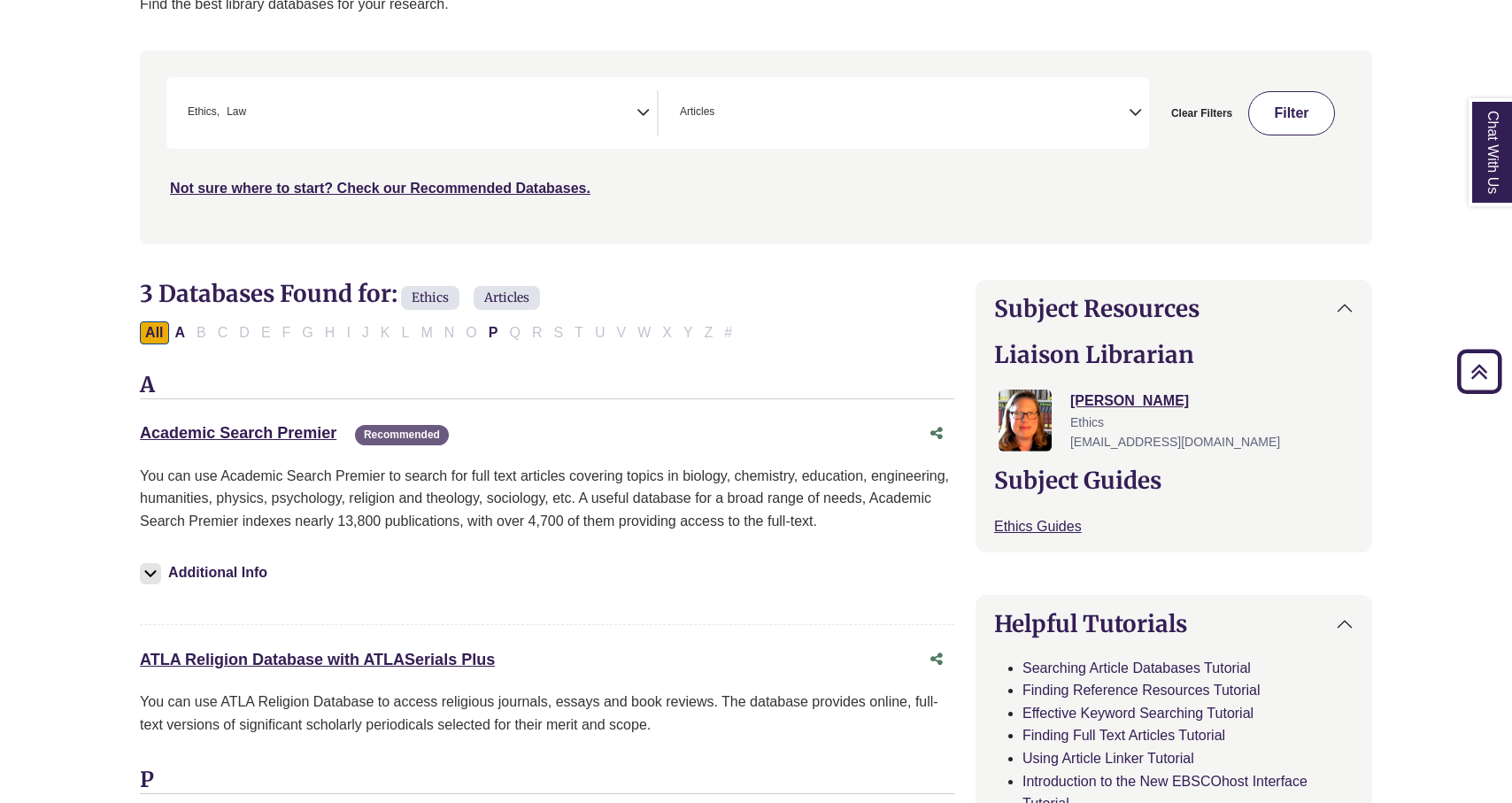
click at [1306, 108] on button "Filter" at bounding box center [1291, 113] width 86 height 44
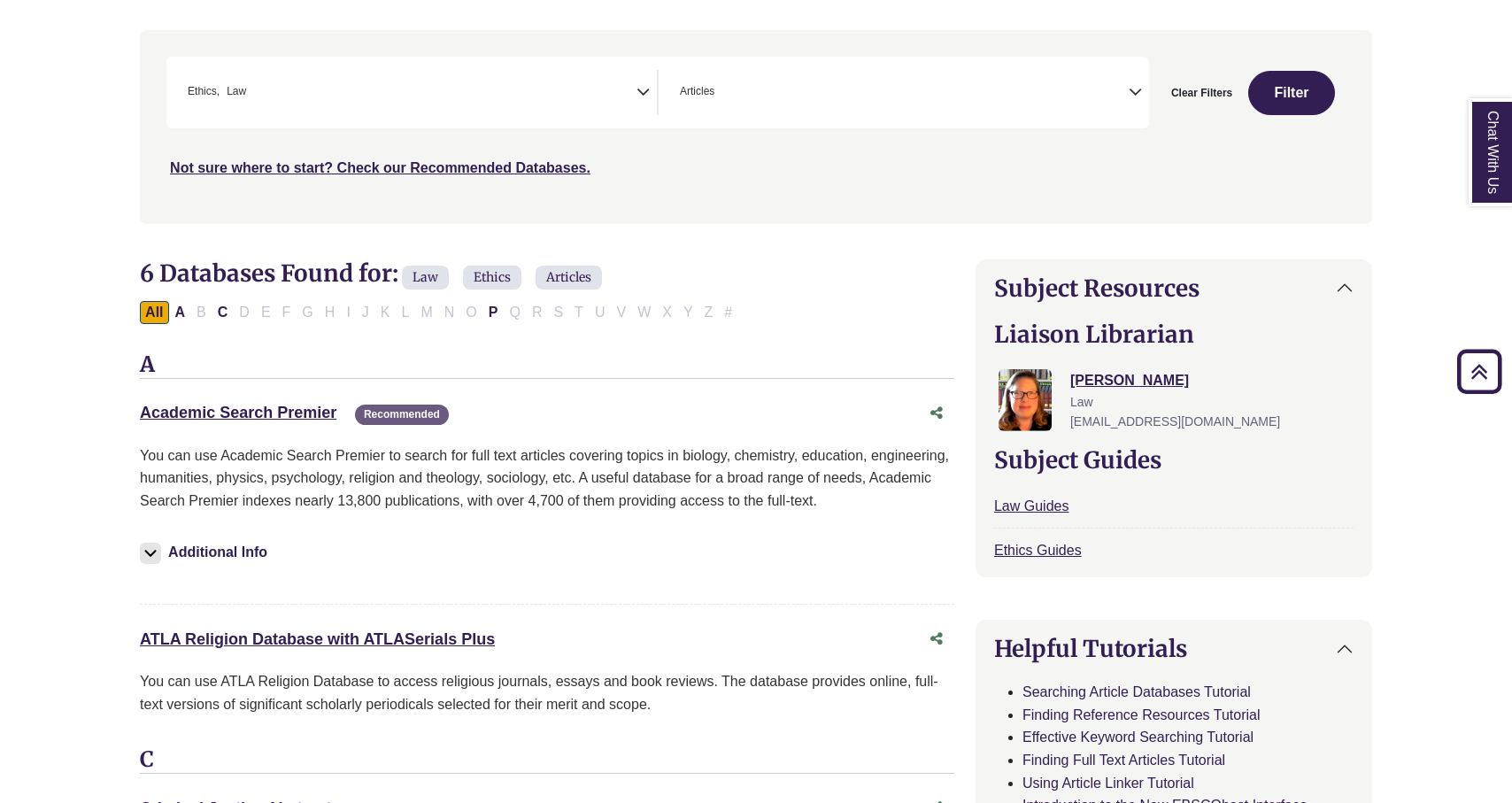
scroll to position [312, 0]
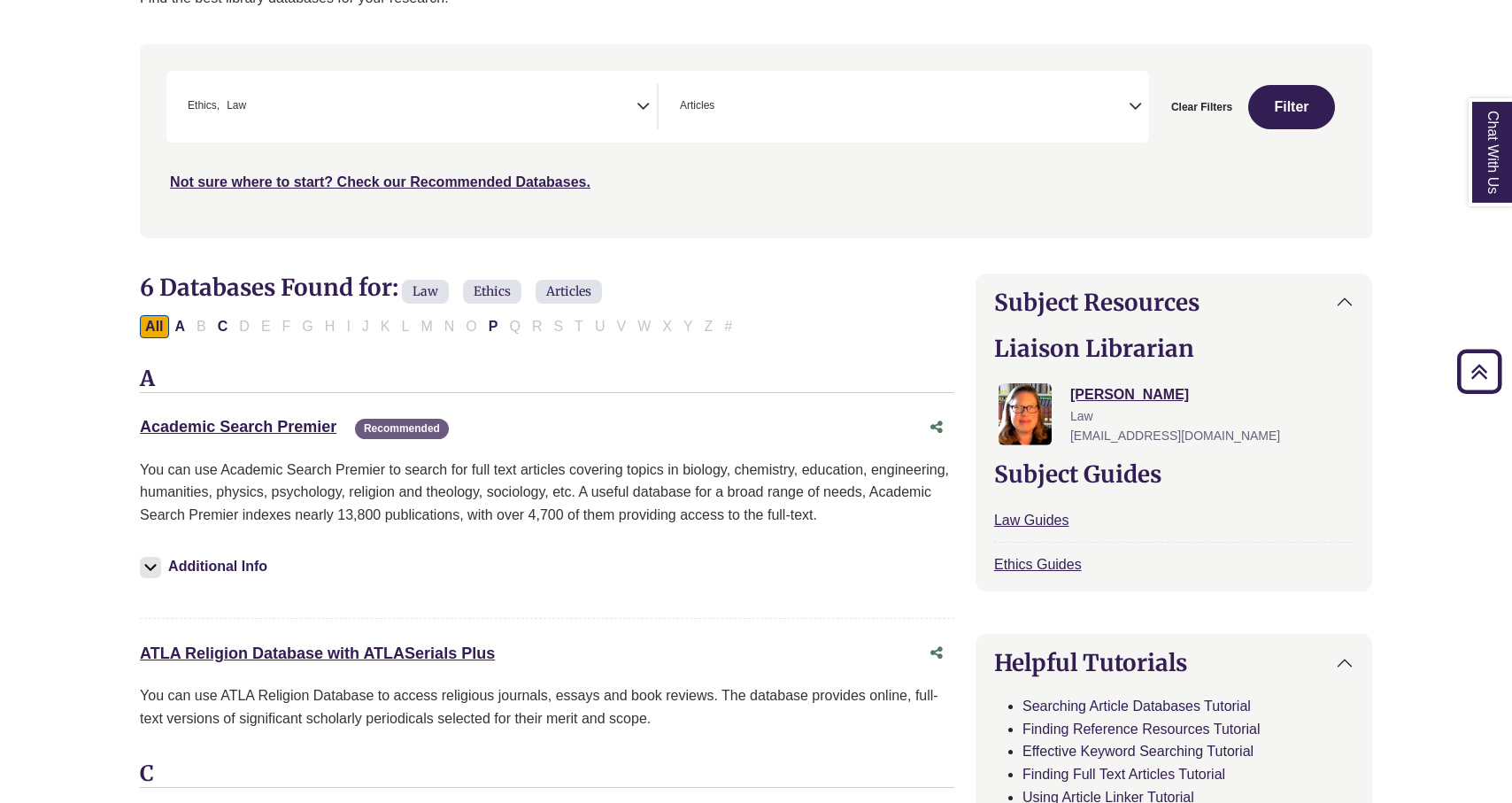
click at [639, 114] on icon "Search filters" at bounding box center [643, 103] width 13 height 26
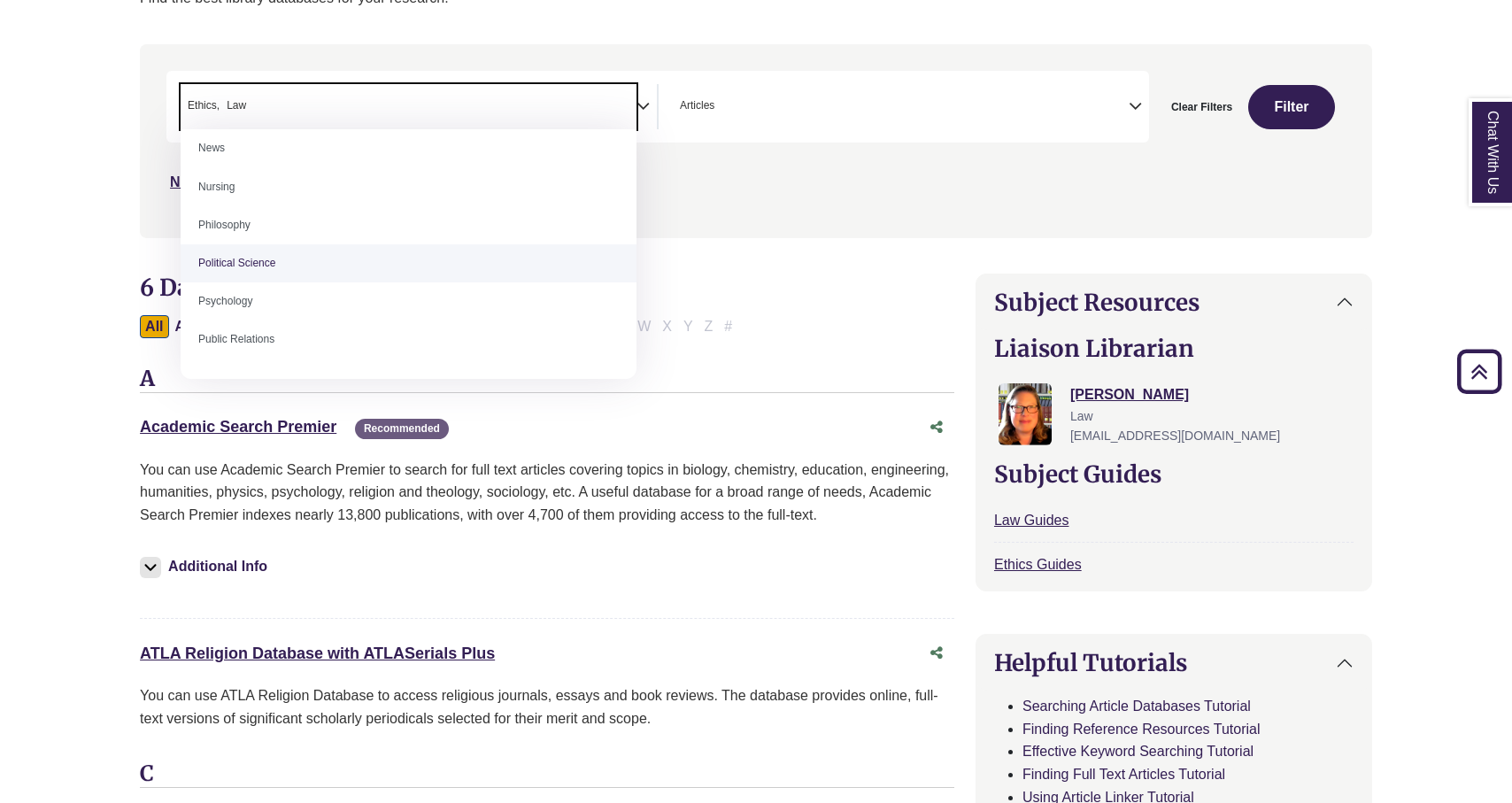
scroll to position [653, 0]
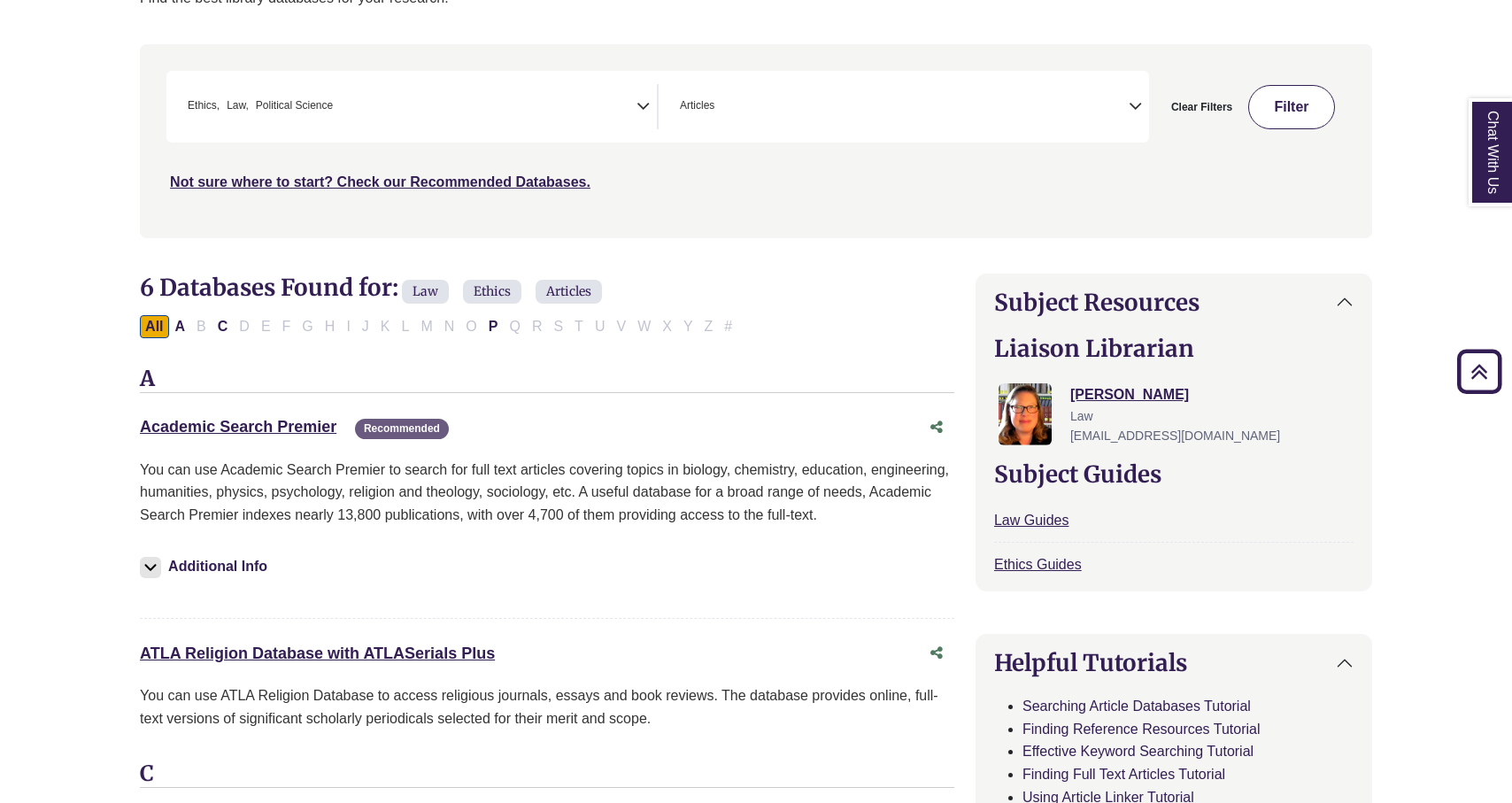
click at [1284, 91] on button "Filter" at bounding box center [1291, 107] width 86 height 44
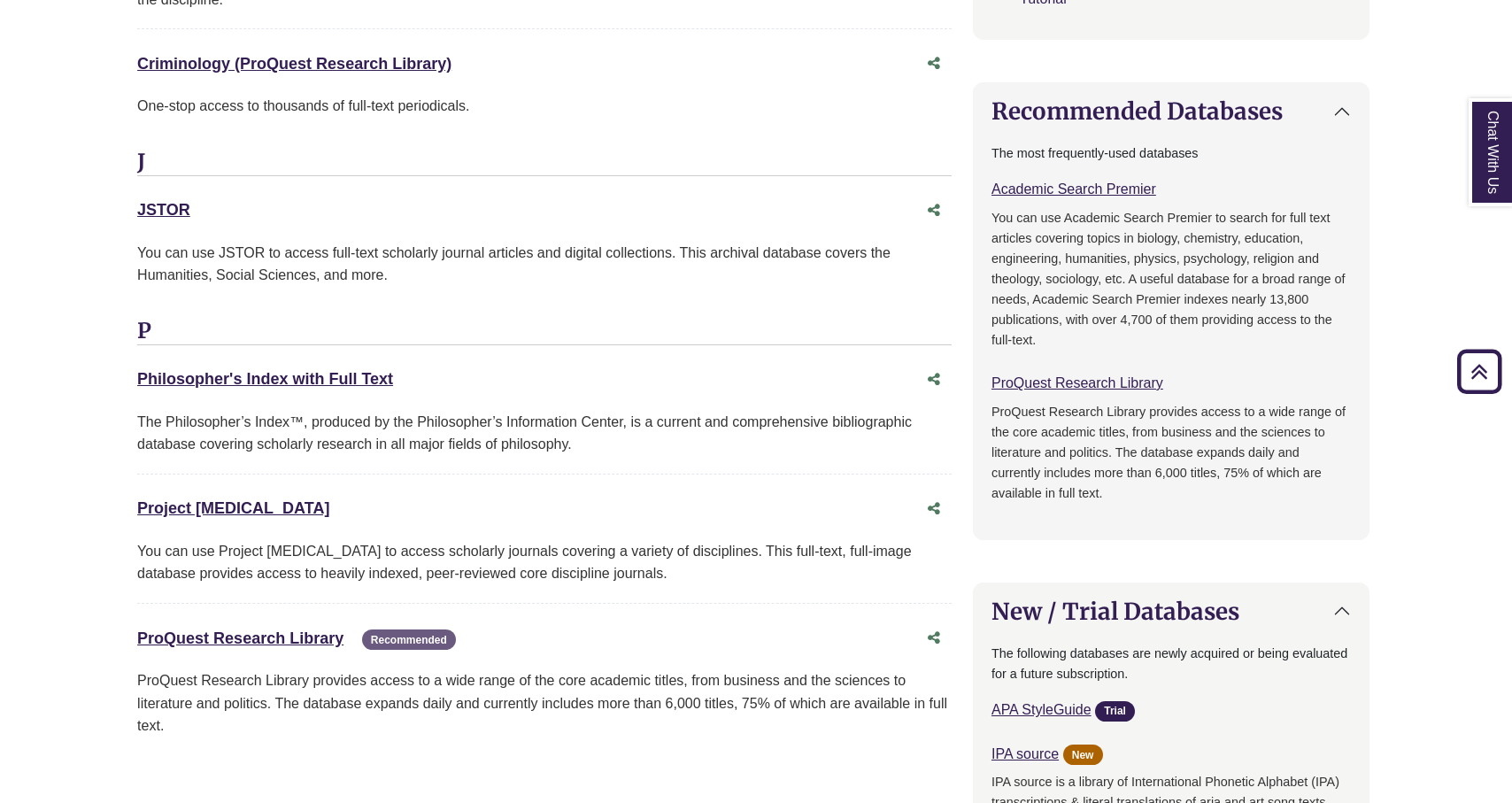
scroll to position [1213, 3]
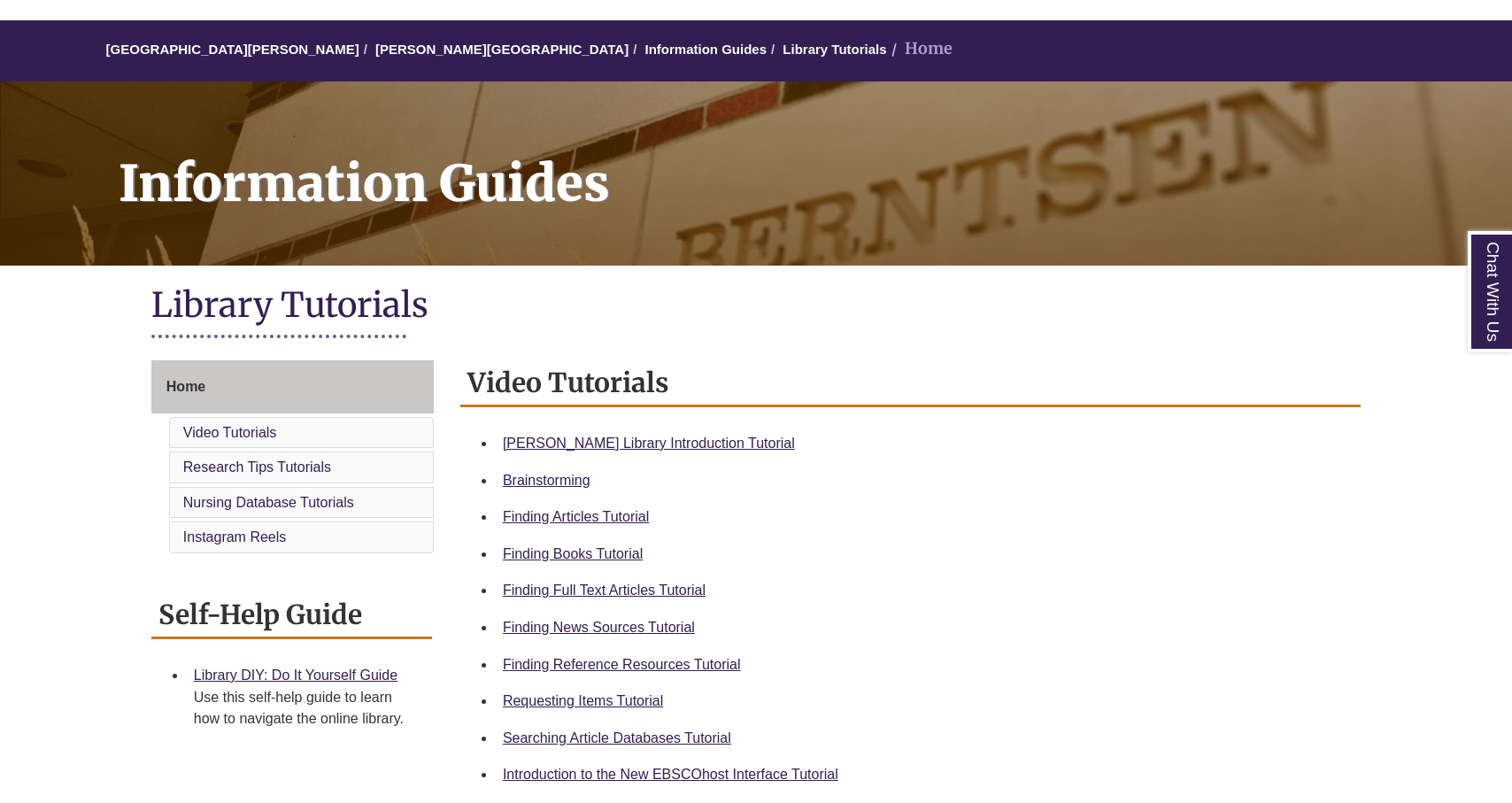
scroll to position [414, 0]
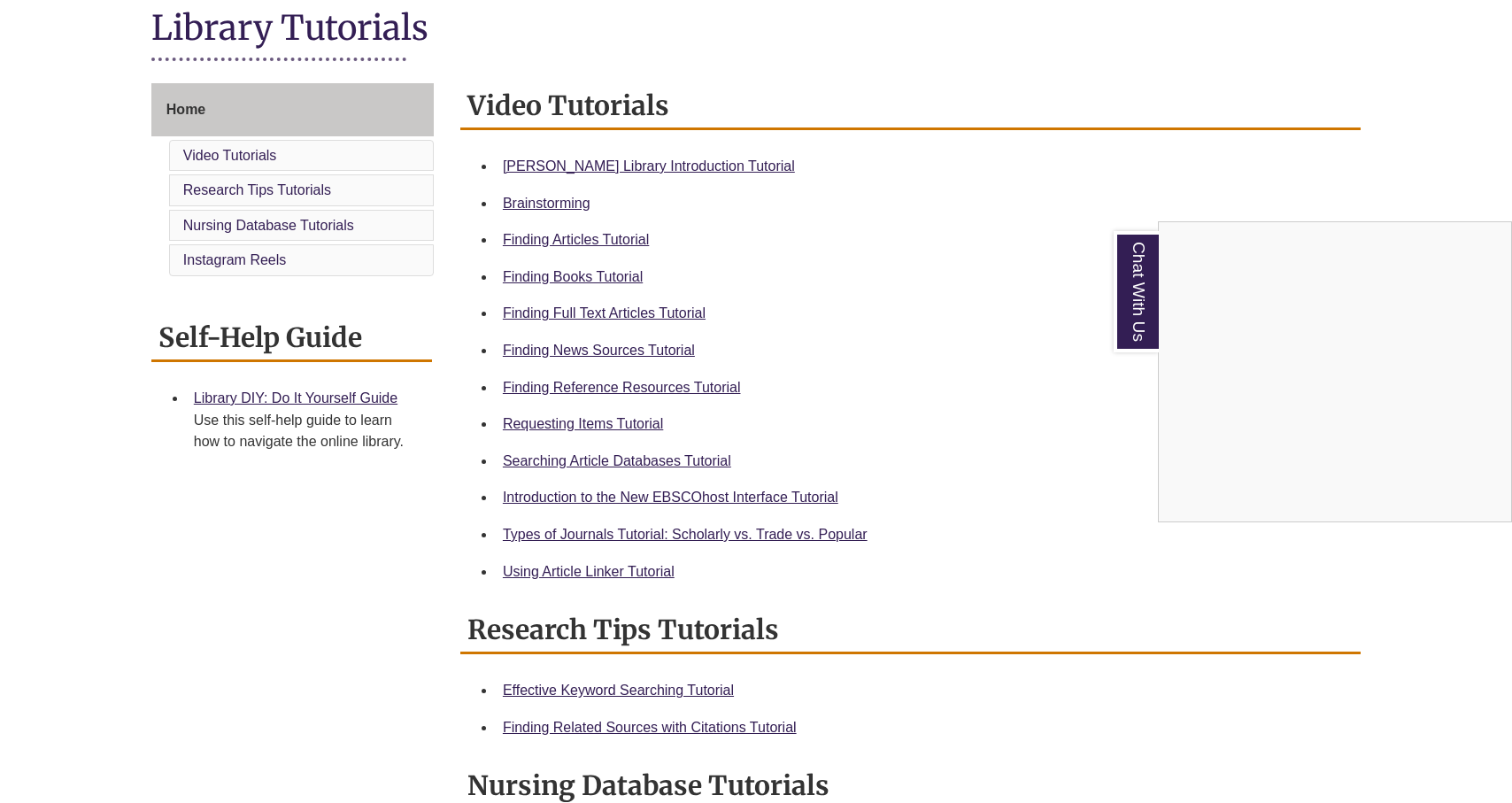
click at [610, 312] on div "Chat With Us" at bounding box center [756, 402] width 1512 height 803
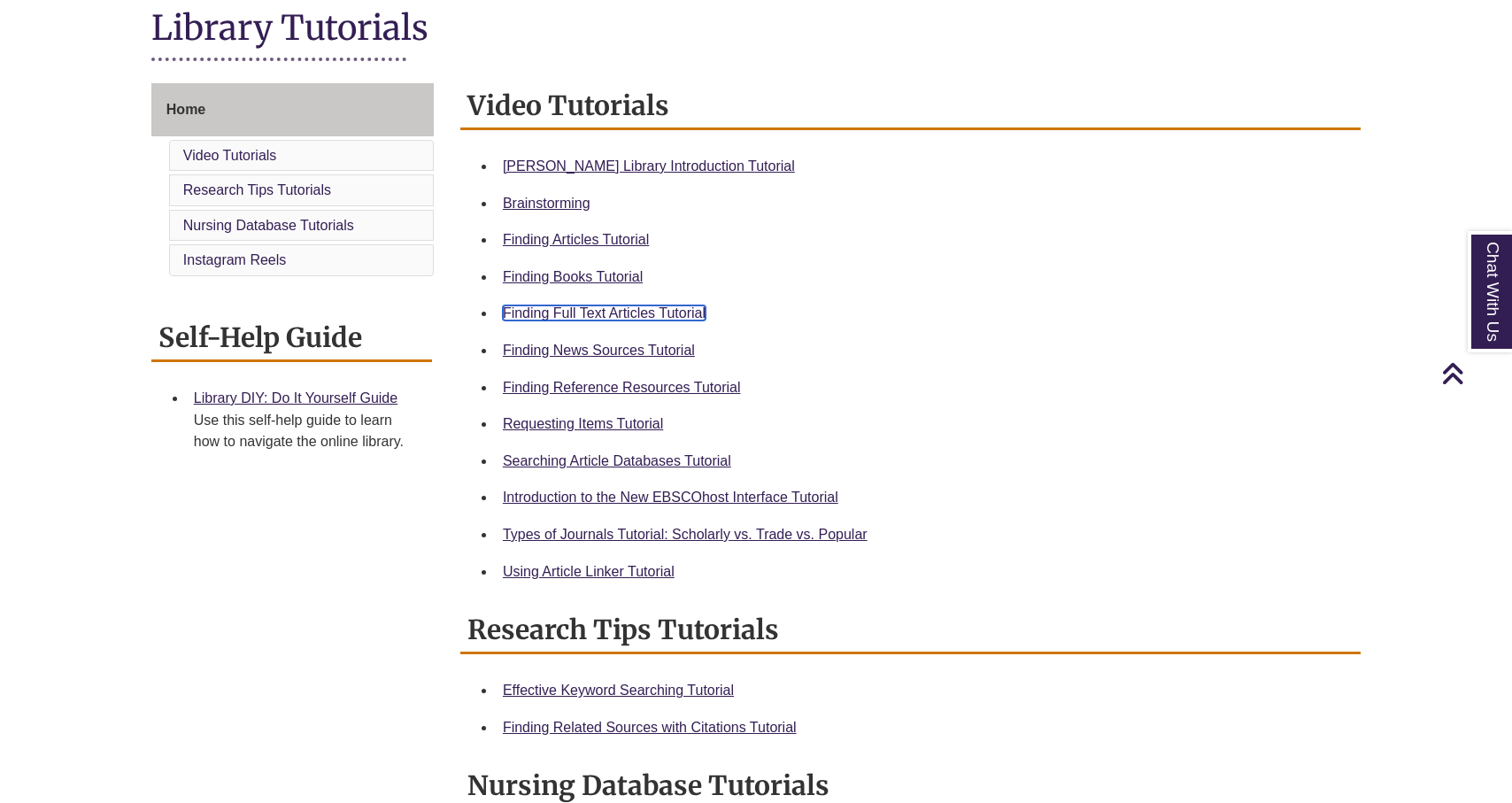
click at [614, 311] on link "Finding Full Text Articles Tutorial" at bounding box center [604, 312] width 203 height 15
